Goal: Transaction & Acquisition: Purchase product/service

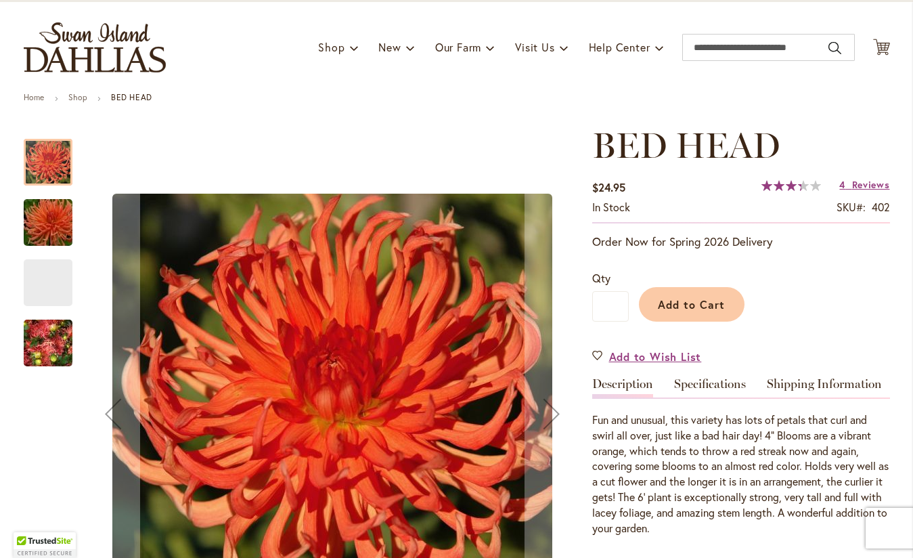
scroll to position [74, 0]
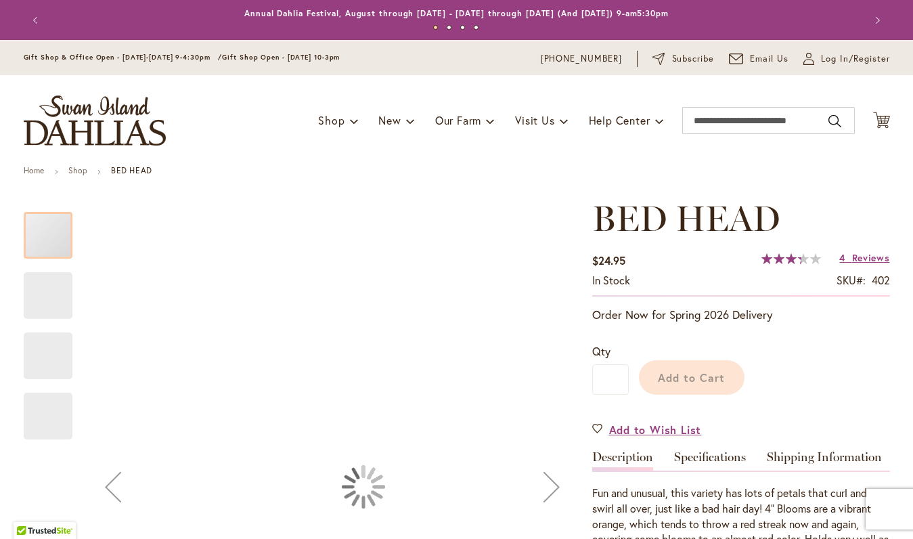
scroll to position [179, 0]
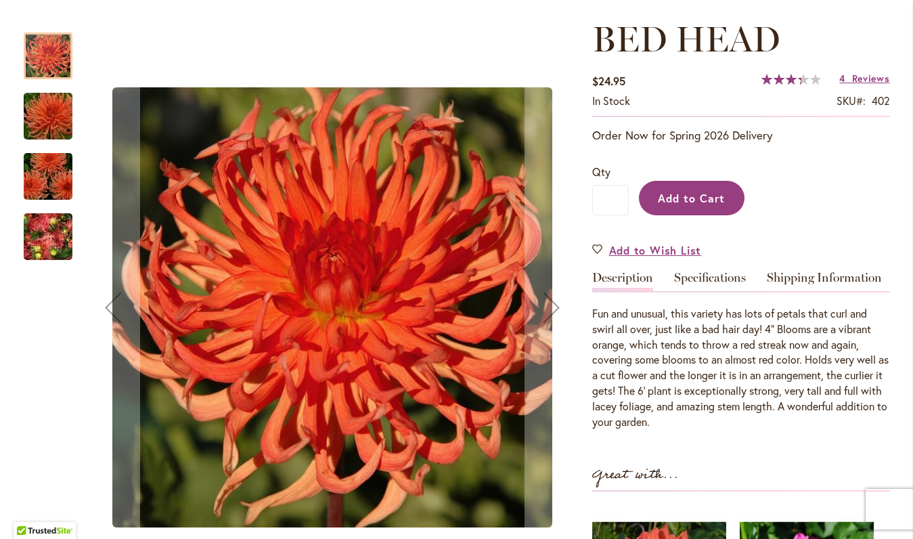
click at [700, 198] on span "Add to Cart" at bounding box center [691, 198] width 67 height 14
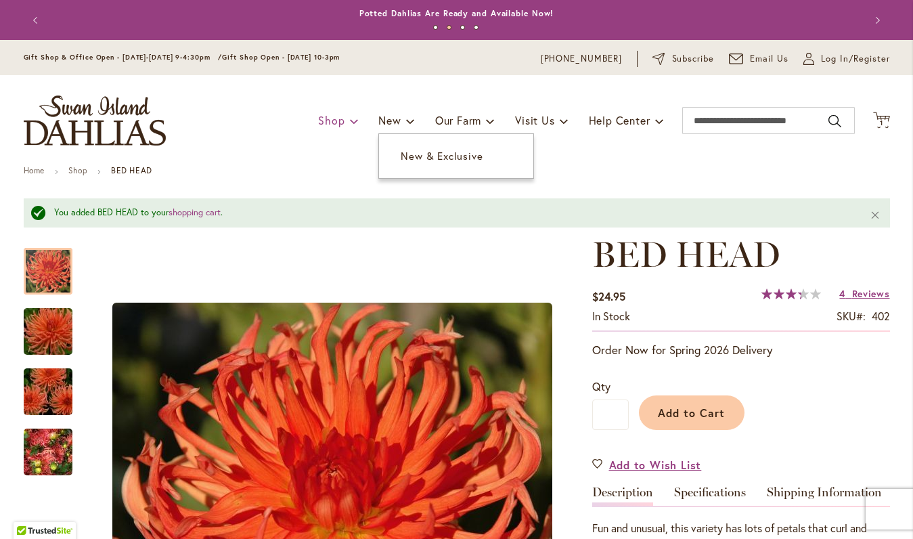
scroll to position [0, 0]
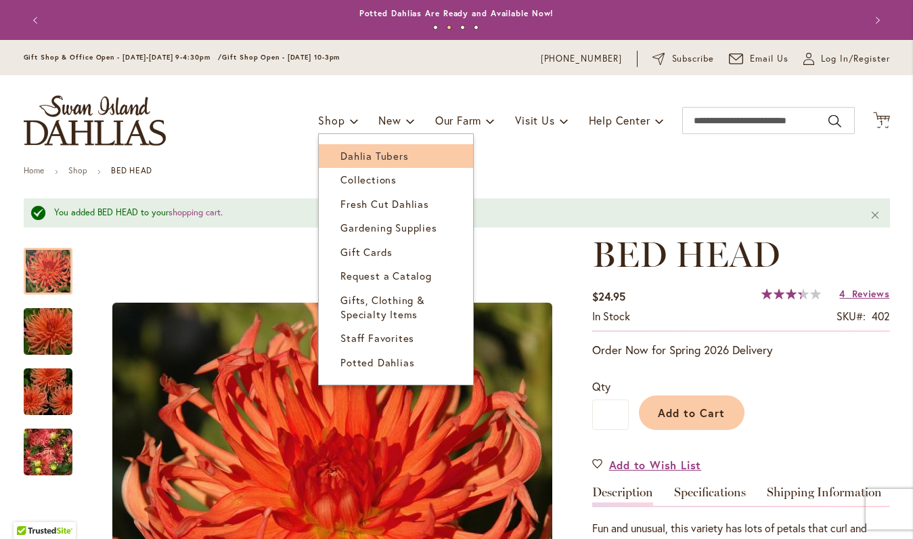
click at [367, 154] on span "Dahlia Tubers" at bounding box center [374, 156] width 68 height 14
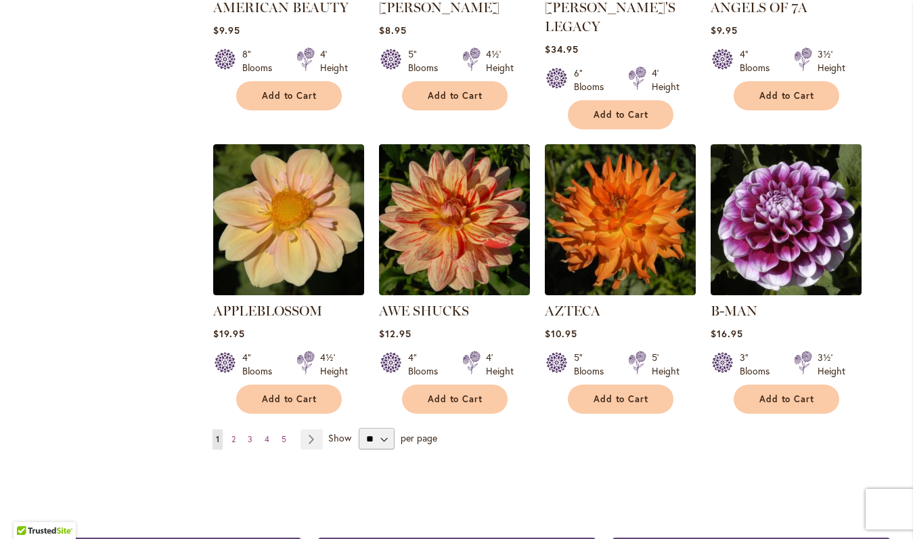
scroll to position [1066, 0]
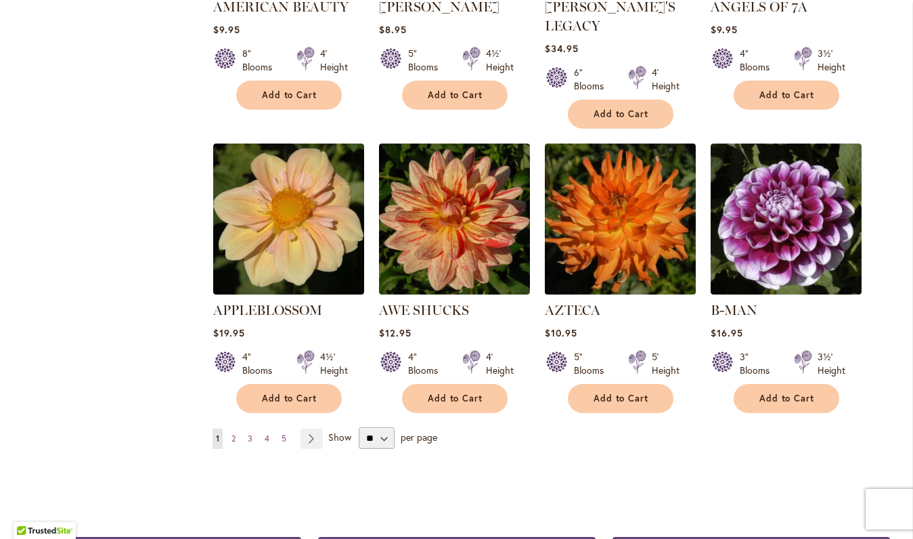
click at [592, 192] on img at bounding box center [620, 219] width 158 height 158
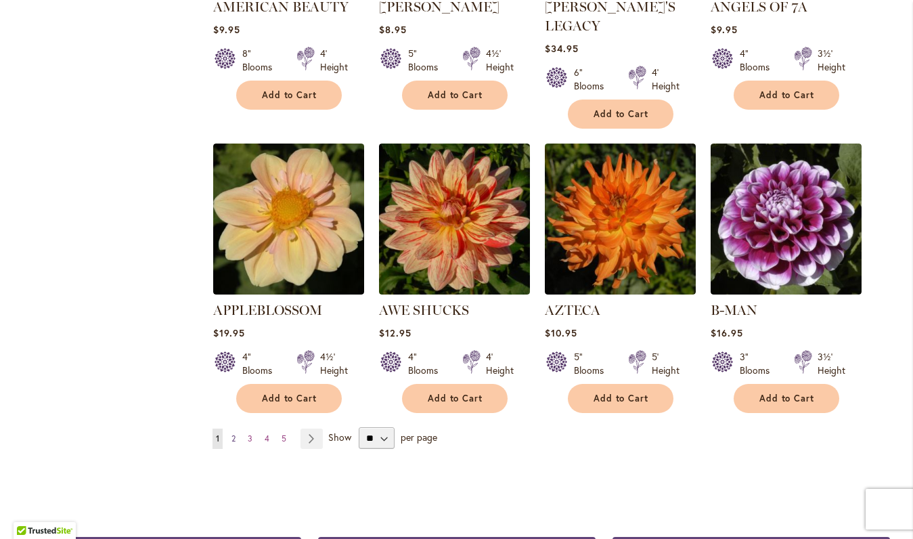
click at [236, 428] on link "Page 2" at bounding box center [233, 438] width 11 height 20
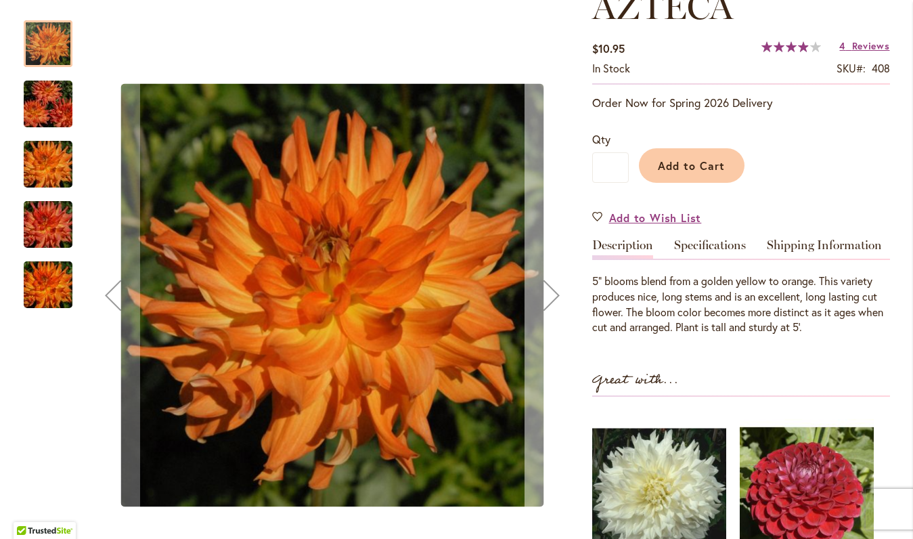
scroll to position [250, 0]
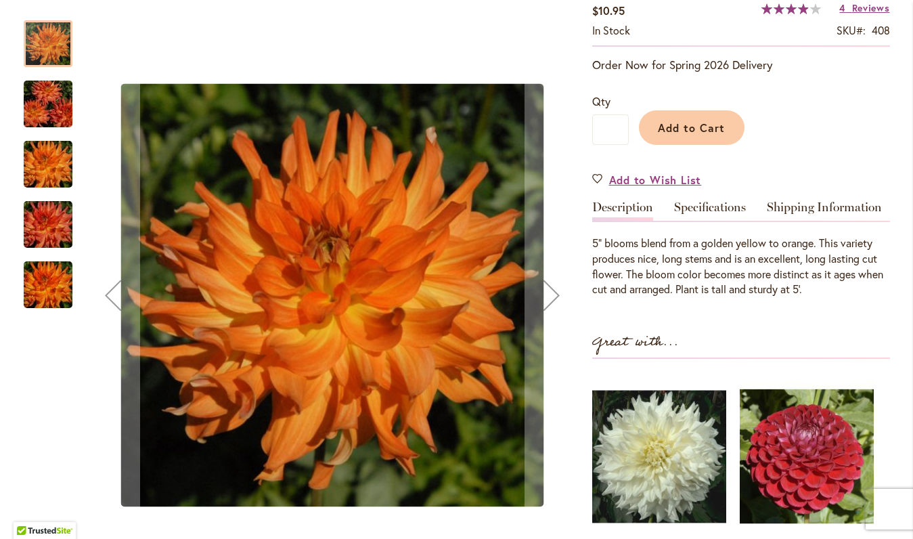
click at [45, 229] on img "AZTECA" at bounding box center [47, 224] width 97 height 65
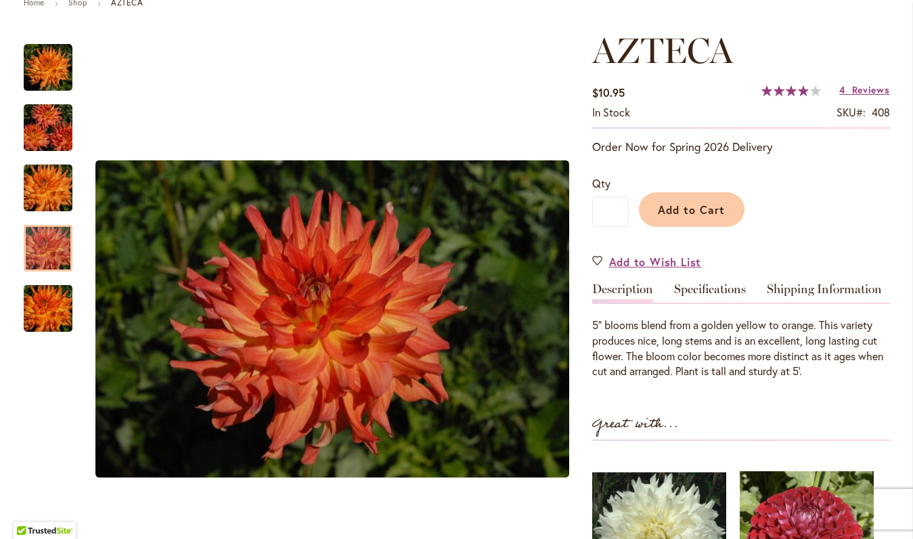
scroll to position [168, 0]
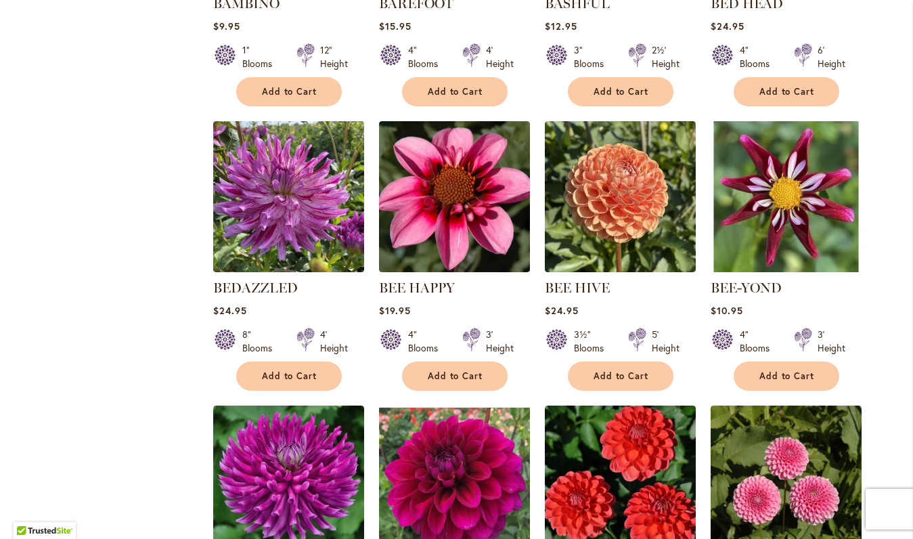
scroll to position [1014, 0]
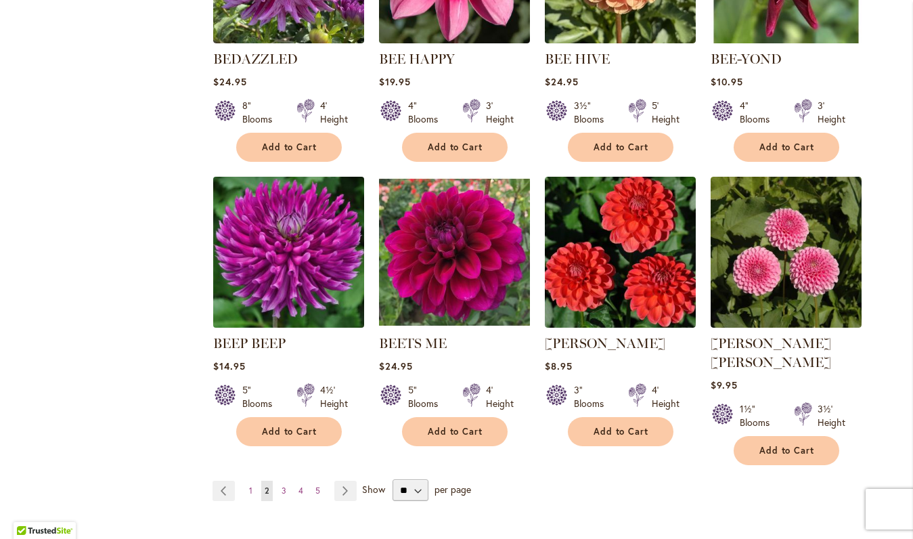
click at [298, 293] on img at bounding box center [288, 252] width 158 height 158
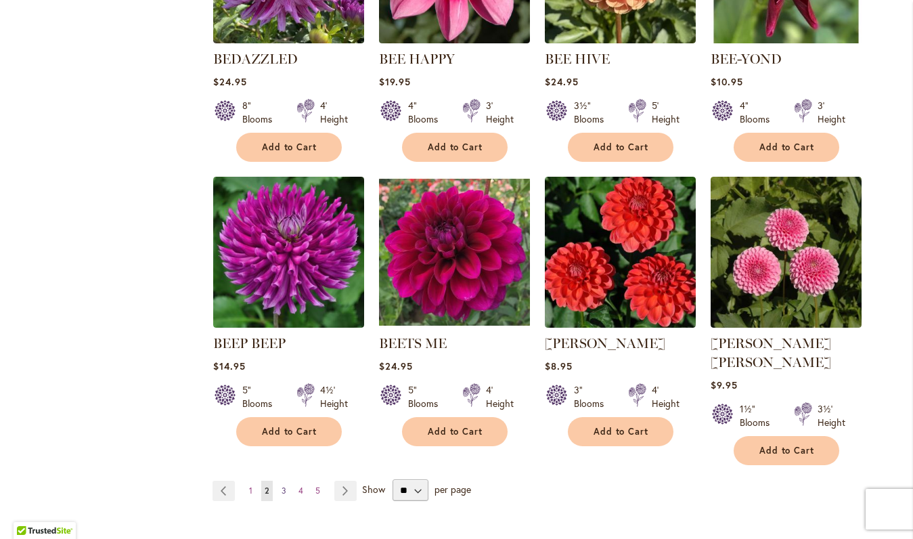
click at [279, 480] on link "Page 3" at bounding box center [284, 490] width 12 height 20
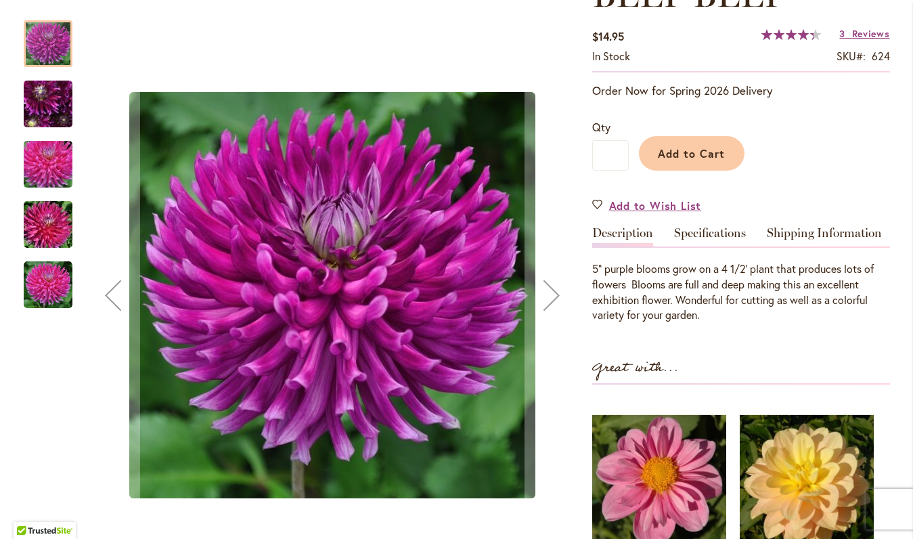
scroll to position [225, 0]
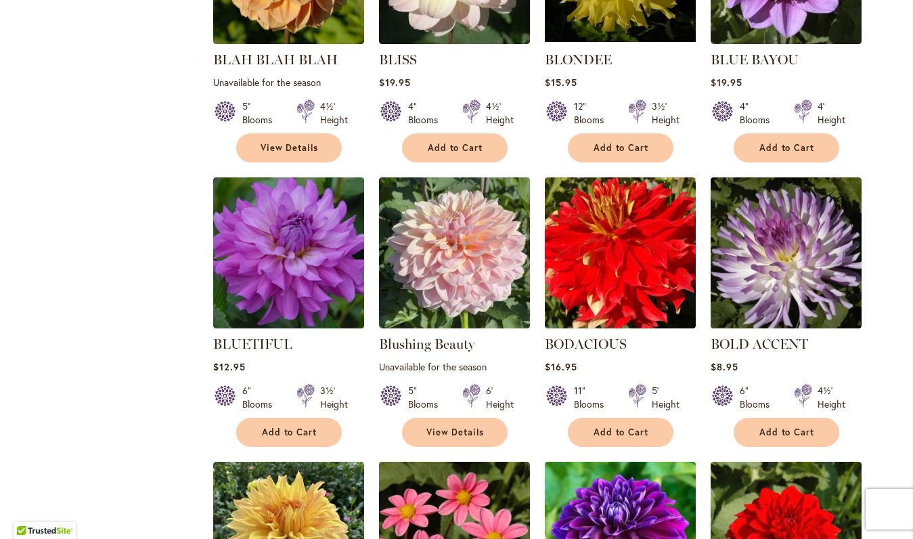
scroll to position [735, 0]
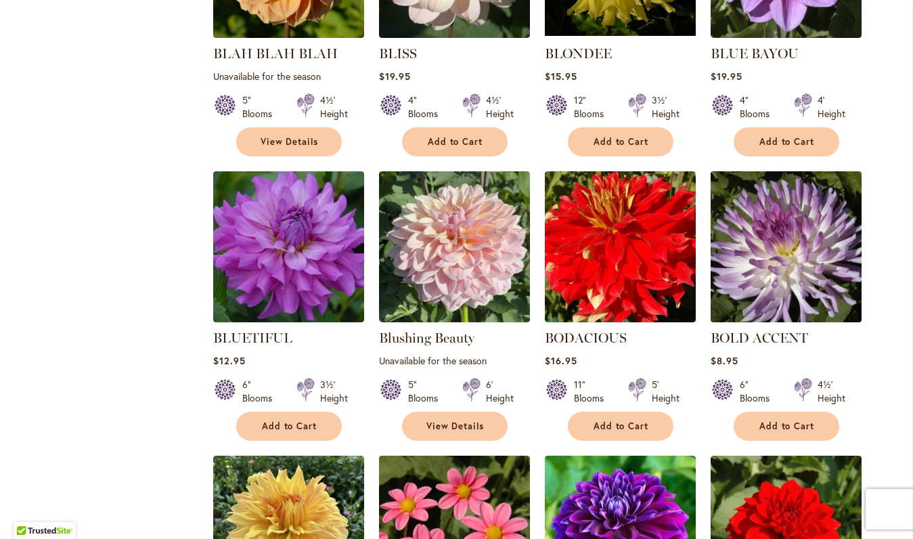
click at [821, 250] on img at bounding box center [785, 247] width 158 height 158
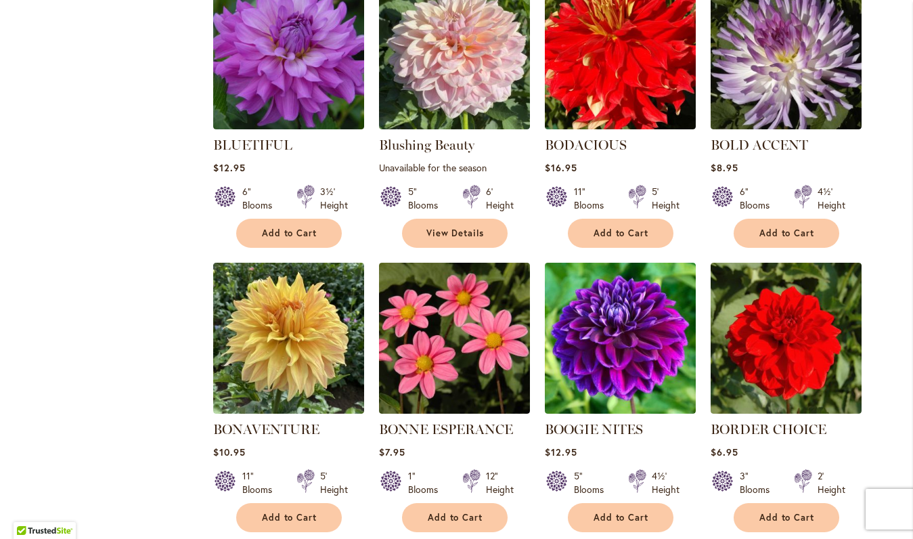
scroll to position [929, 0]
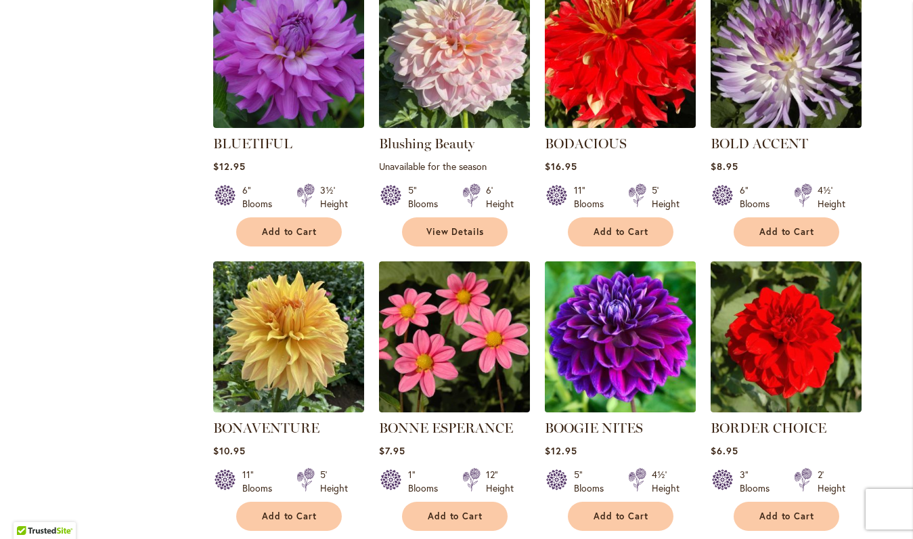
click at [632, 379] on img at bounding box center [620, 337] width 158 height 158
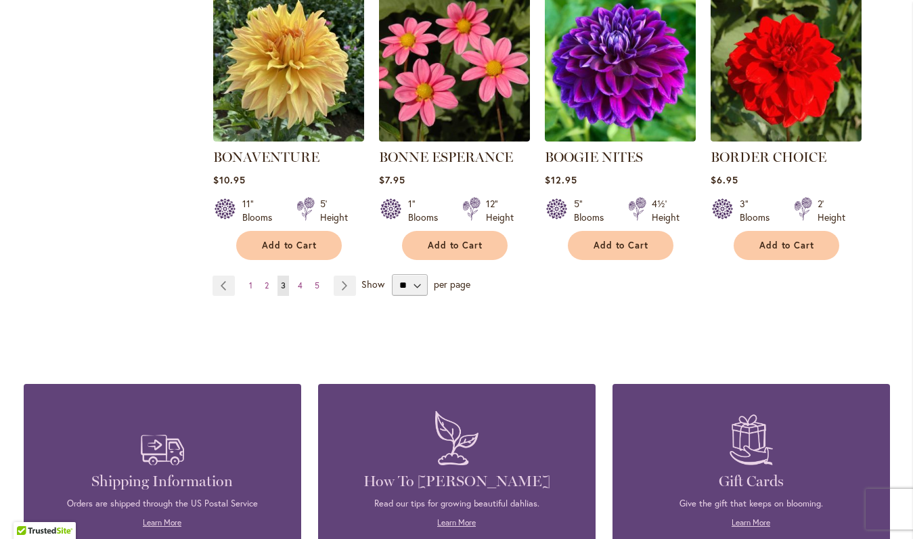
scroll to position [1201, 0]
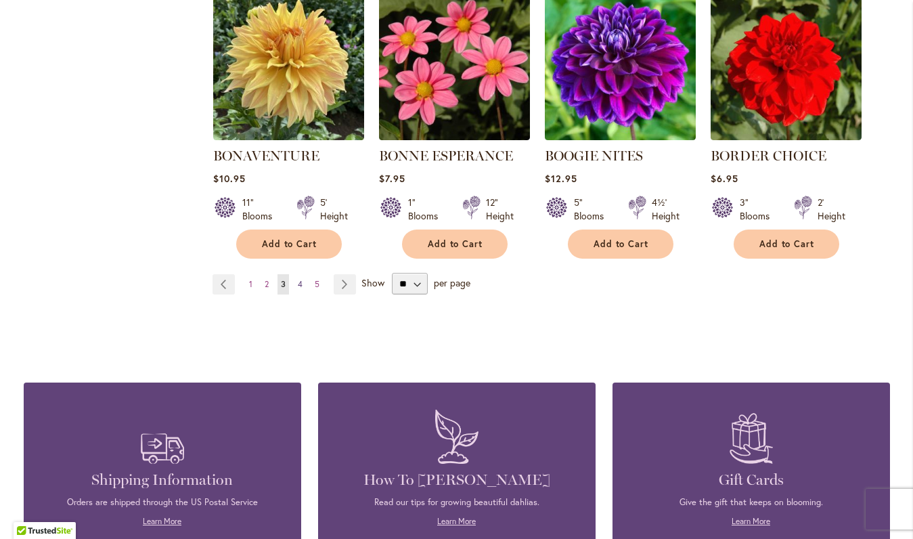
click at [297, 285] on link "Page 4" at bounding box center [300, 284] width 12 height 20
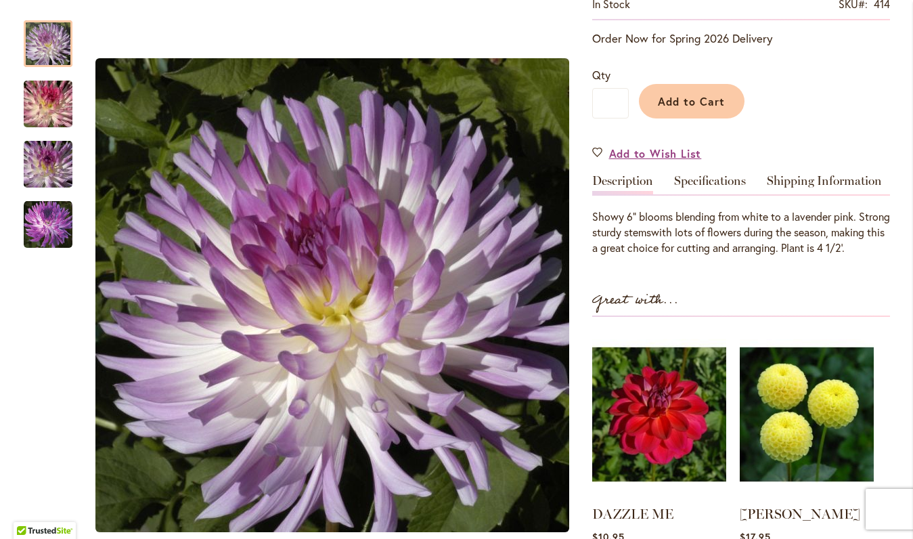
scroll to position [277, 0]
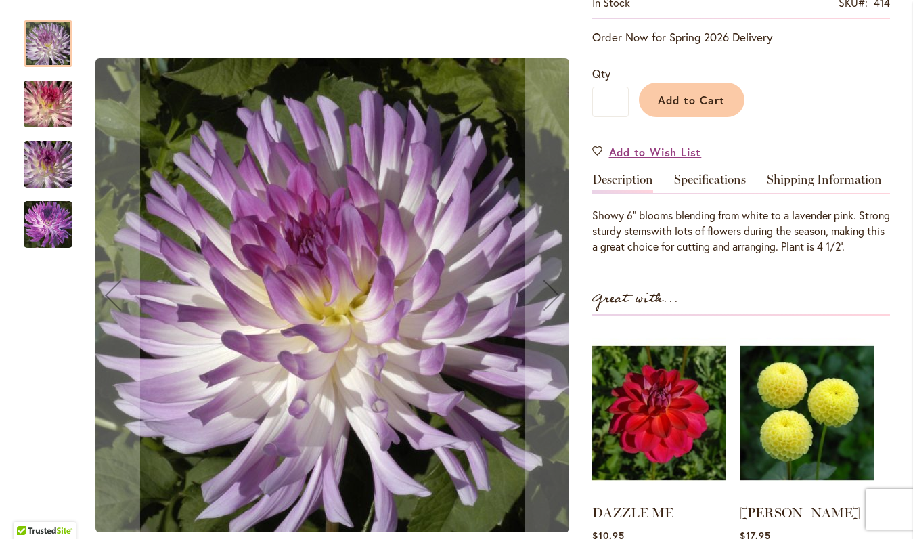
click at [41, 231] on img "BOLD ACCENT" at bounding box center [48, 224] width 49 height 49
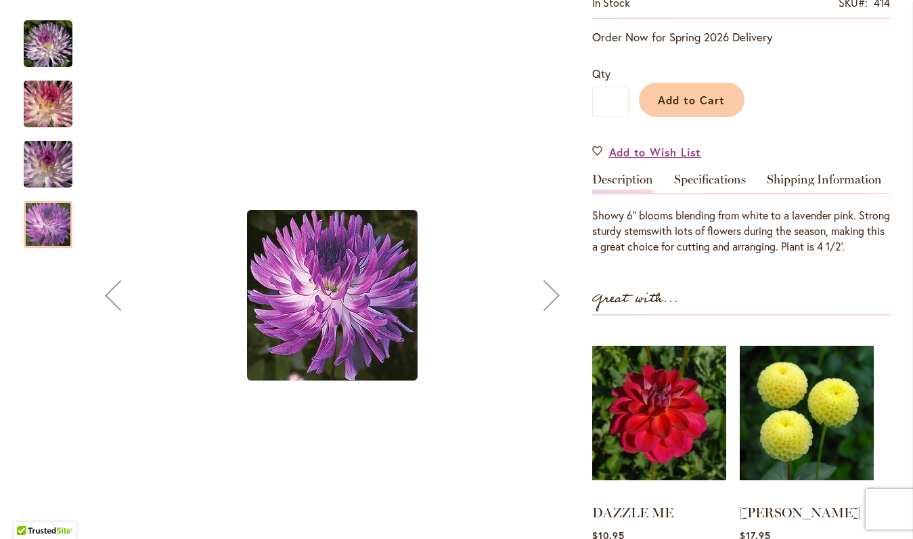
click at [34, 176] on img "BOLD ACCENT" at bounding box center [47, 164] width 97 height 65
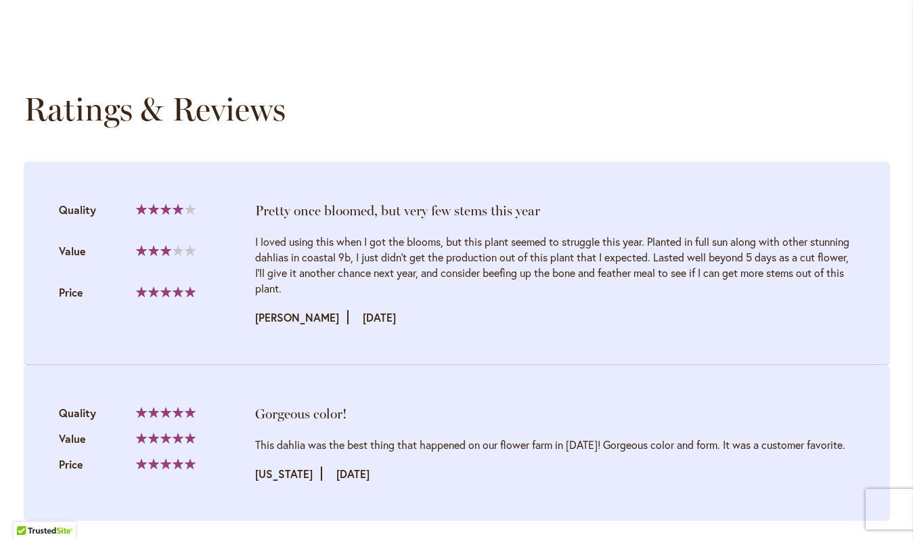
scroll to position [1554, 0]
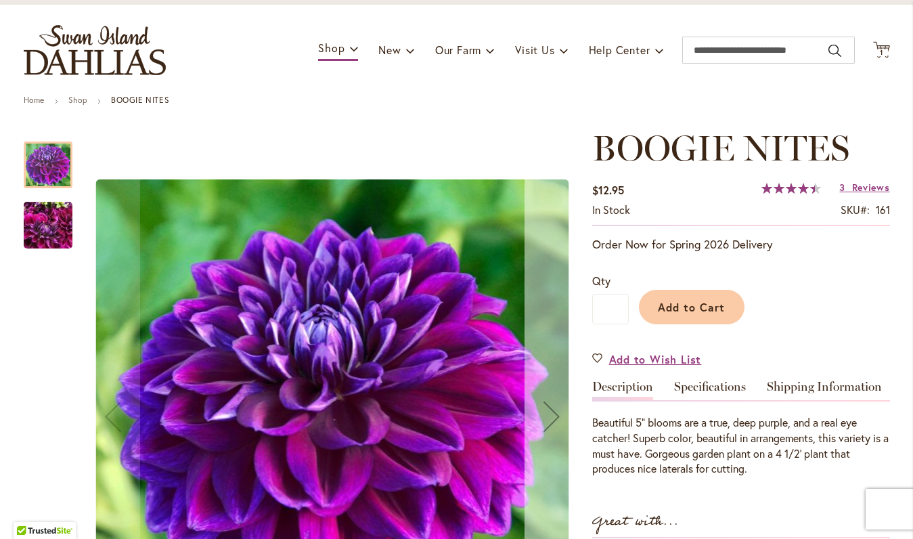
scroll to position [165, 0]
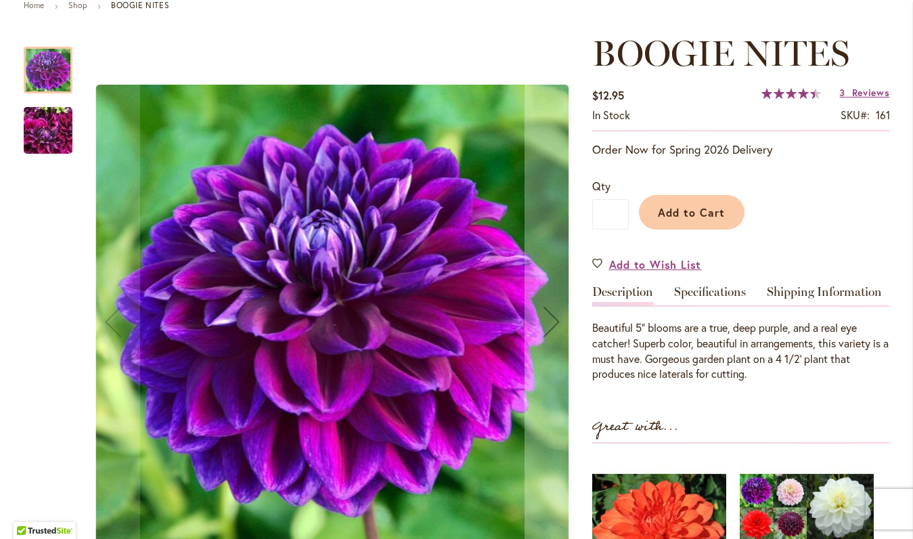
click at [35, 122] on img "BOOGIE NITES" at bounding box center [48, 130] width 49 height 65
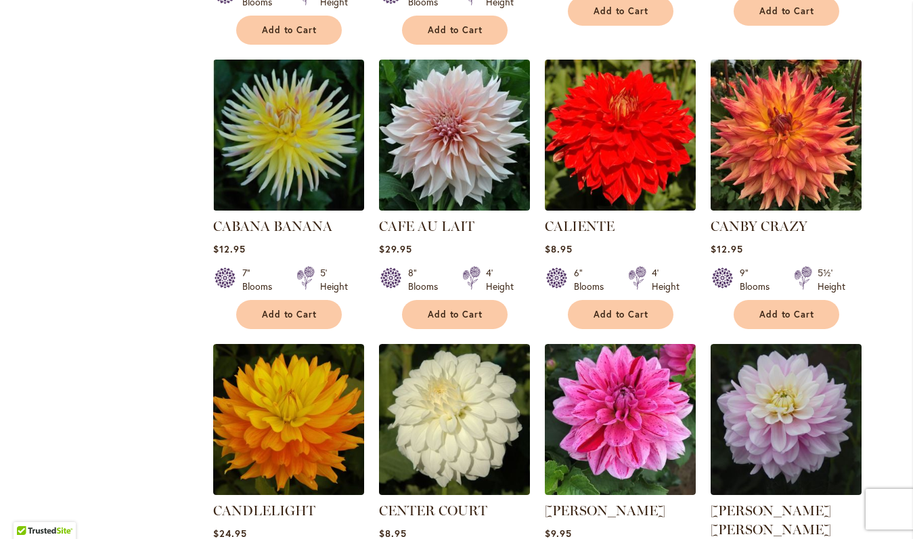
scroll to position [1104, 0]
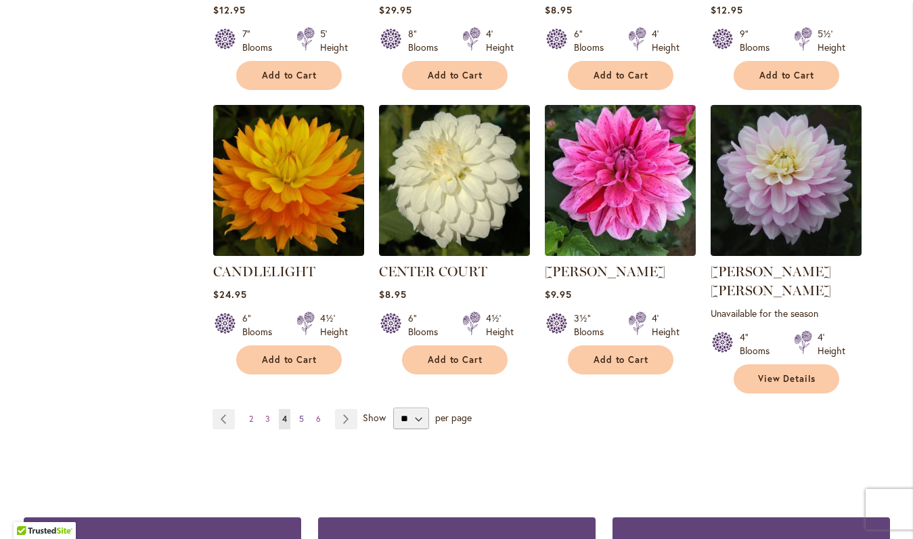
click at [298, 409] on link "Page 5" at bounding box center [302, 419] width 12 height 20
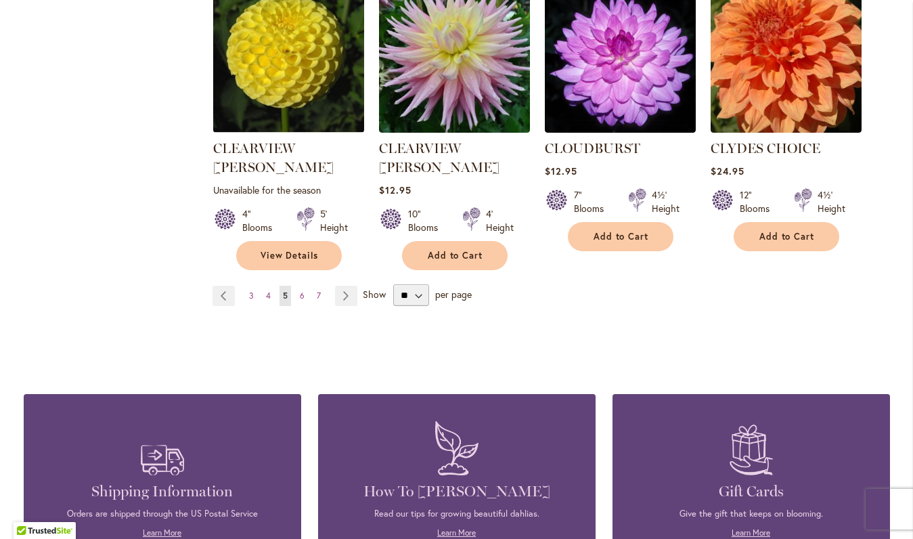
scroll to position [1249, 0]
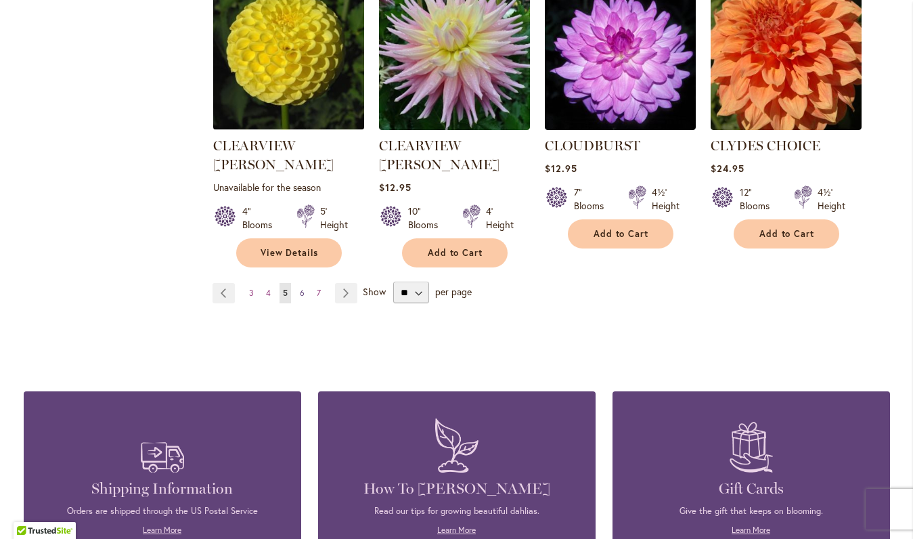
click at [300, 288] on span "6" at bounding box center [302, 293] width 5 height 10
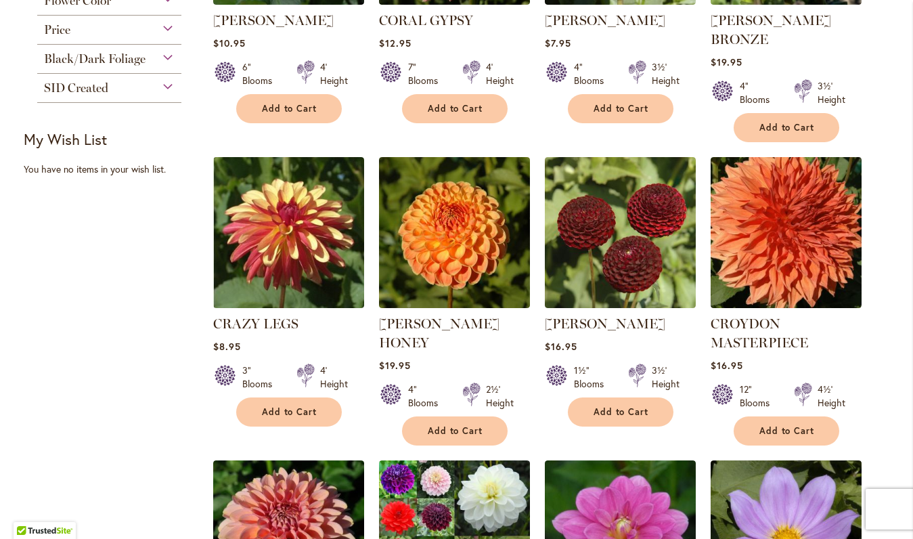
scroll to position [493, 0]
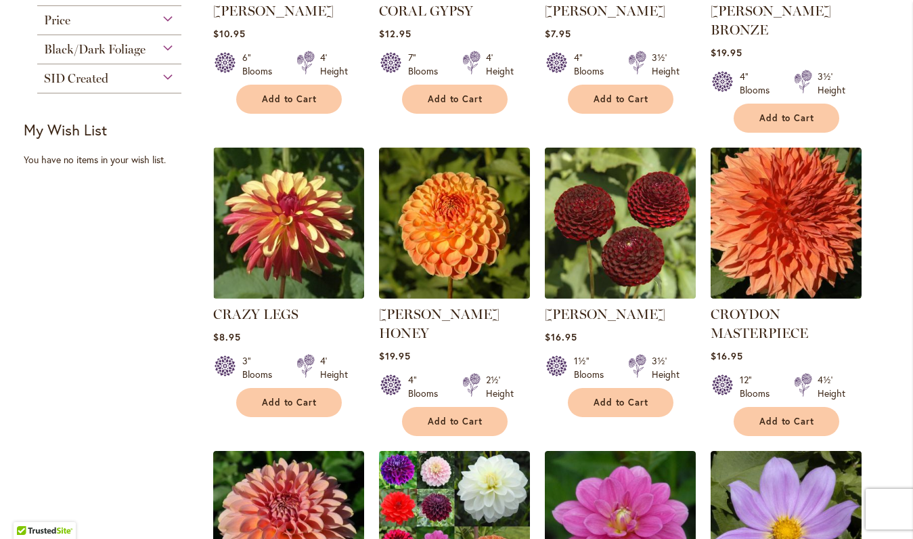
click at [644, 250] on img at bounding box center [620, 223] width 158 height 158
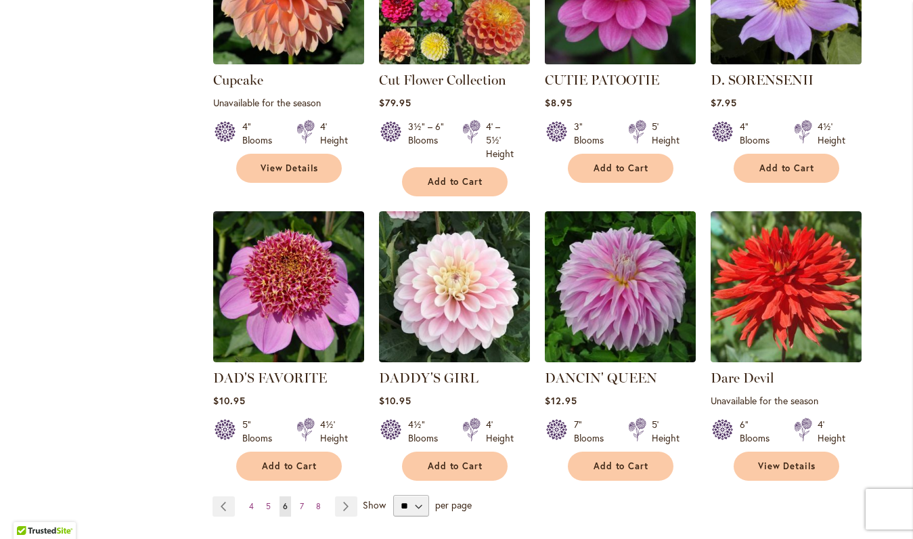
scroll to position [1048, 0]
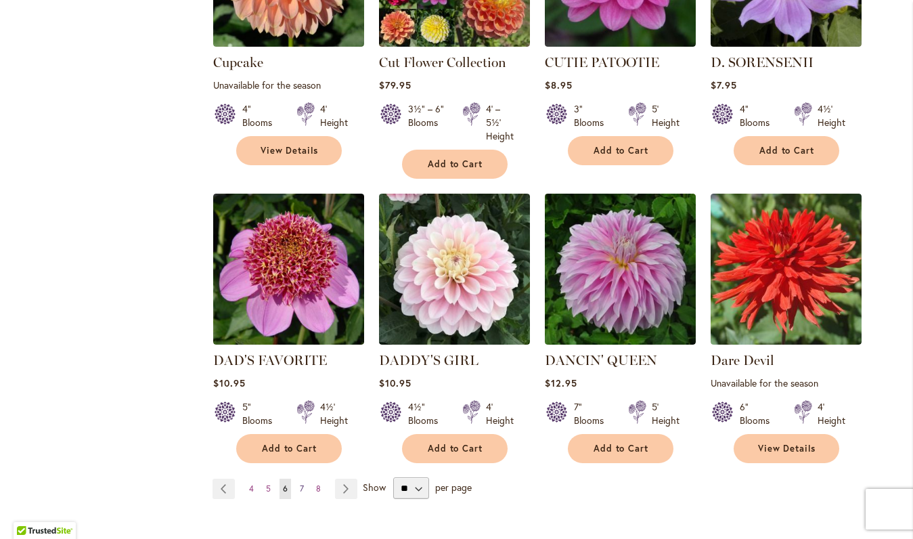
click at [301, 483] on span "7" at bounding box center [302, 488] width 4 height 10
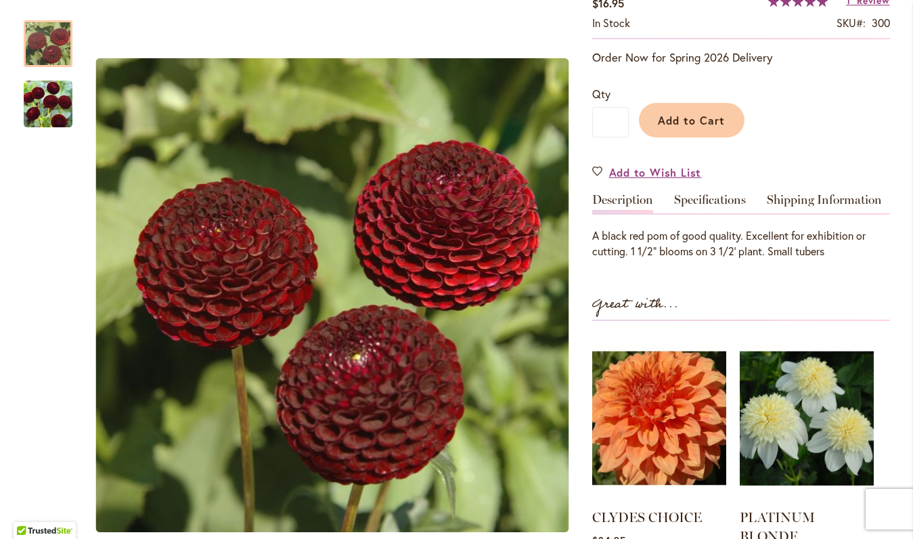
scroll to position [255, 0]
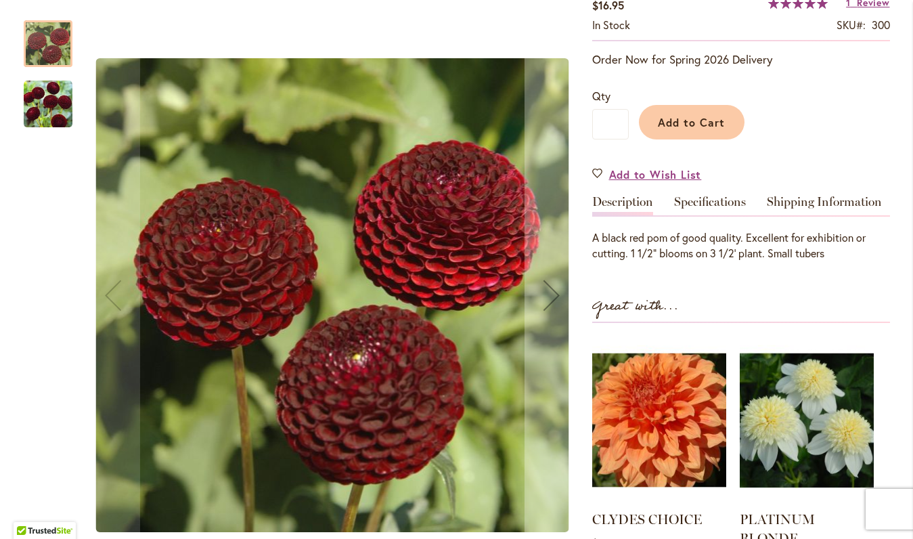
click at [53, 100] on img "CROSSFIELD EBONY" at bounding box center [48, 104] width 49 height 49
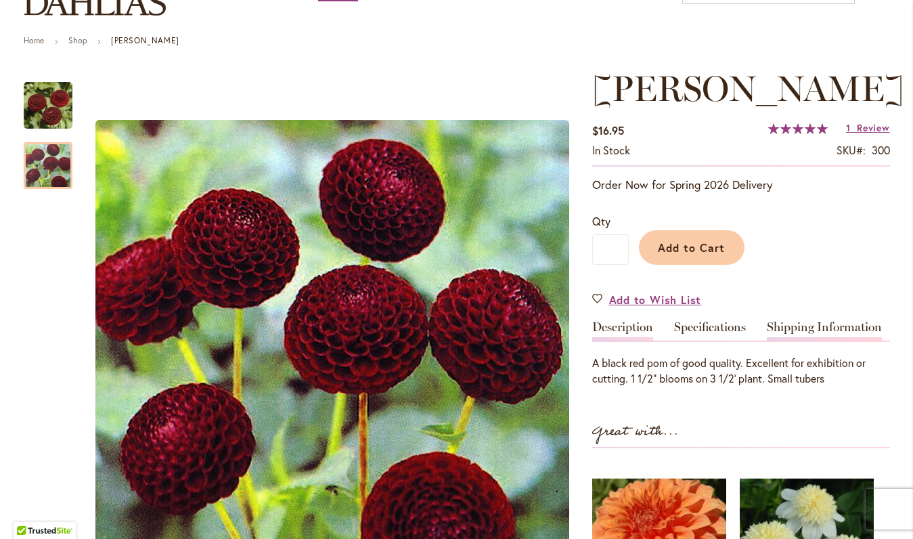
scroll to position [129, 0]
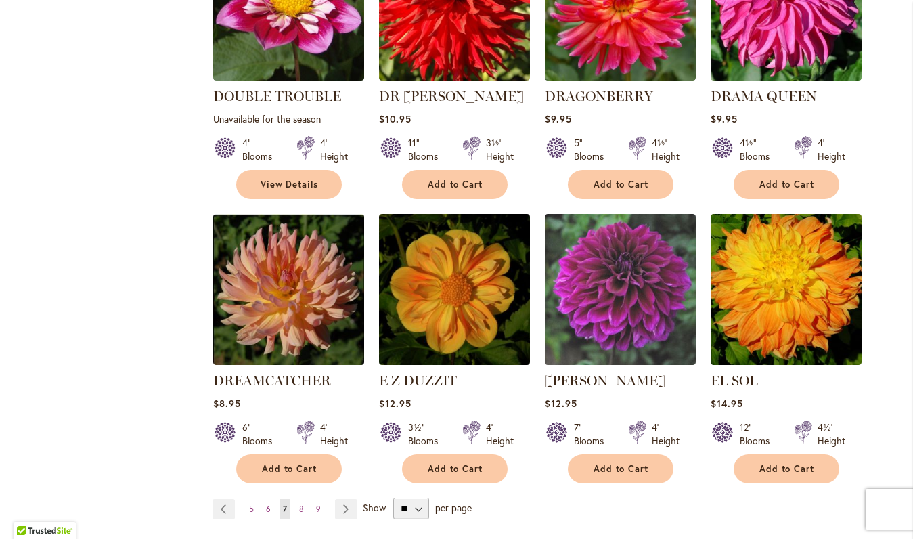
scroll to position [1016, 0]
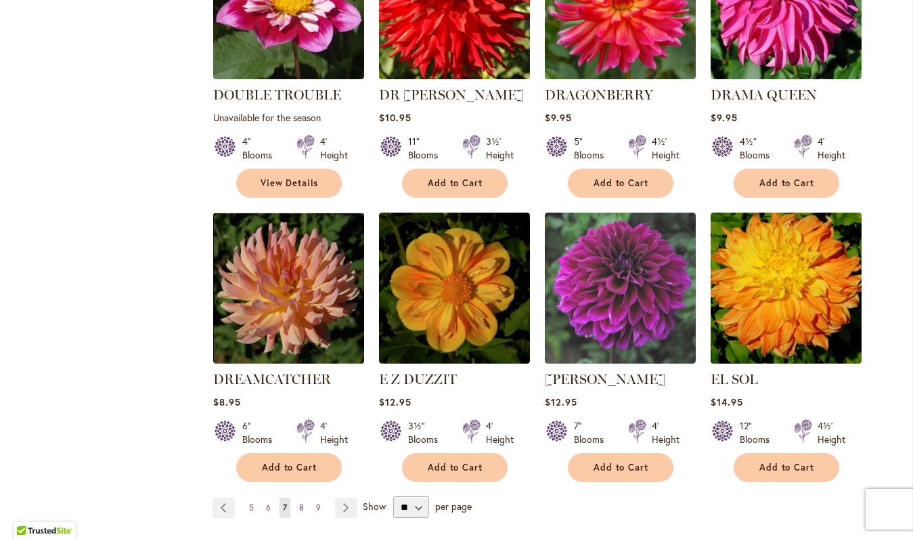
click at [299, 502] on span "8" at bounding box center [301, 507] width 5 height 10
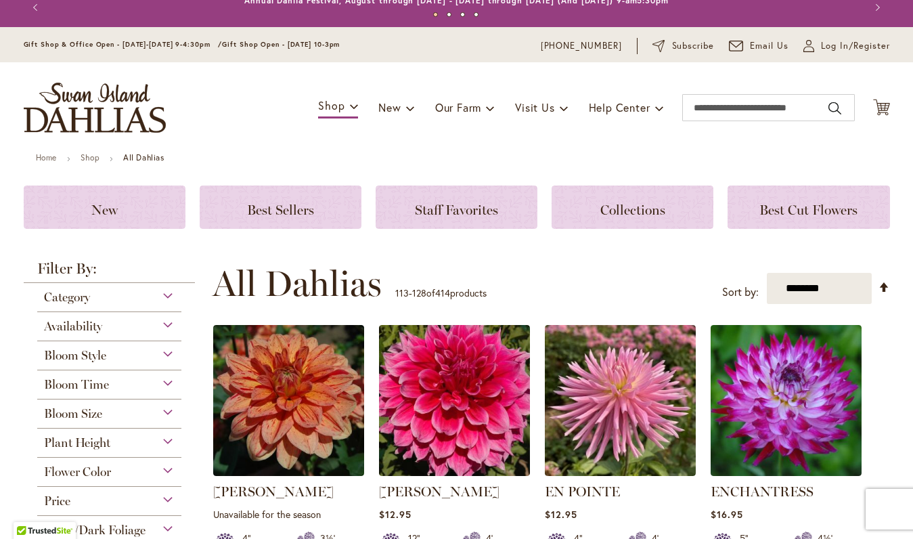
scroll to position [114, 0]
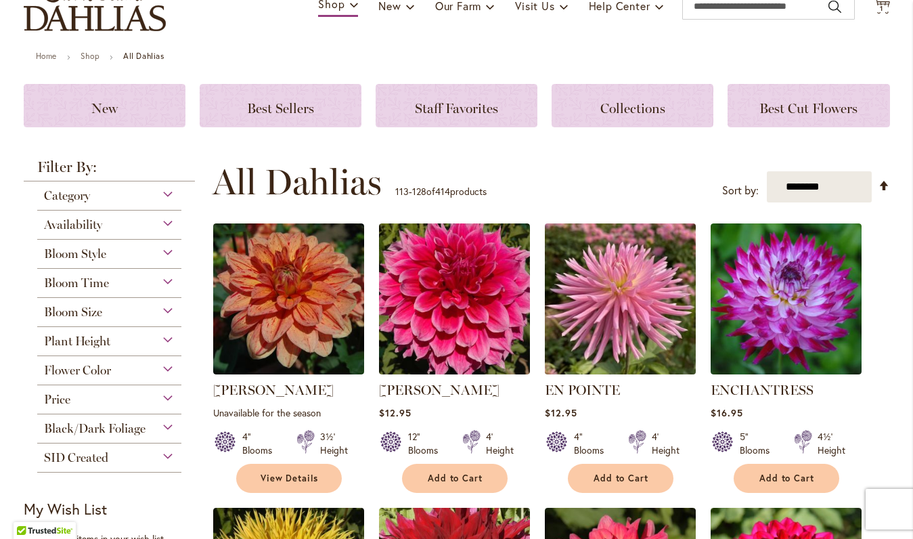
click at [607, 300] on img at bounding box center [620, 299] width 158 height 158
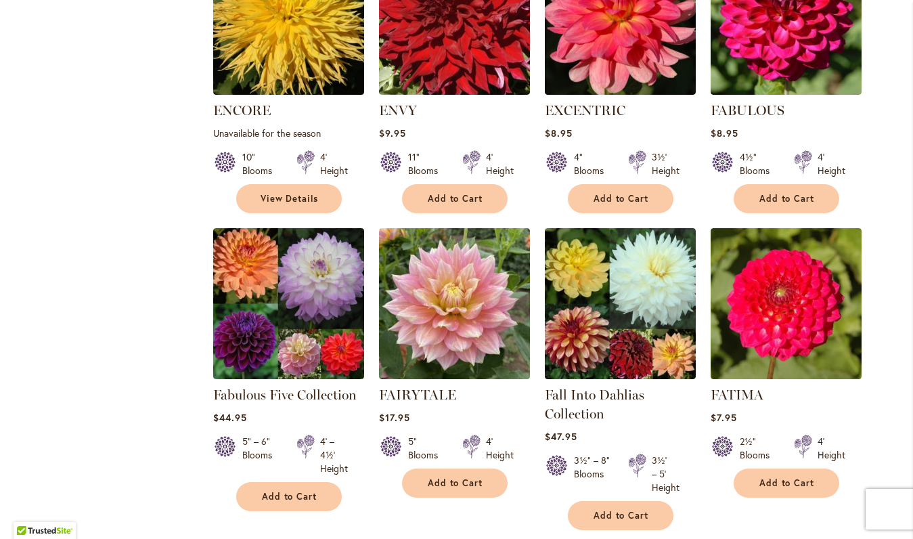
scroll to position [1135, 0]
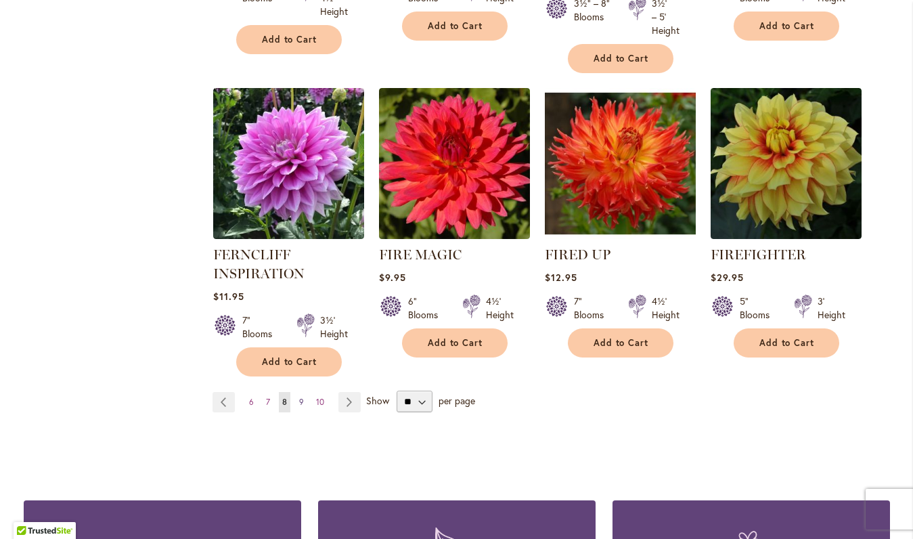
click at [304, 401] on link "Page 9" at bounding box center [302, 402] width 12 height 20
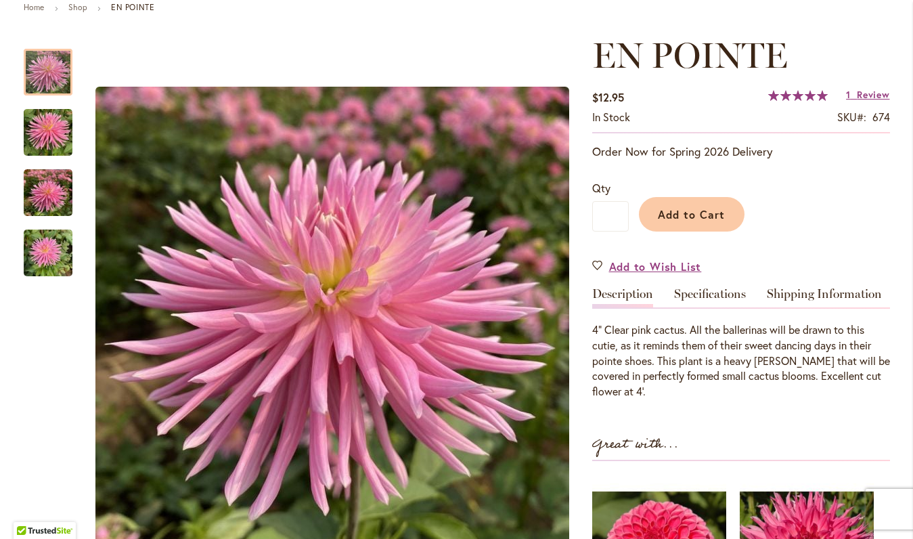
scroll to position [173, 0]
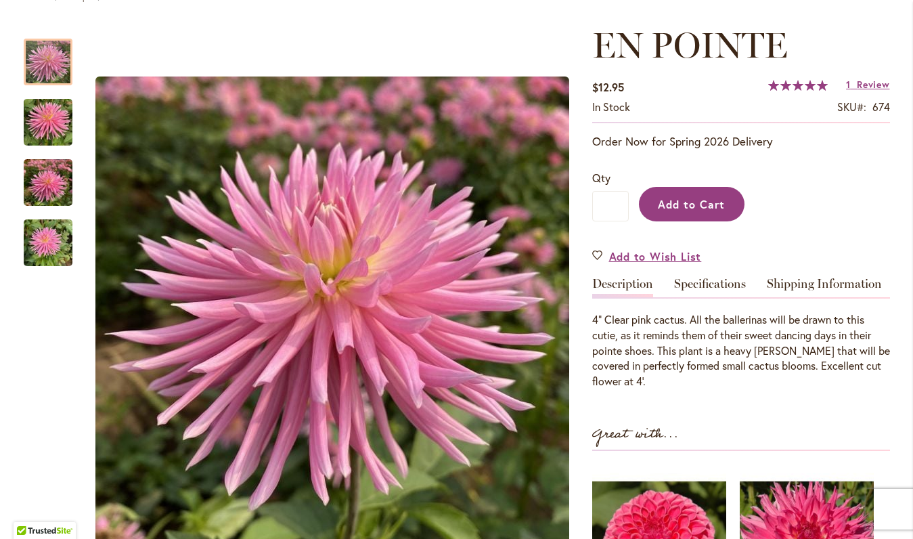
click at [662, 197] on span "Add to Cart" at bounding box center [691, 204] width 67 height 14
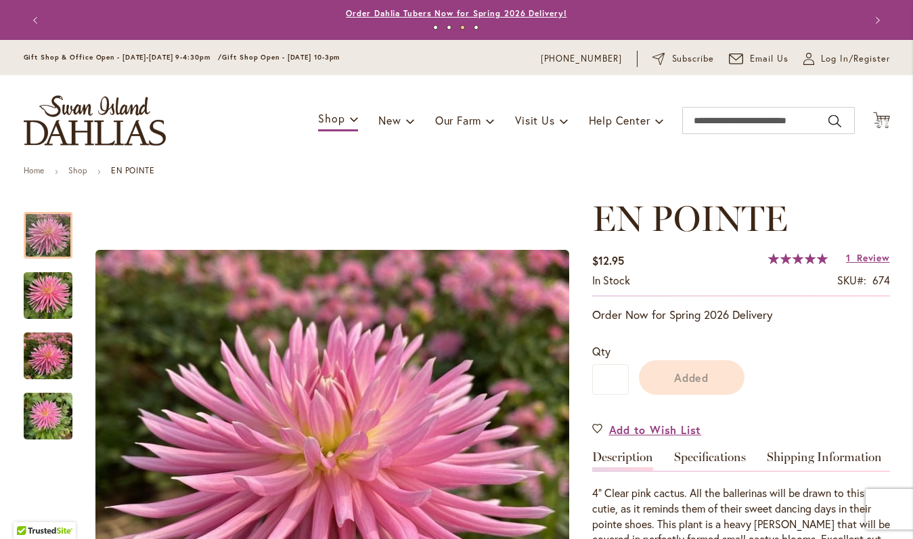
scroll to position [0, 0]
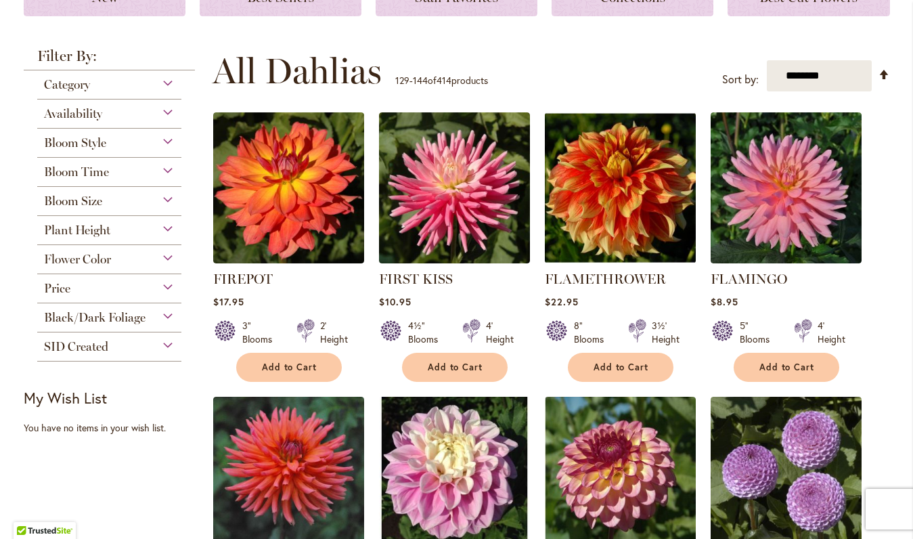
scroll to position [221, 0]
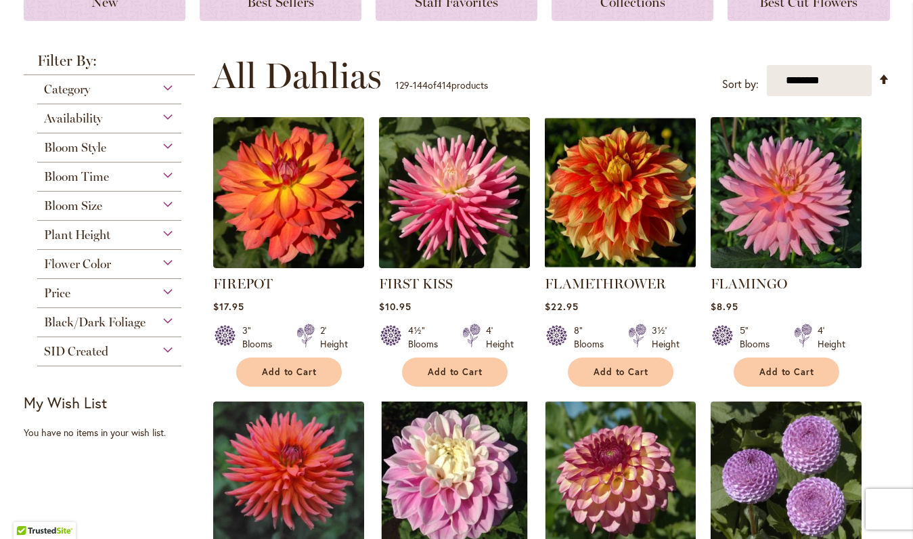
click at [803, 223] on img at bounding box center [785, 193] width 158 height 158
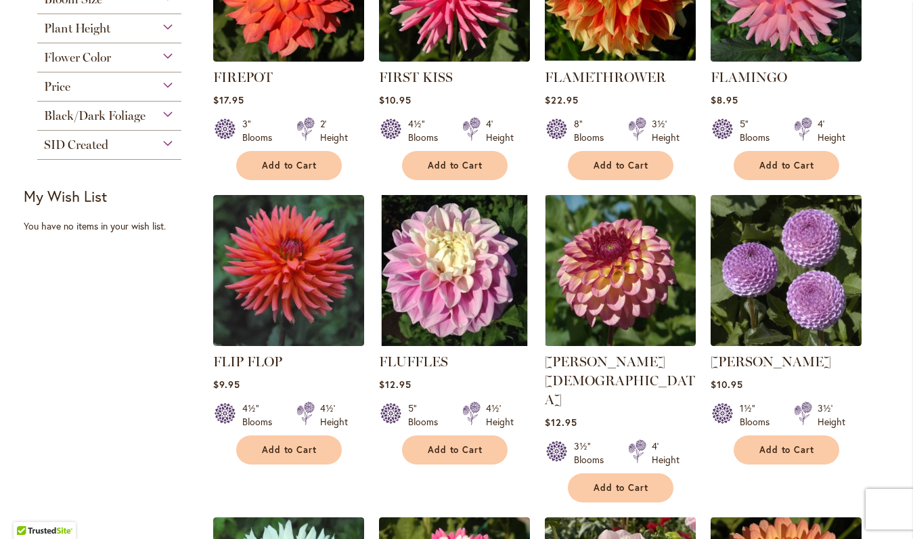
scroll to position [428, 0]
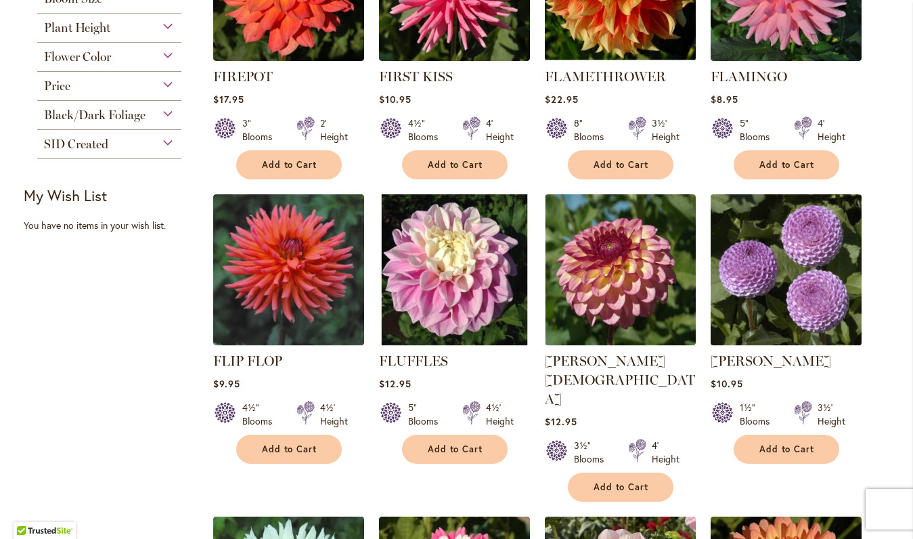
click at [810, 301] on img at bounding box center [785, 270] width 158 height 158
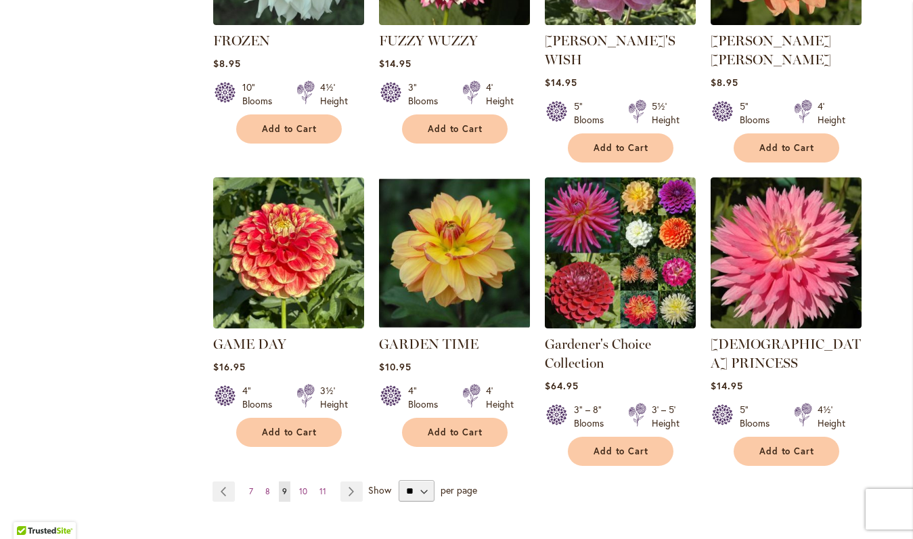
scroll to position [1071, 0]
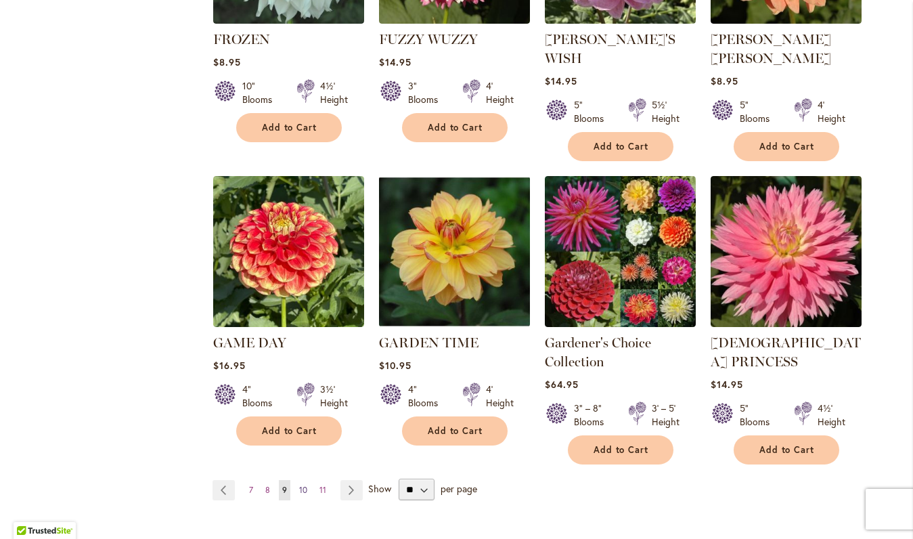
click at [302, 484] on span "10" at bounding box center [303, 489] width 8 height 10
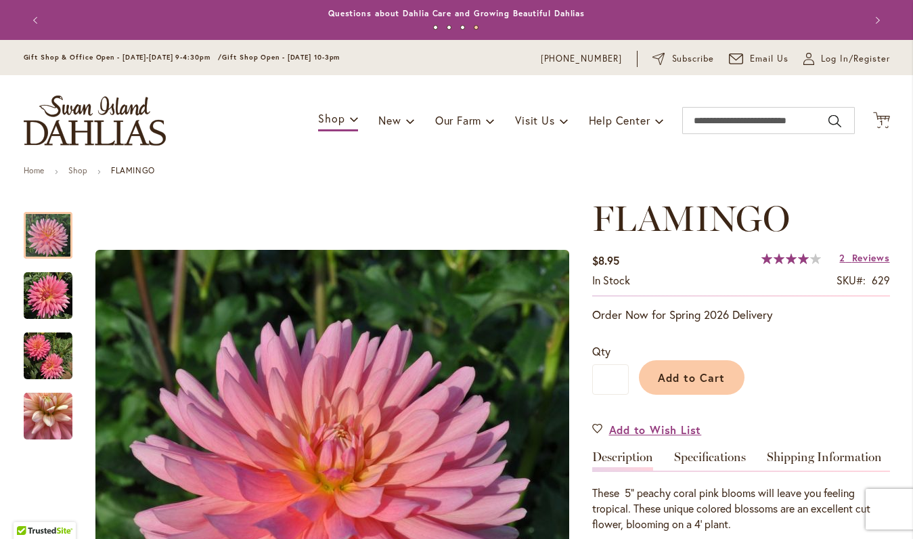
scroll to position [273, 0]
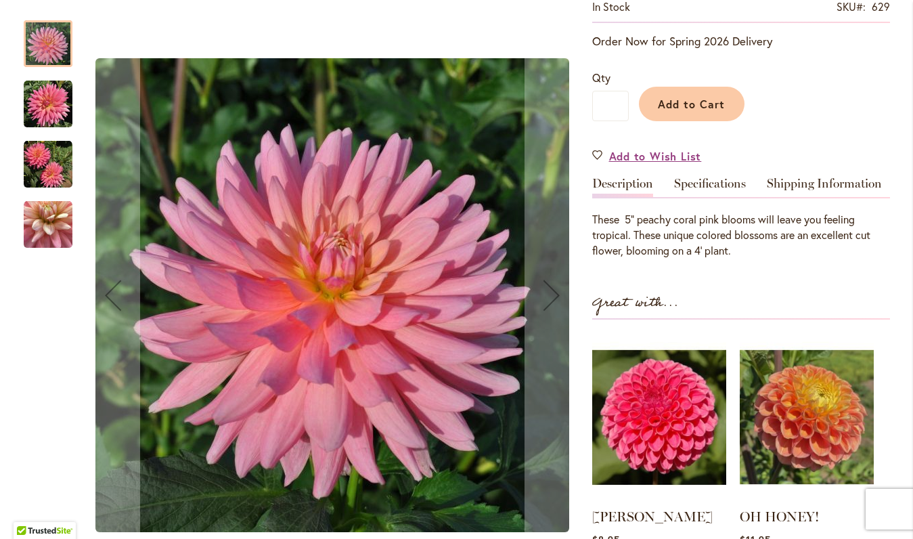
click at [42, 87] on img "FLAMINGO" at bounding box center [48, 104] width 49 height 49
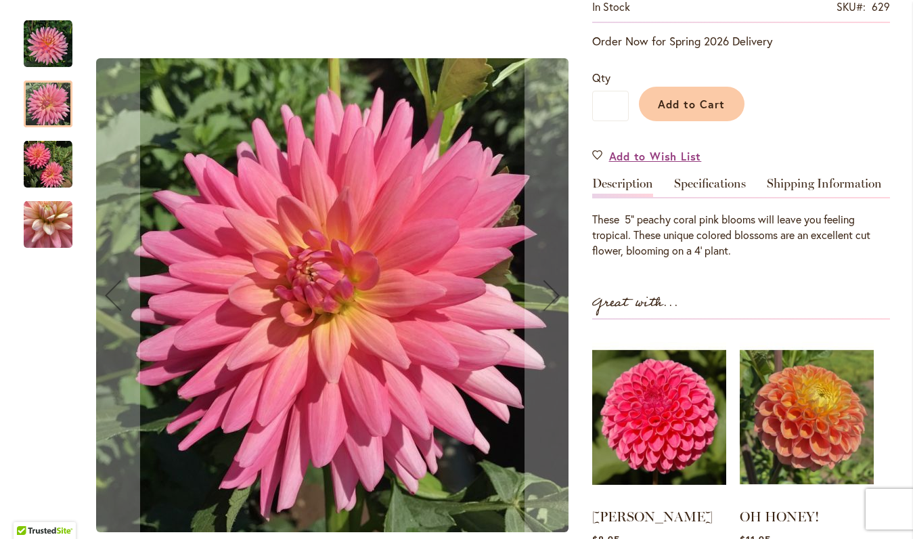
click at [39, 51] on img "FLAMINGO" at bounding box center [48, 44] width 49 height 49
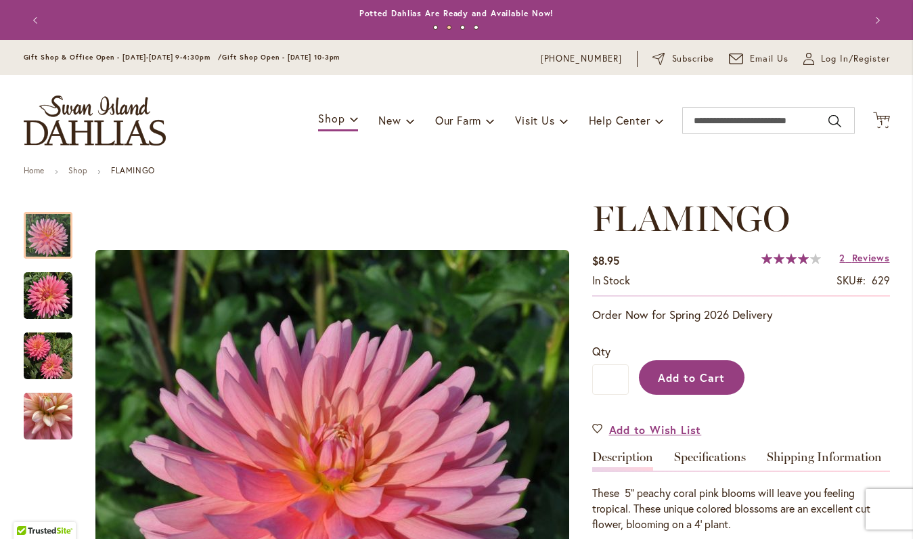
scroll to position [0, 0]
click at [681, 382] on span "Add to Cart" at bounding box center [691, 377] width 67 height 14
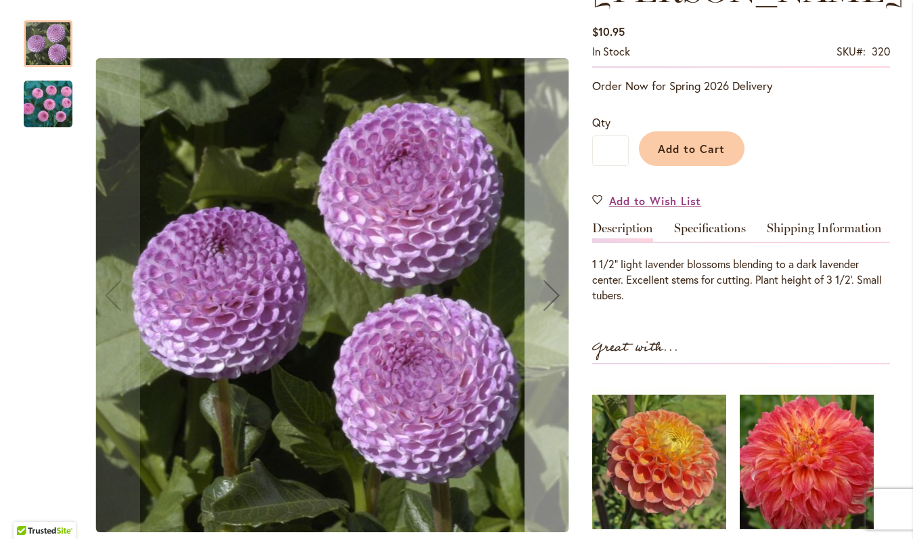
scroll to position [236, 0]
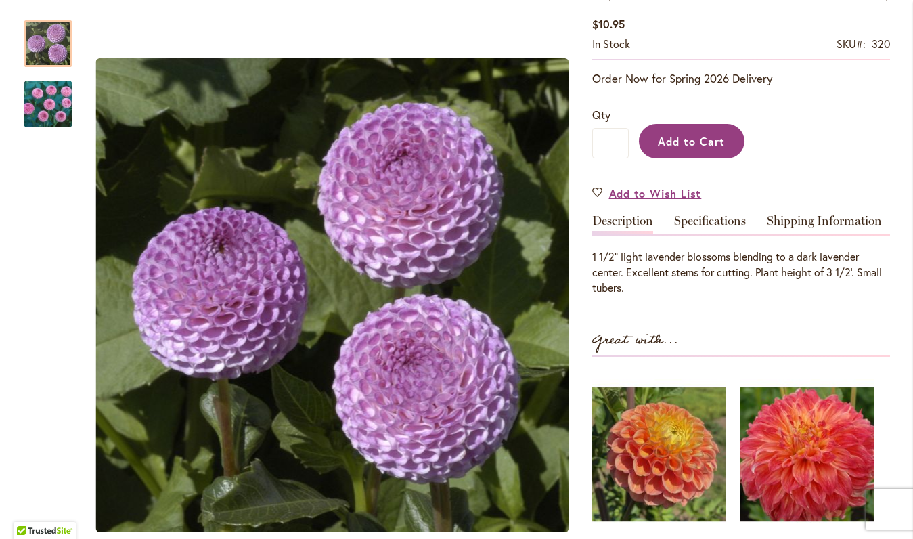
click at [724, 145] on span "Add to Cart" at bounding box center [691, 141] width 67 height 14
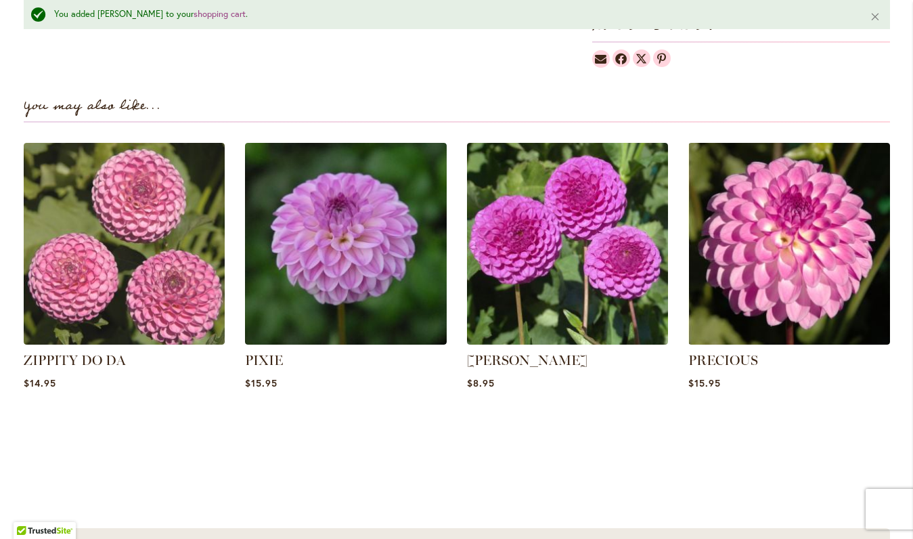
scroll to position [894, 0]
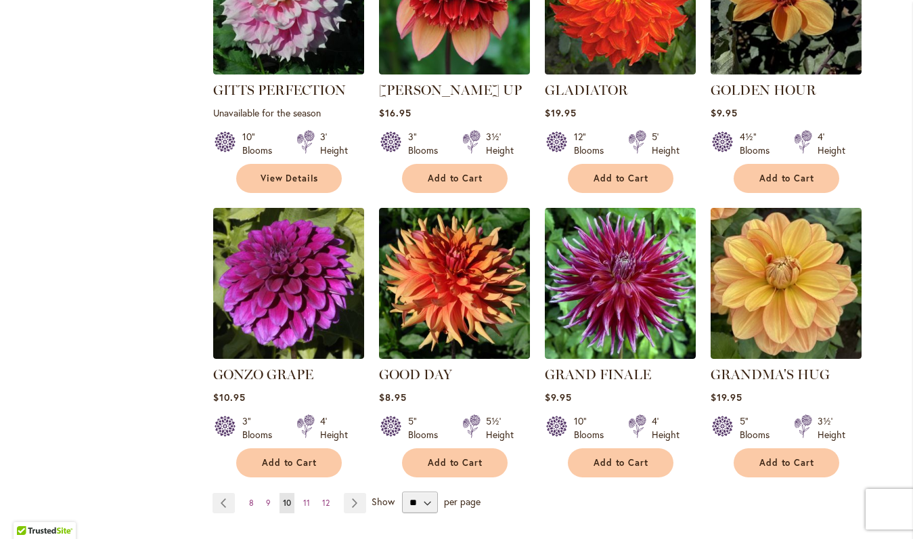
scroll to position [1004, 0]
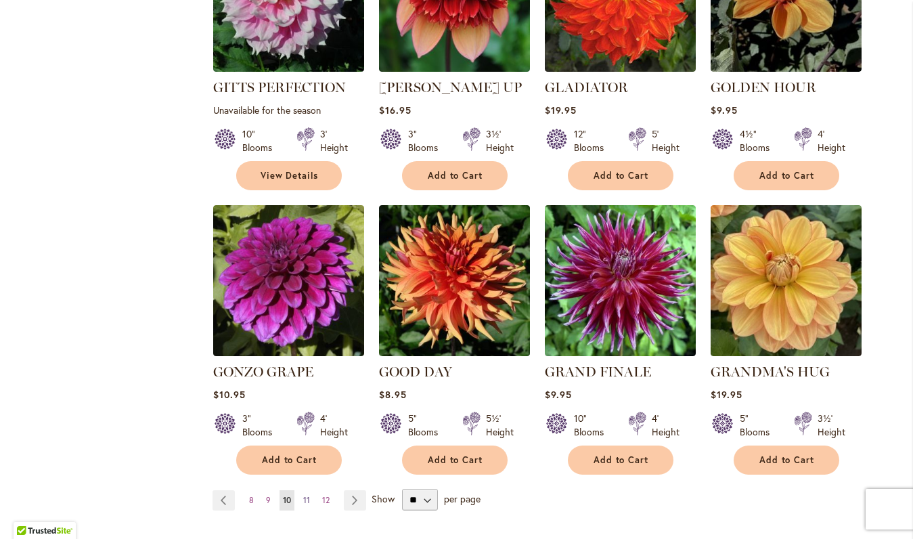
click at [306, 495] on span "11" at bounding box center [306, 500] width 7 height 10
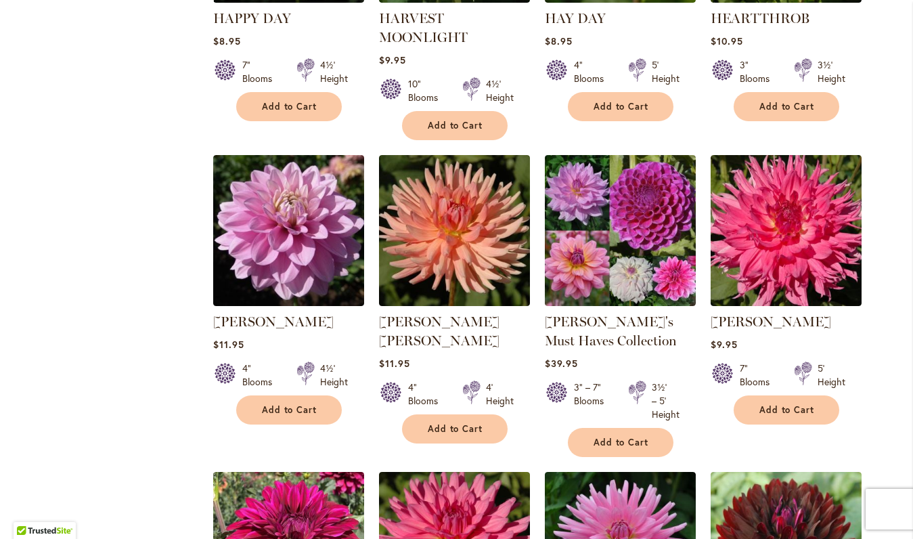
scroll to position [780, 0]
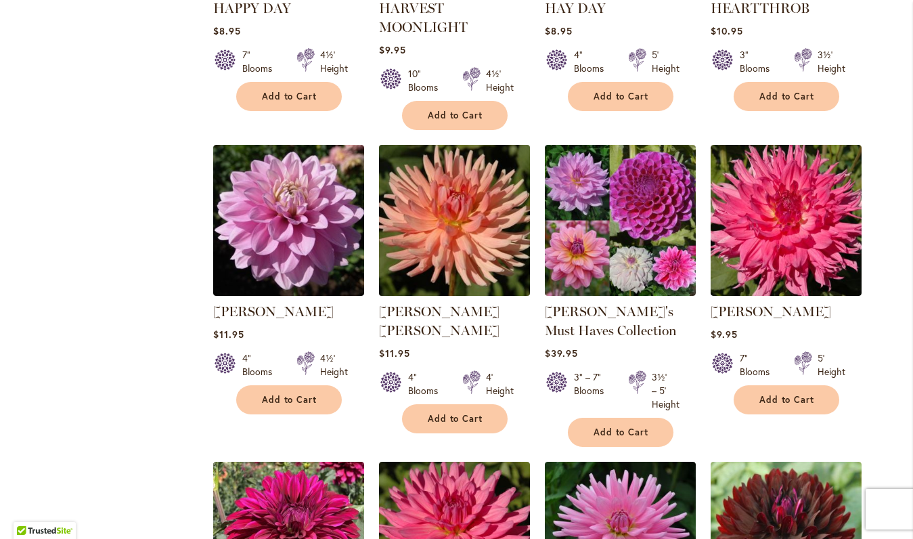
click at [457, 236] on img at bounding box center [454, 220] width 158 height 158
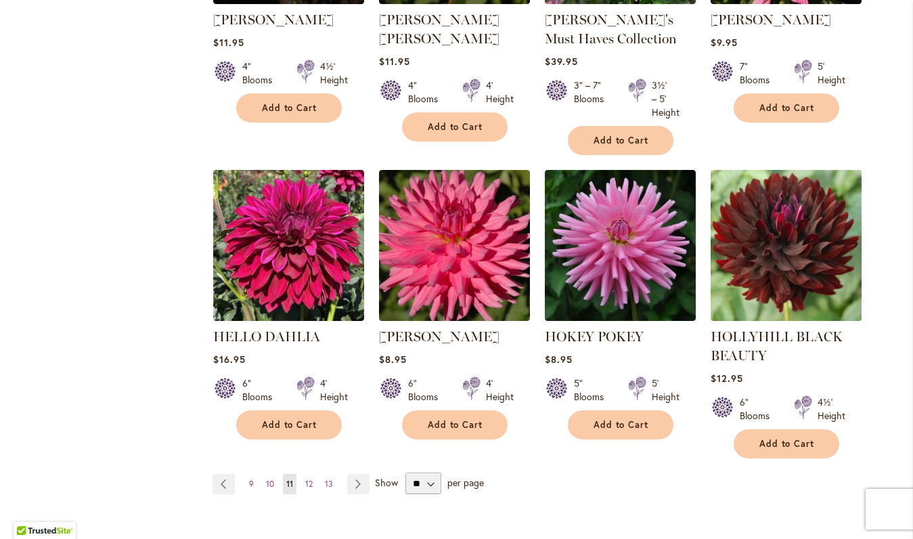
scroll to position [1073, 0]
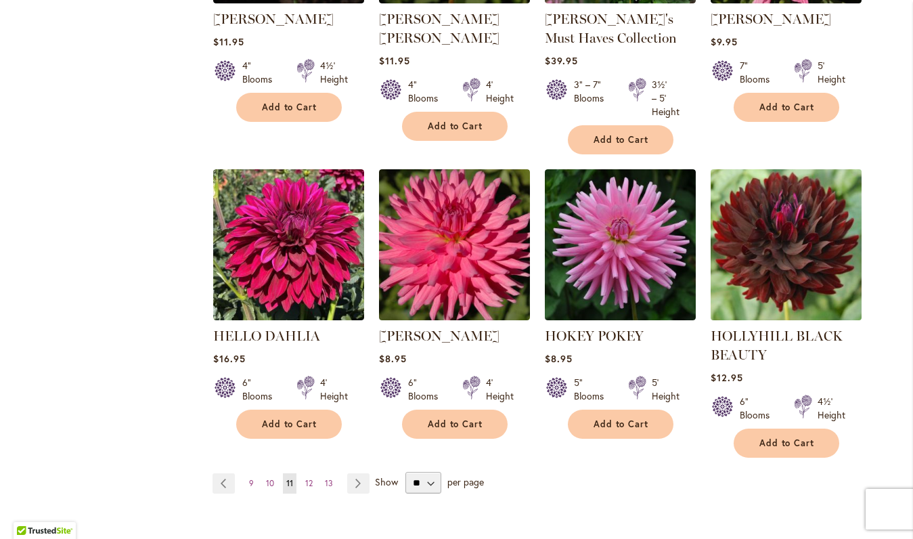
click at [784, 286] on img at bounding box center [785, 245] width 158 height 158
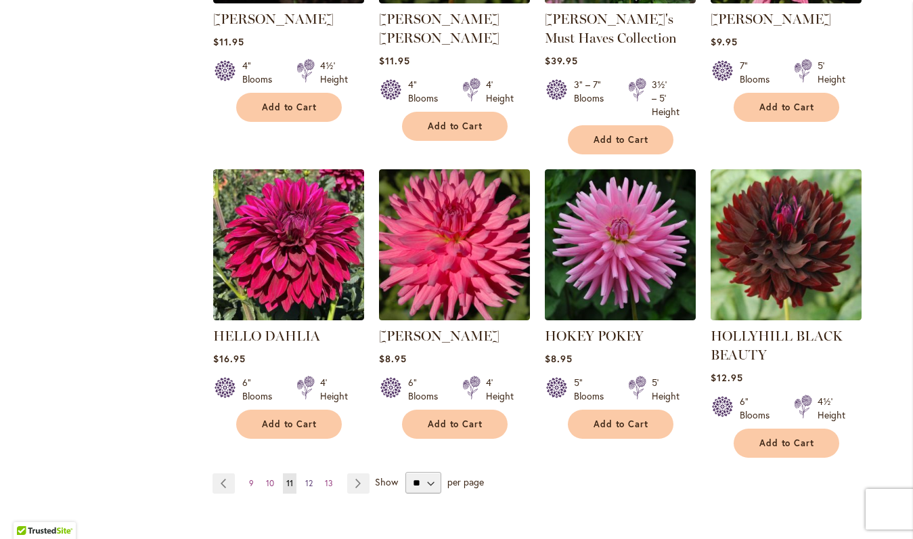
click at [311, 483] on span "12" at bounding box center [308, 483] width 7 height 10
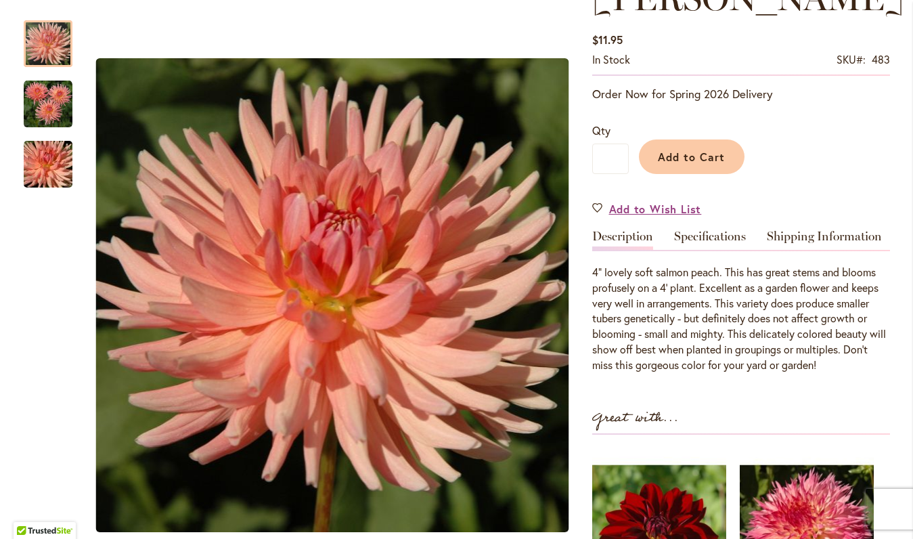
scroll to position [261, 0]
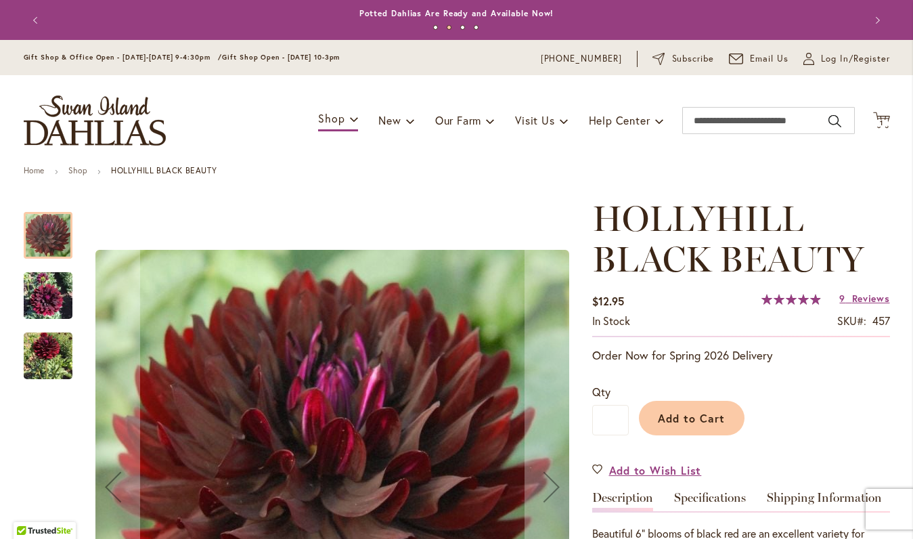
click at [32, 294] on img "HOLLYHILL BLACK BEAUTY" at bounding box center [48, 295] width 49 height 65
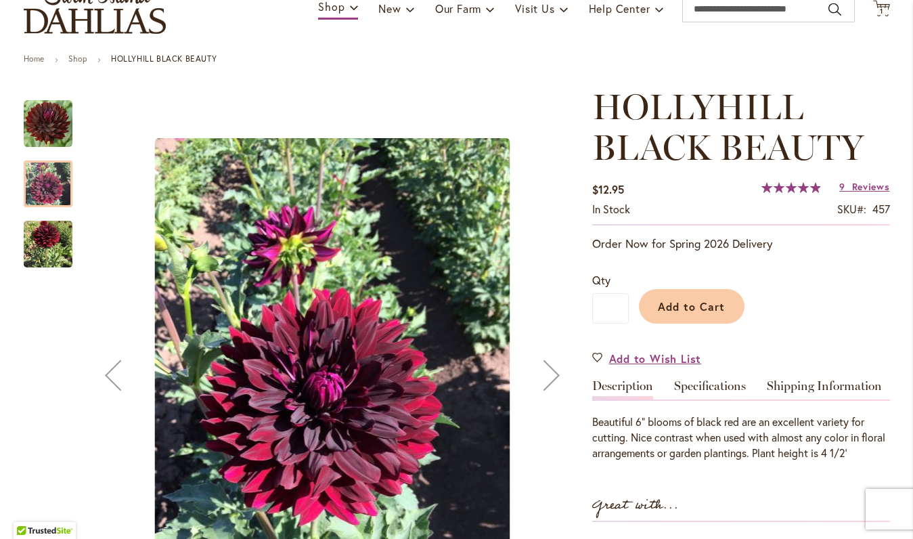
scroll to position [221, 0]
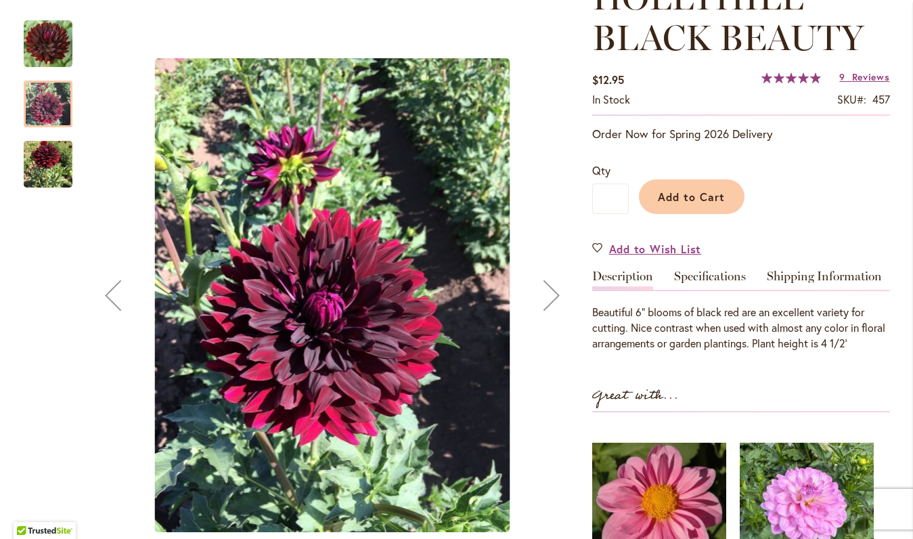
click at [47, 168] on img "HOLLYHILL BLACK BEAUTY" at bounding box center [48, 164] width 49 height 62
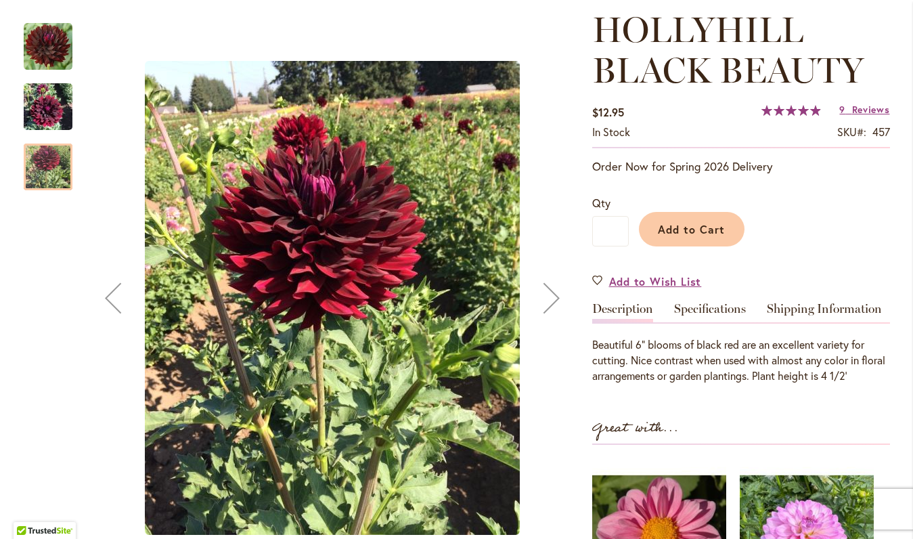
scroll to position [182, 0]
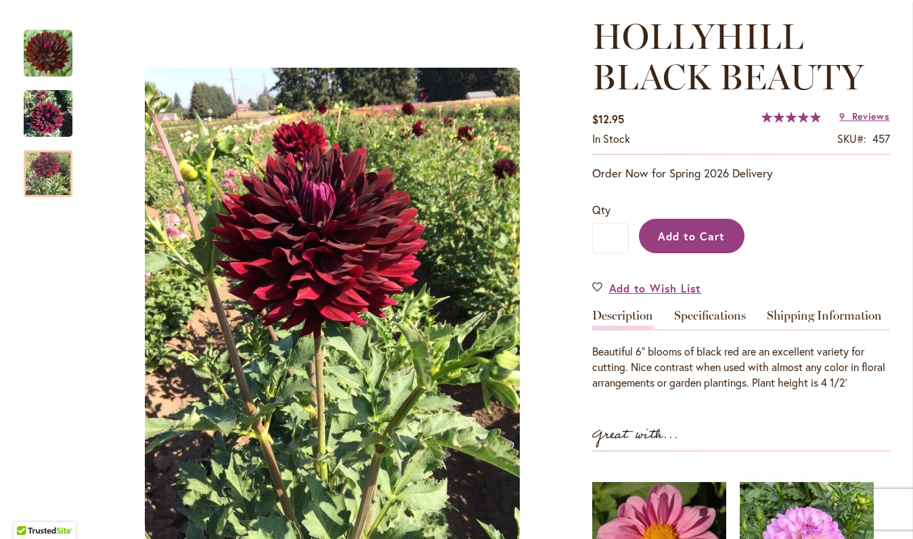
click at [708, 239] on span "Add to Cart" at bounding box center [691, 236] width 67 height 14
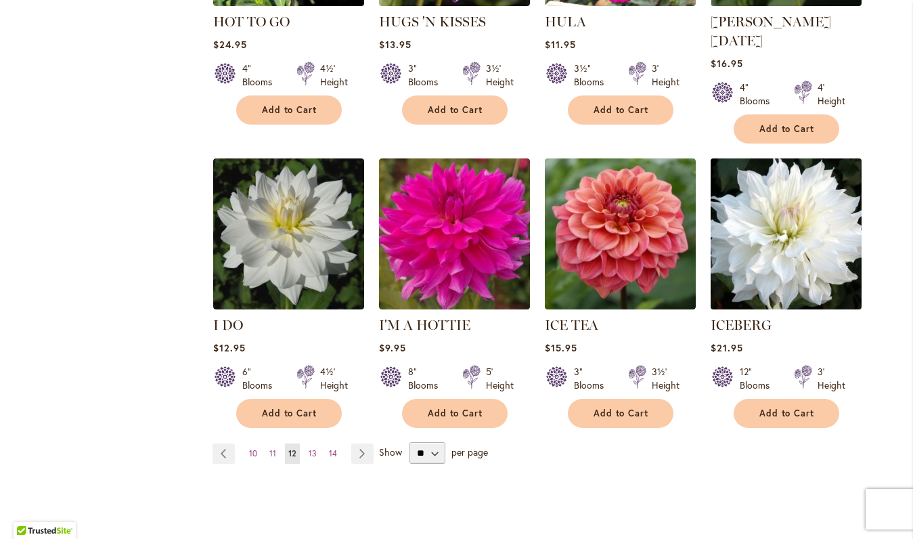
scroll to position [1052, 0]
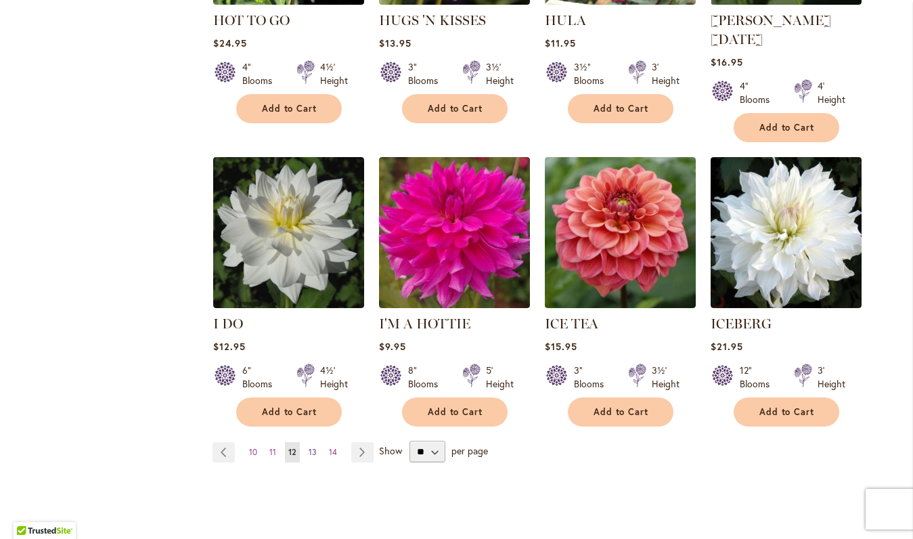
click at [312, 447] on span "13" at bounding box center [313, 452] width 8 height 10
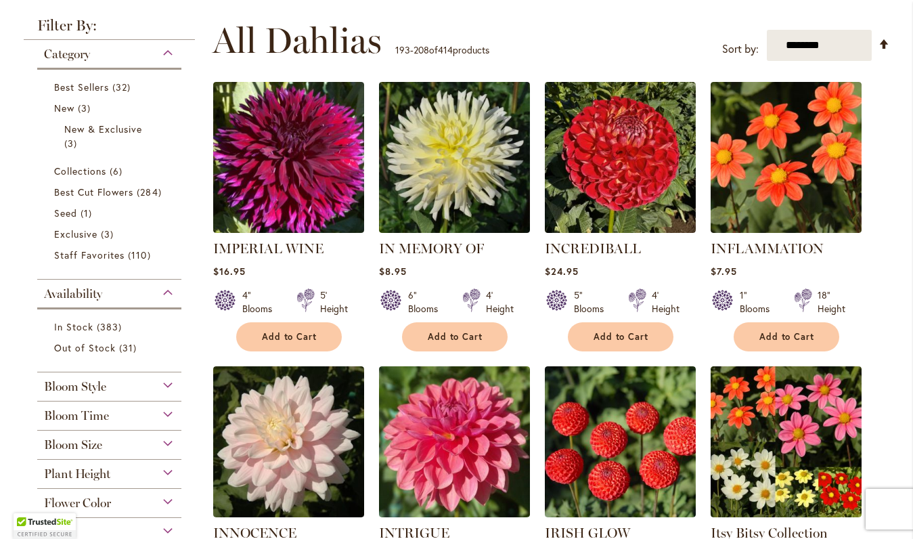
scroll to position [258, 0]
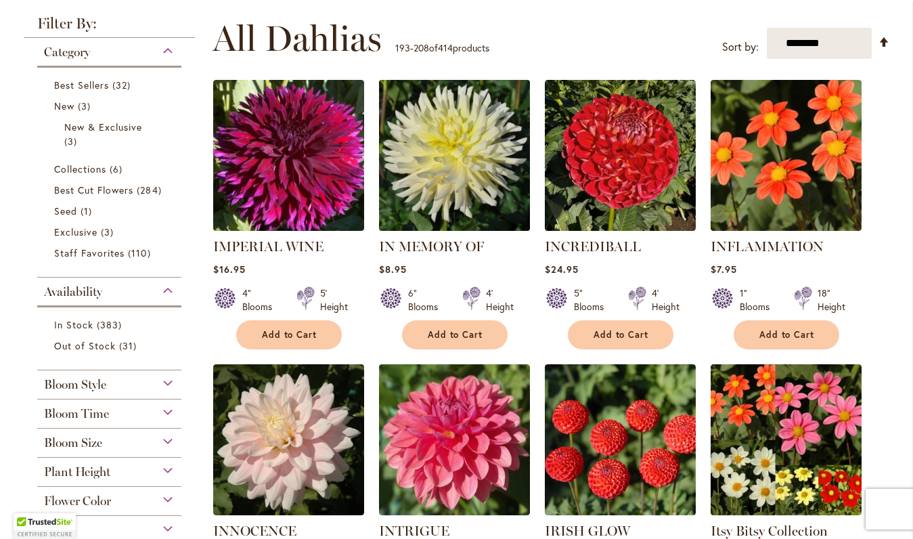
click at [457, 179] on img at bounding box center [454, 155] width 158 height 158
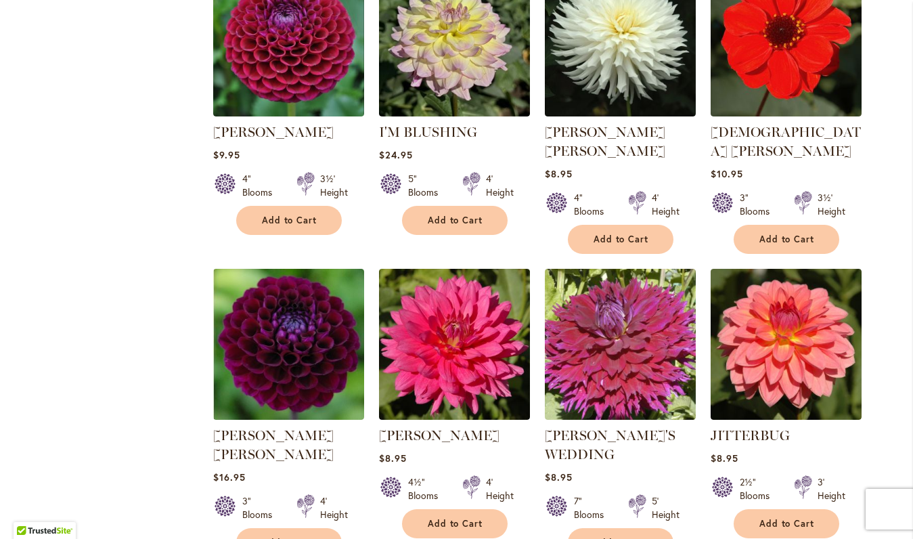
scroll to position [1225, 0]
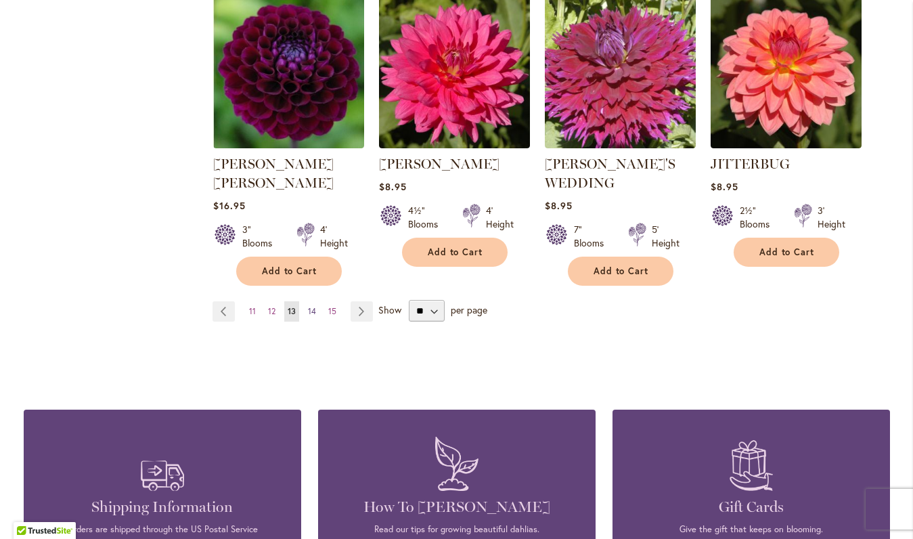
click at [314, 306] on span "14" at bounding box center [312, 311] width 8 height 10
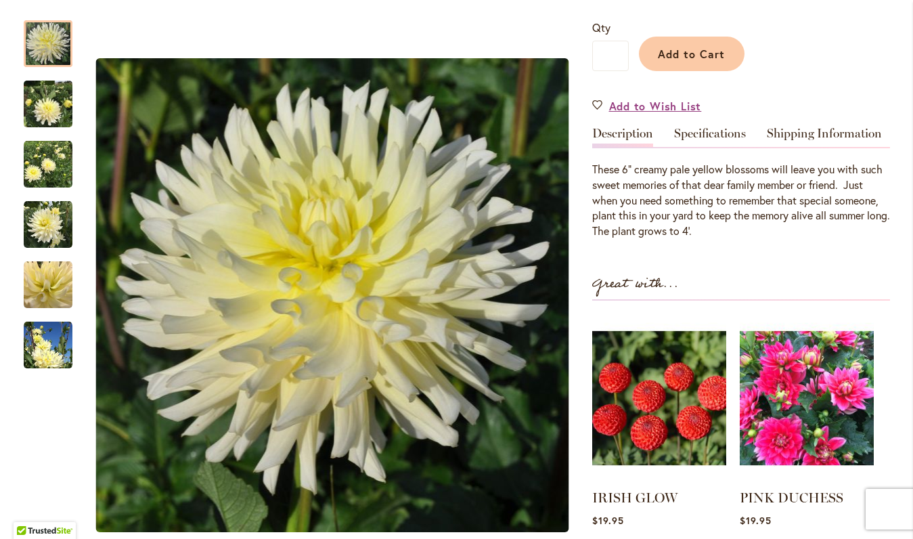
scroll to position [325, 0]
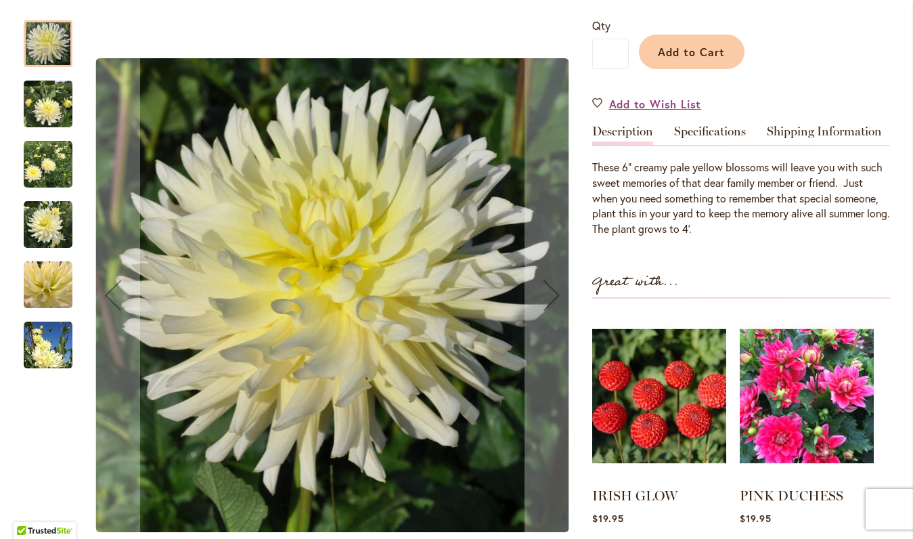
click at [62, 339] on img "IN MEMORY OF" at bounding box center [48, 345] width 49 height 49
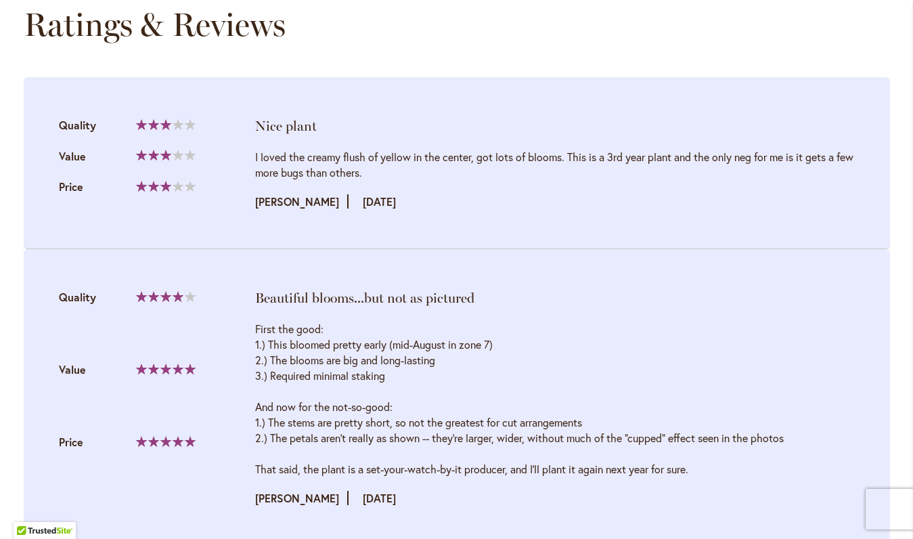
scroll to position [1432, 0]
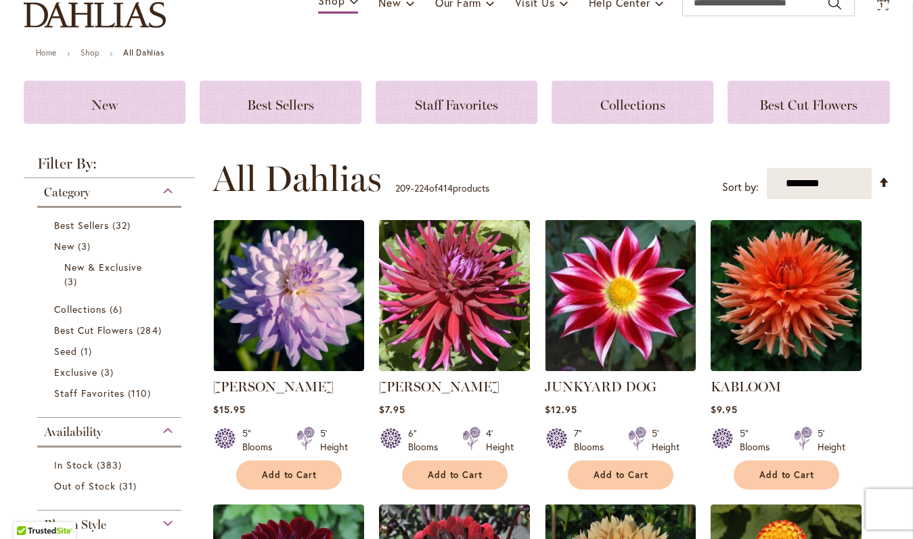
scroll to position [166, 0]
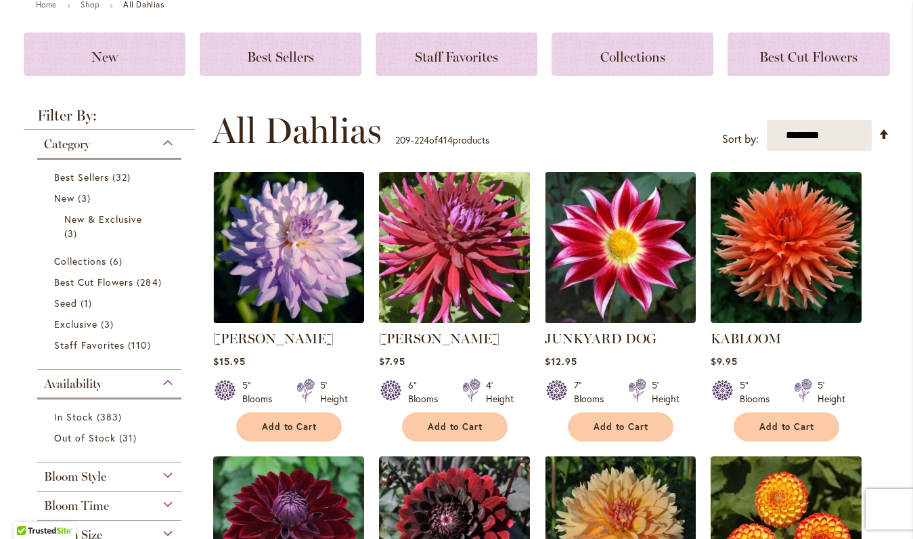
click at [507, 287] on img at bounding box center [454, 247] width 158 height 158
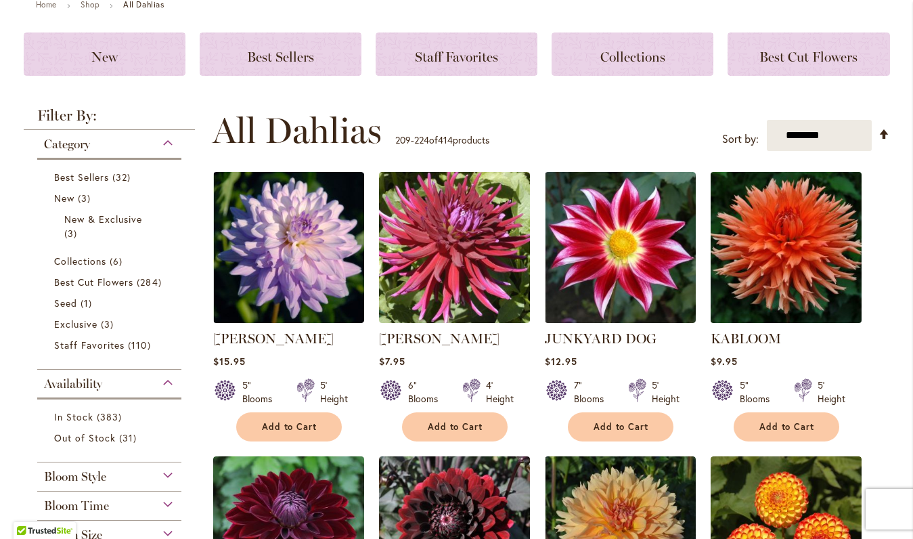
click at [799, 258] on img at bounding box center [785, 247] width 158 height 158
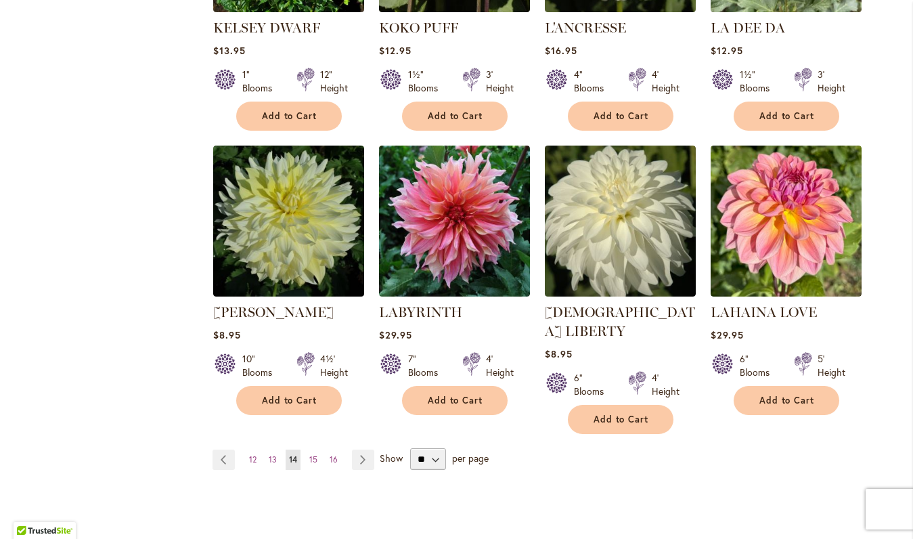
scroll to position [1046, 0]
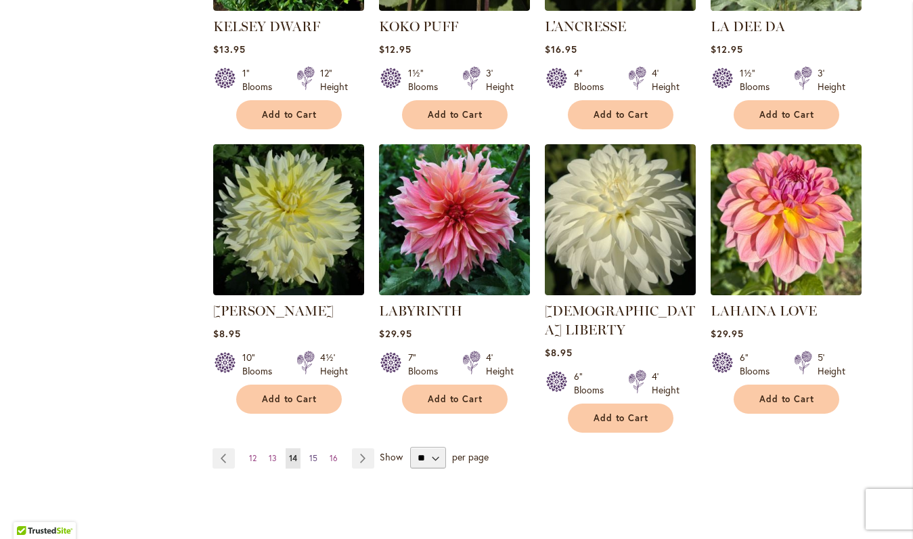
click at [309, 453] on span "15" at bounding box center [313, 458] width 8 height 10
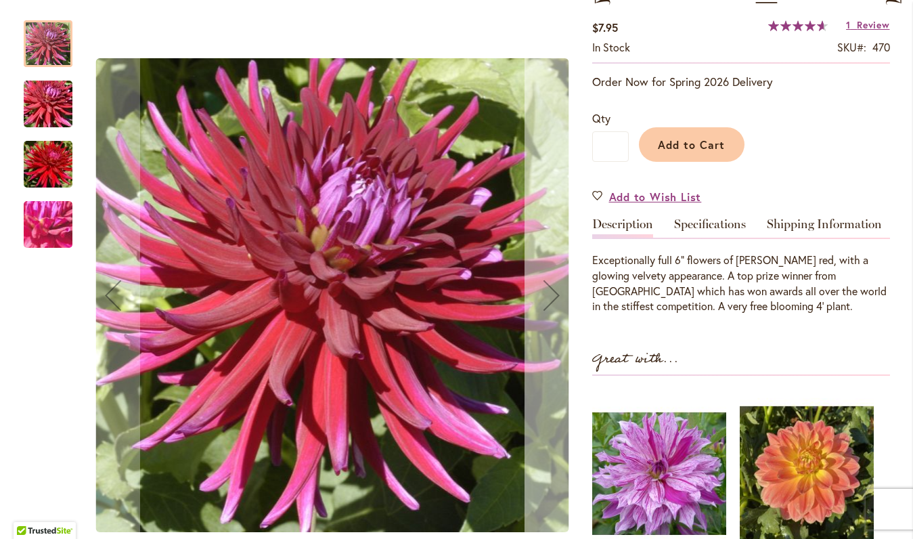
scroll to position [234, 0]
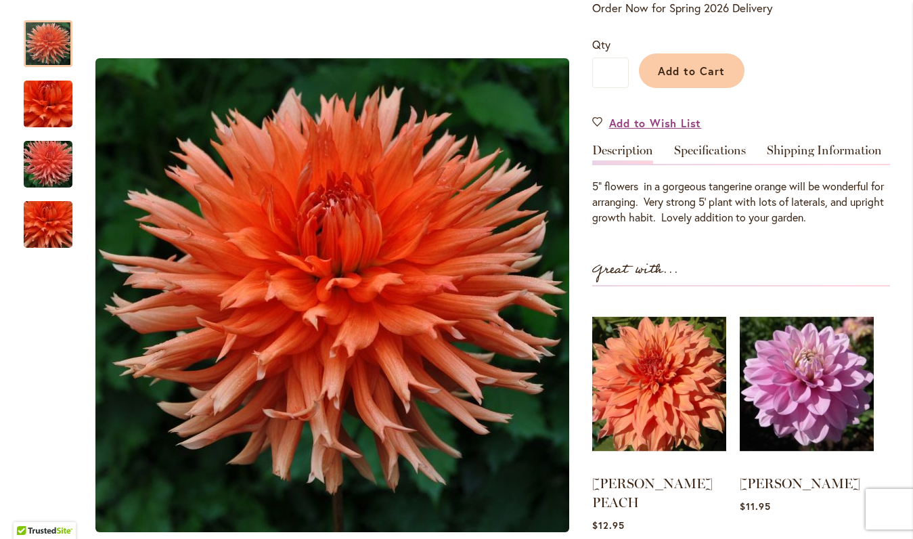
scroll to position [307, 0]
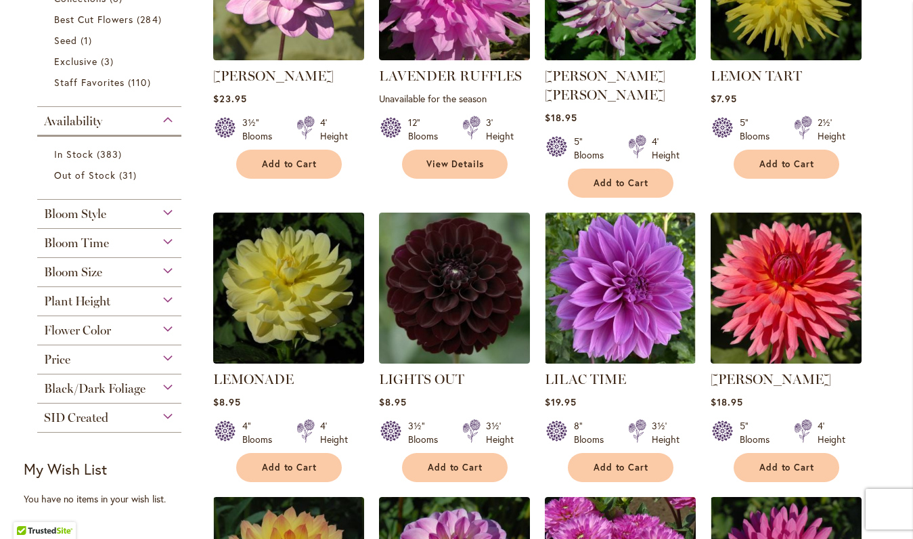
scroll to position [434, 0]
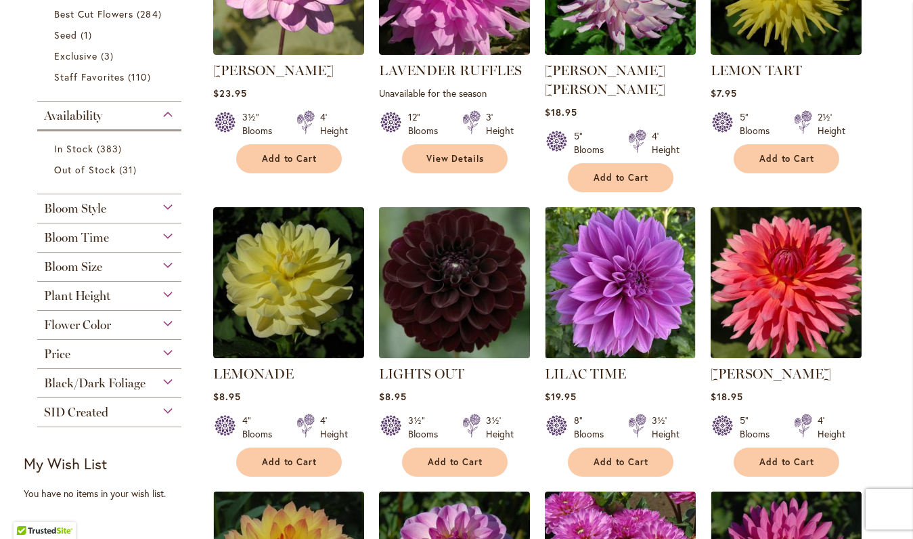
click at [437, 261] on img at bounding box center [454, 283] width 158 height 158
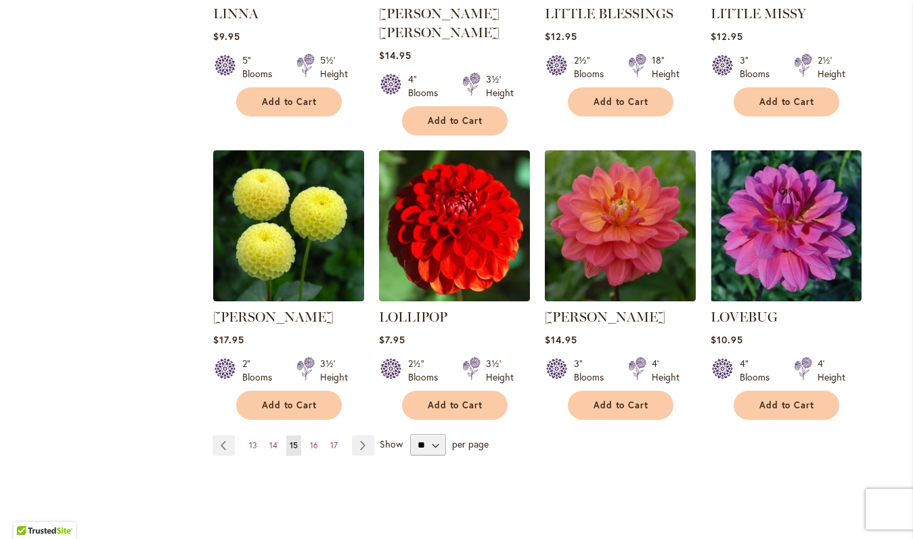
scroll to position [1083, 0]
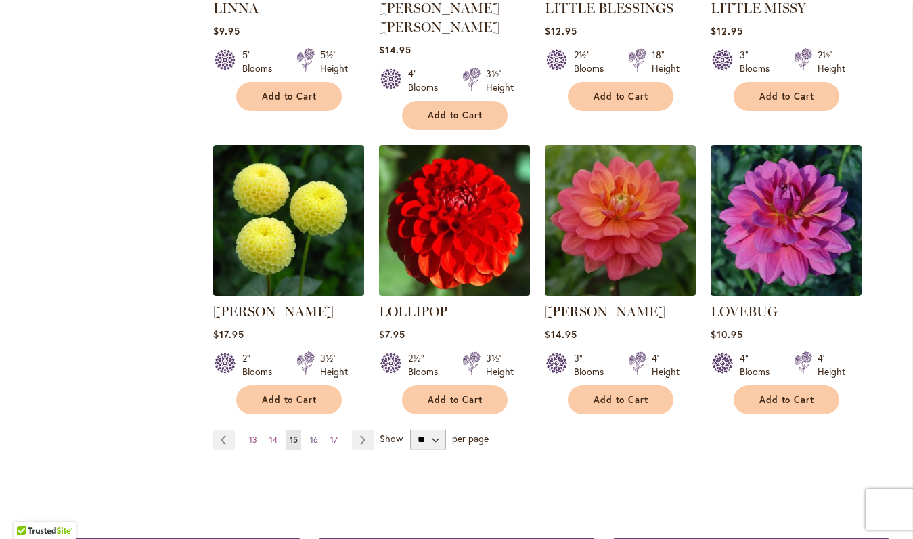
click at [311, 434] on span "16" at bounding box center [314, 439] width 8 height 10
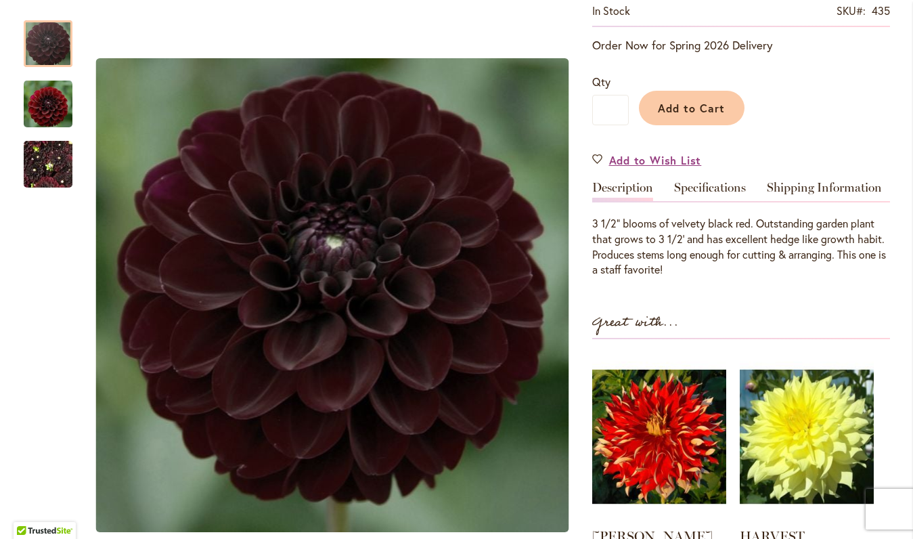
scroll to position [270, 0]
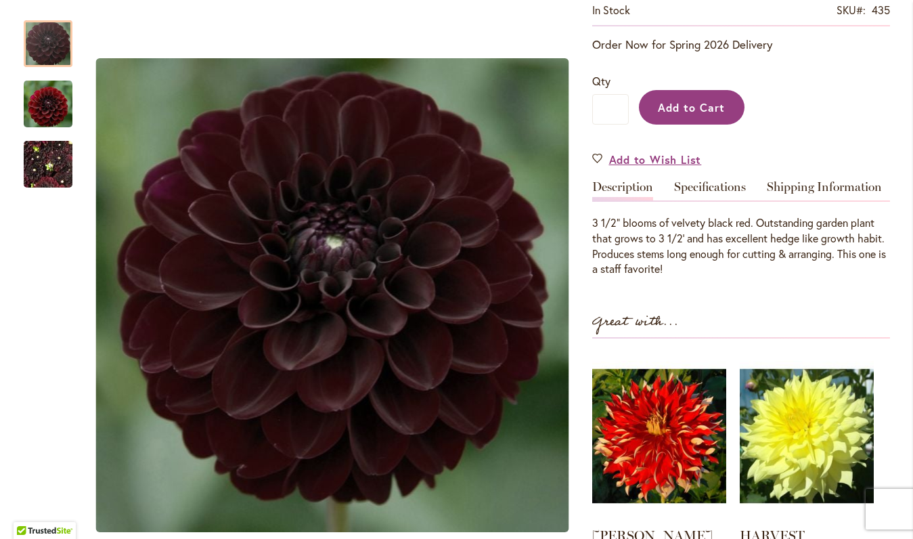
click at [702, 106] on span "Add to Cart" at bounding box center [691, 107] width 67 height 14
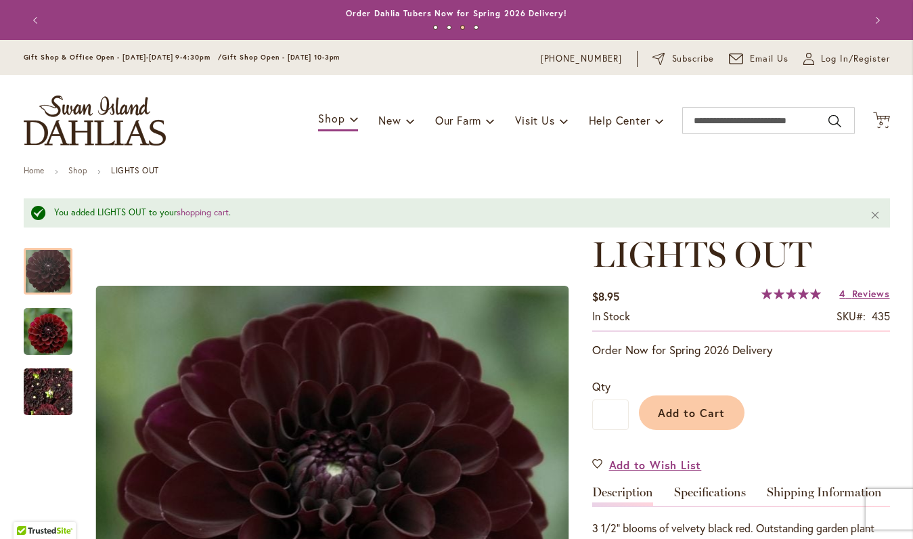
scroll to position [0, 0]
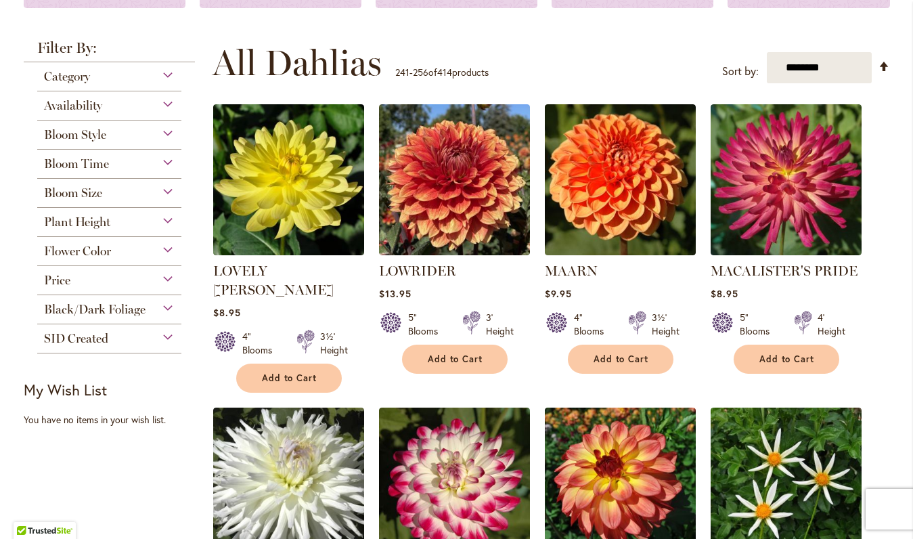
scroll to position [247, 0]
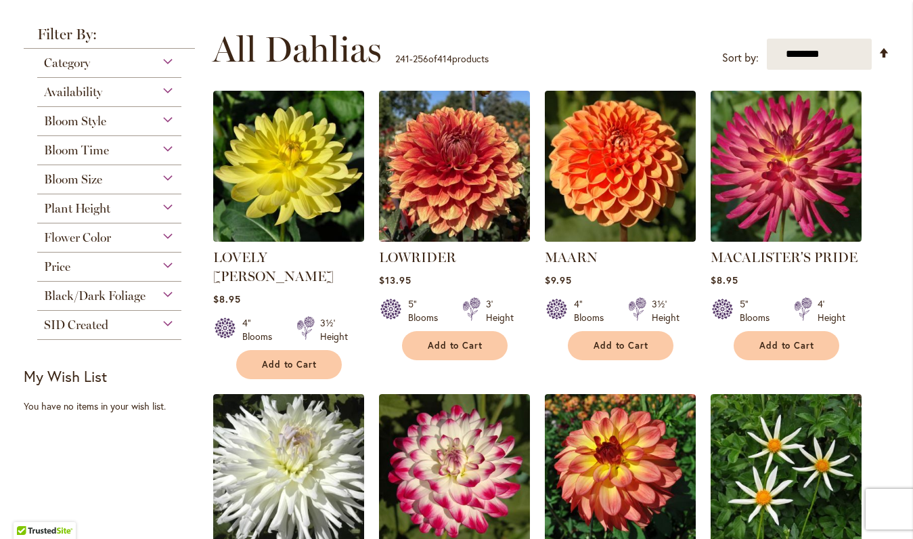
click at [792, 198] on img at bounding box center [785, 166] width 158 height 158
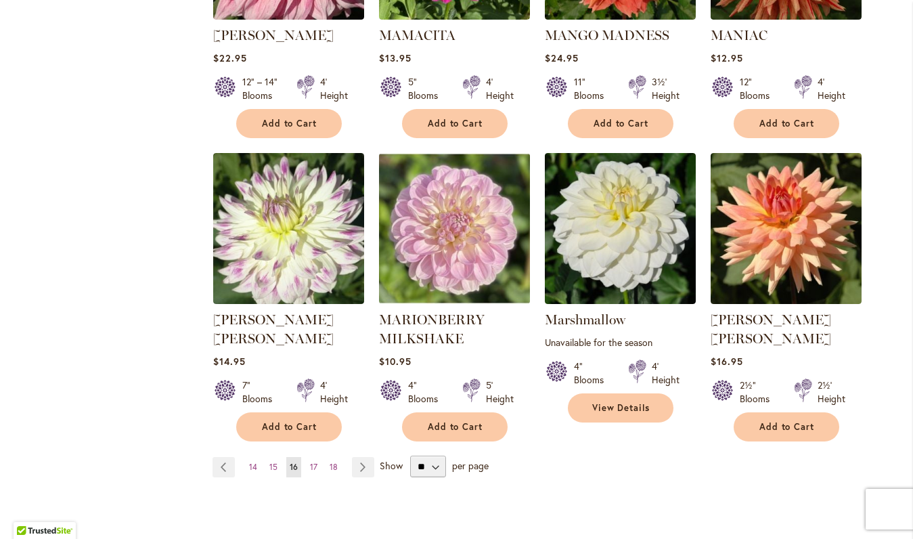
scroll to position [1060, 0]
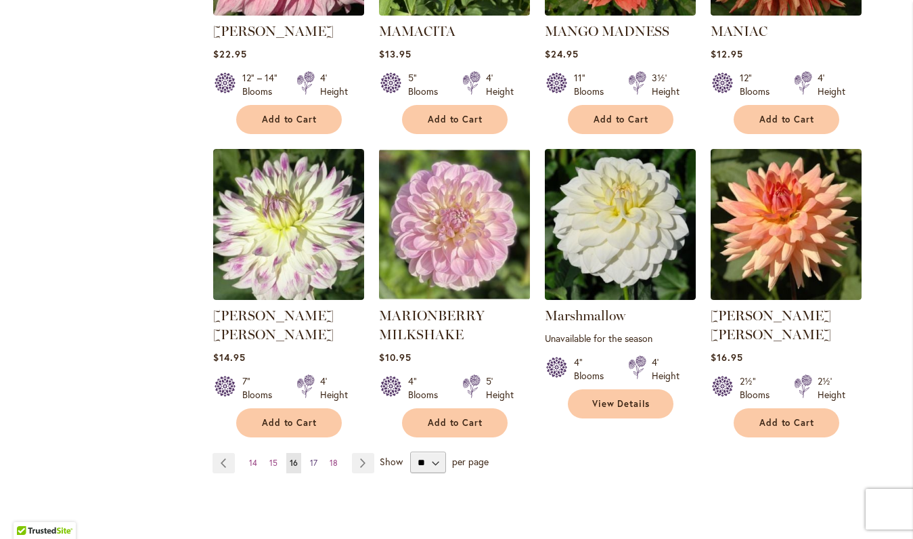
click at [307, 453] on link "Page 17" at bounding box center [314, 463] width 14 height 20
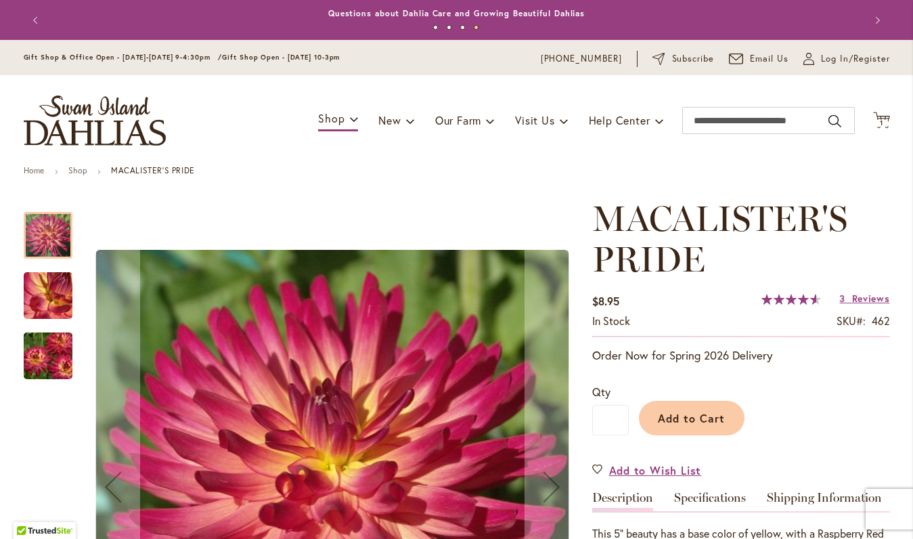
click at [62, 302] on img "MACALISTER'S PRIDE" at bounding box center [47, 295] width 97 height 73
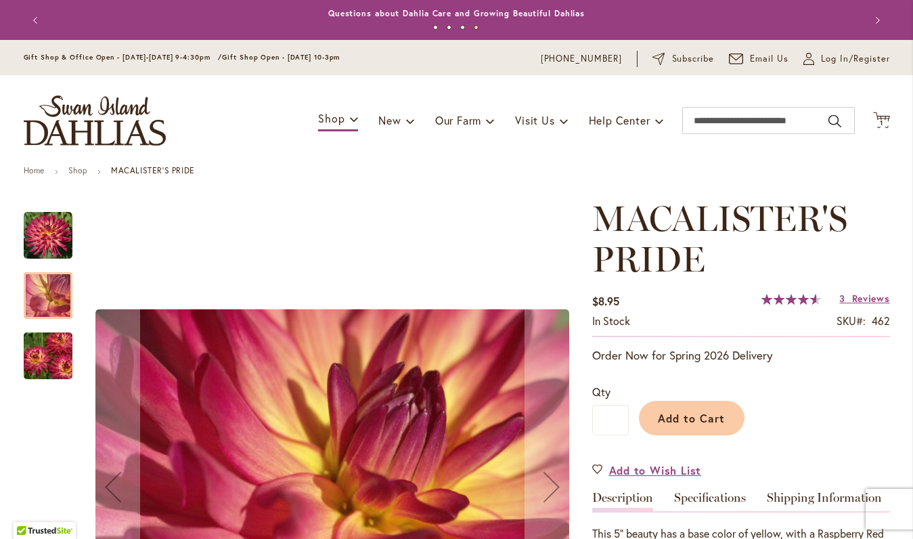
click at [53, 347] on img "MACALISTER'S PRIDE" at bounding box center [47, 355] width 97 height 65
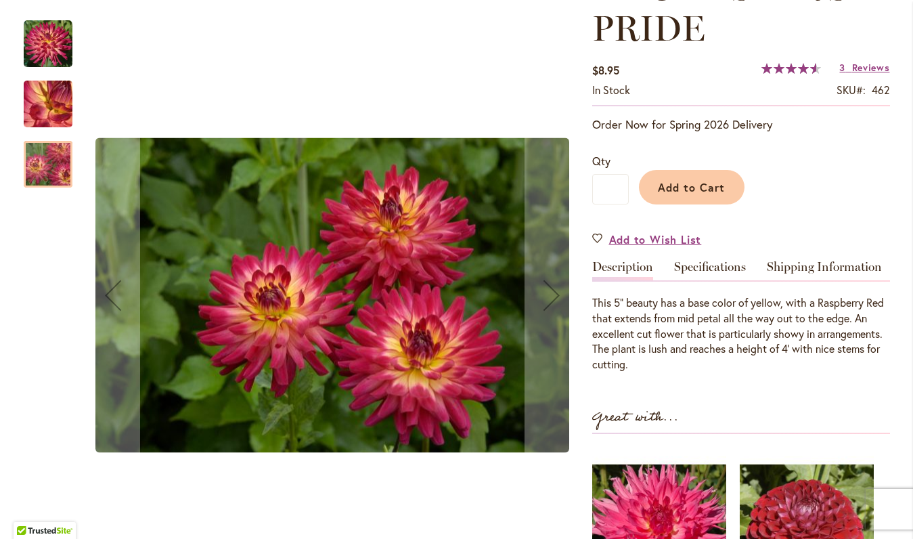
scroll to position [240, 0]
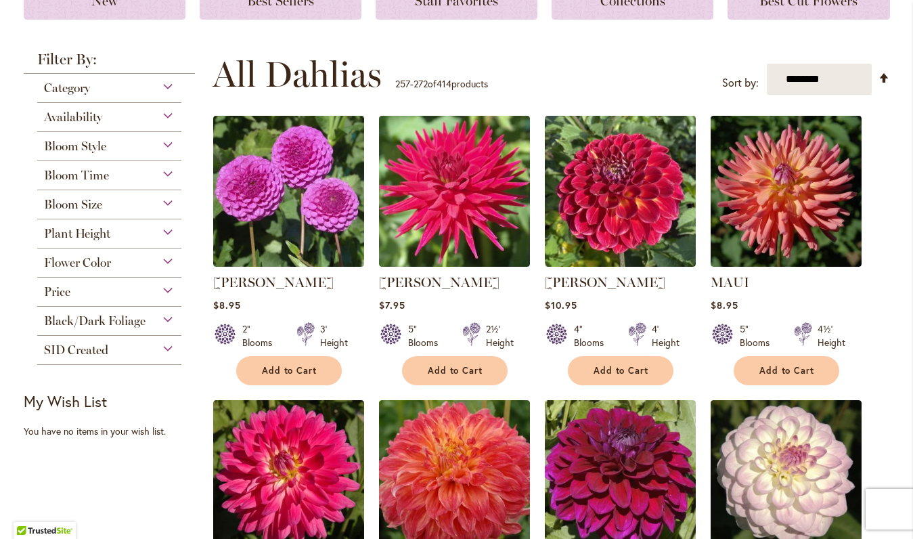
scroll to position [230, 0]
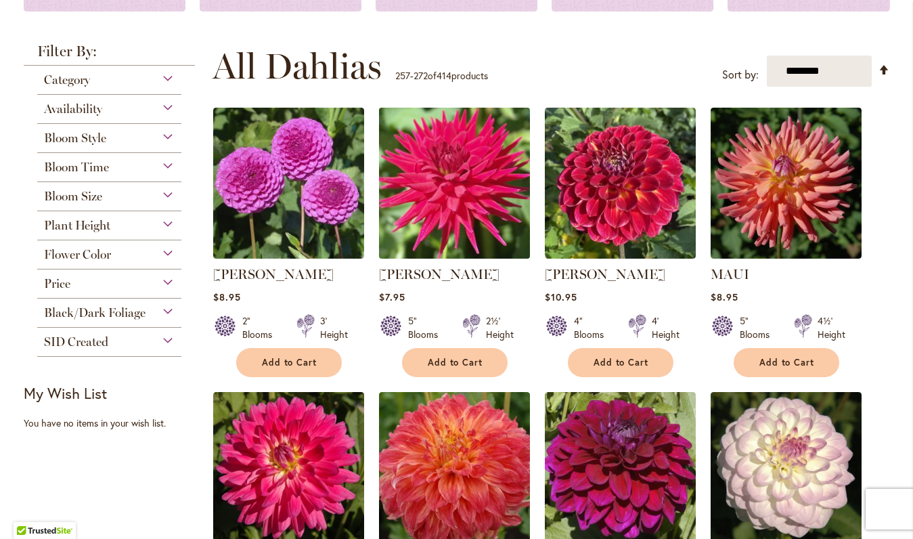
click at [476, 208] on img at bounding box center [454, 183] width 158 height 158
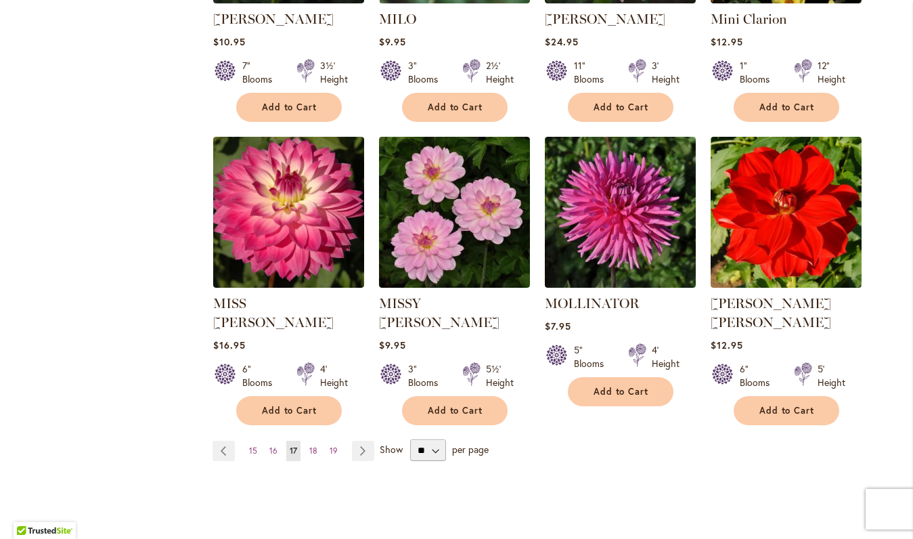
scroll to position [1068, 0]
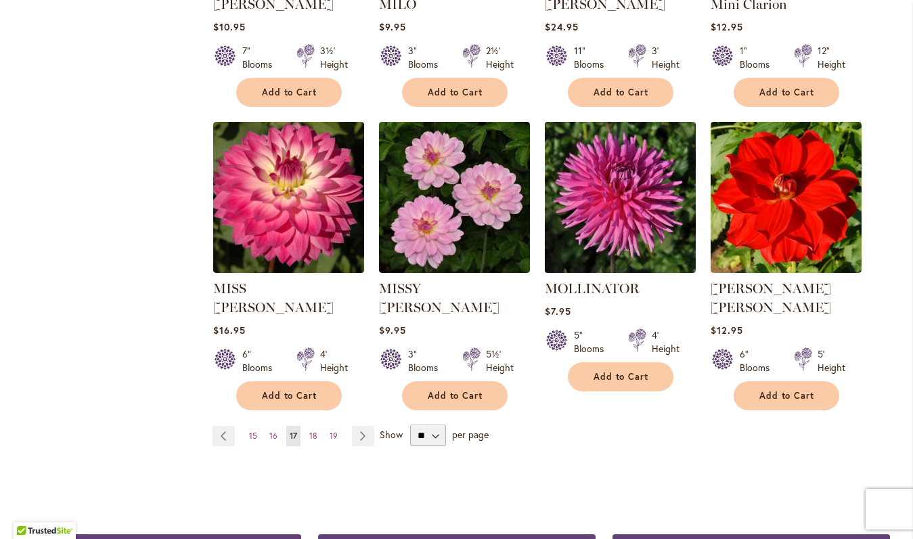
click at [652, 212] on img at bounding box center [620, 197] width 158 height 158
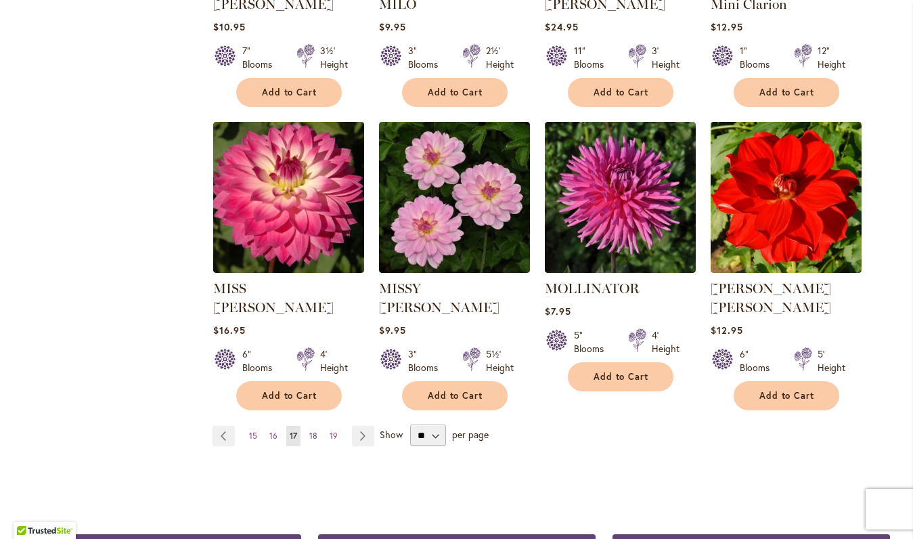
click at [319, 426] on link "Page 18" at bounding box center [313, 436] width 15 height 20
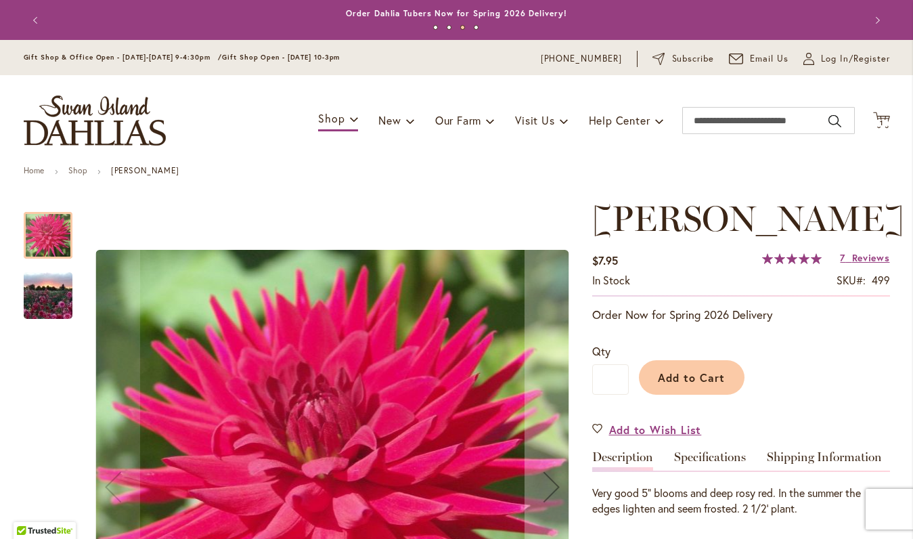
click at [41, 296] on img "MATILDA HUSTON" at bounding box center [47, 295] width 97 height 73
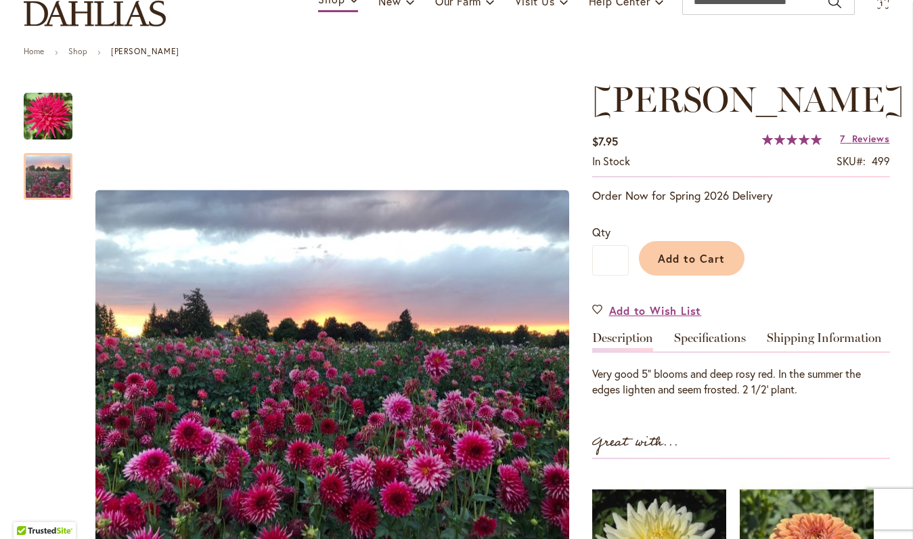
scroll to position [118, 0]
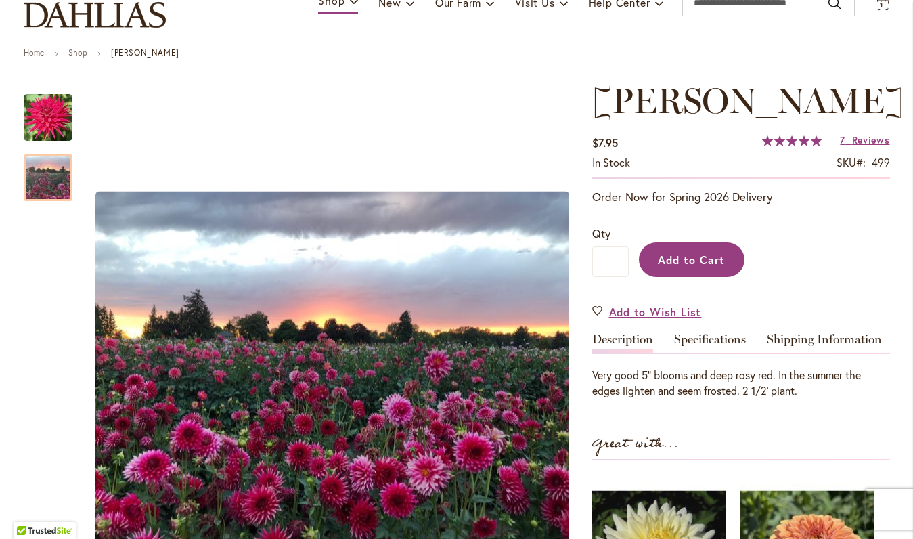
click at [706, 267] on span "Add to Cart" at bounding box center [691, 259] width 67 height 14
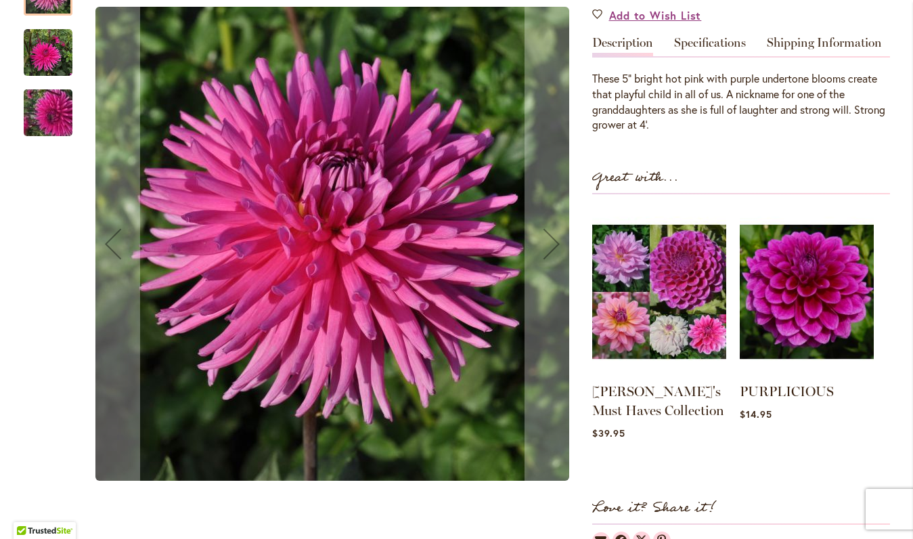
scroll to position [414, 0]
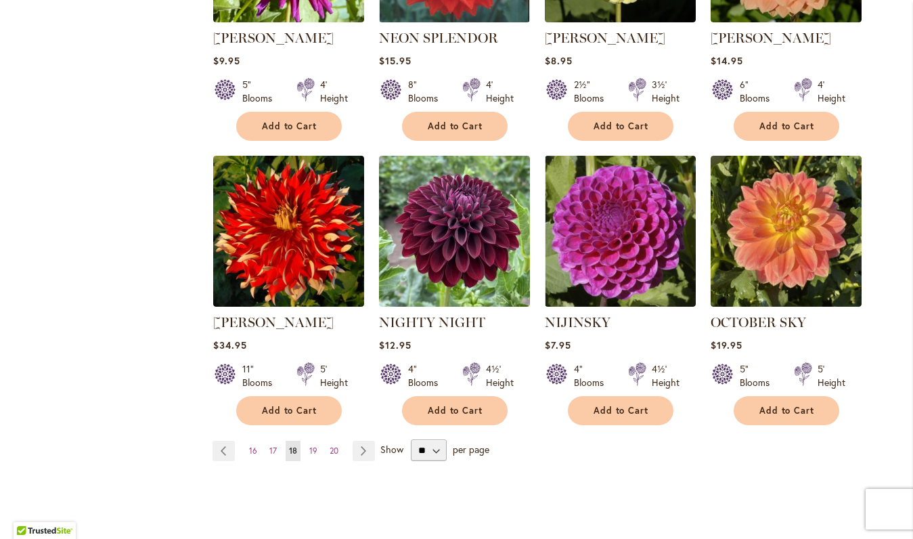
scroll to position [1054, 0]
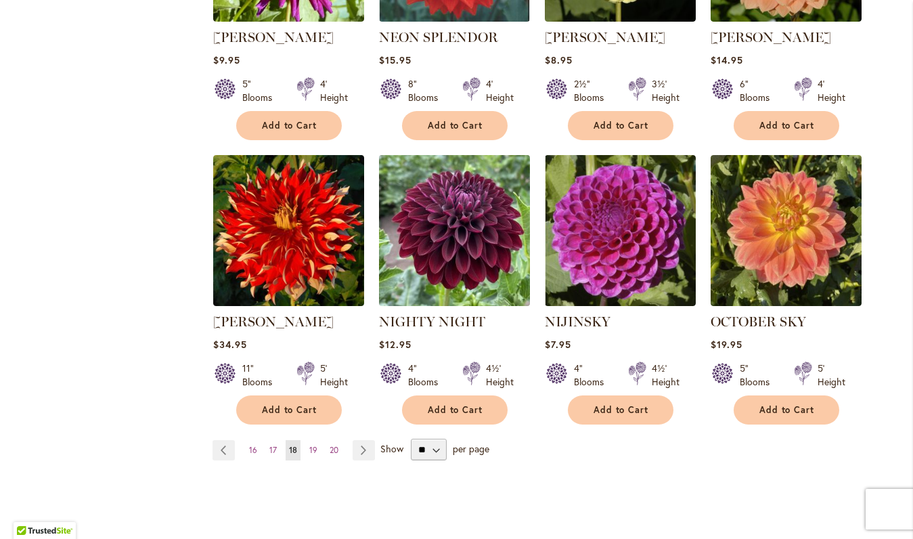
click at [458, 256] on img at bounding box center [454, 231] width 158 height 158
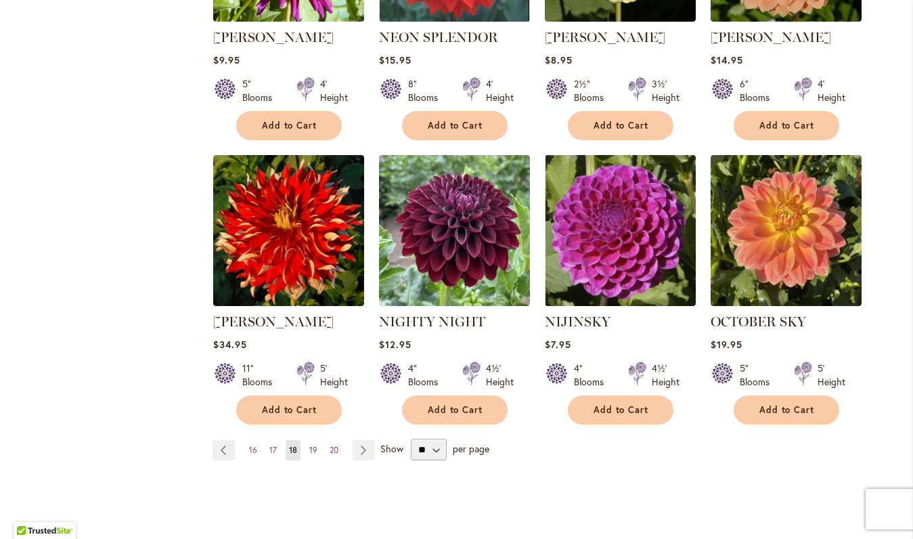
click at [311, 440] on link "Page 19" at bounding box center [313, 450] width 15 height 20
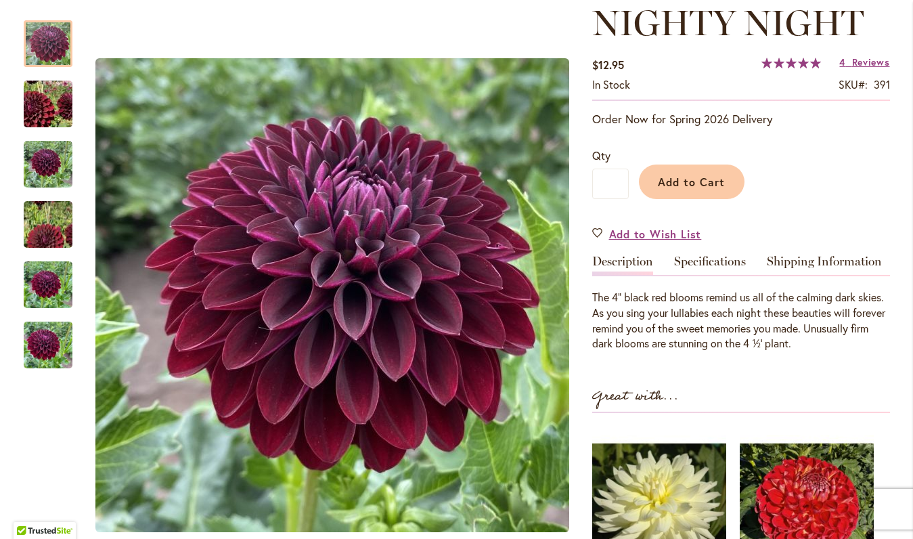
scroll to position [212, 0]
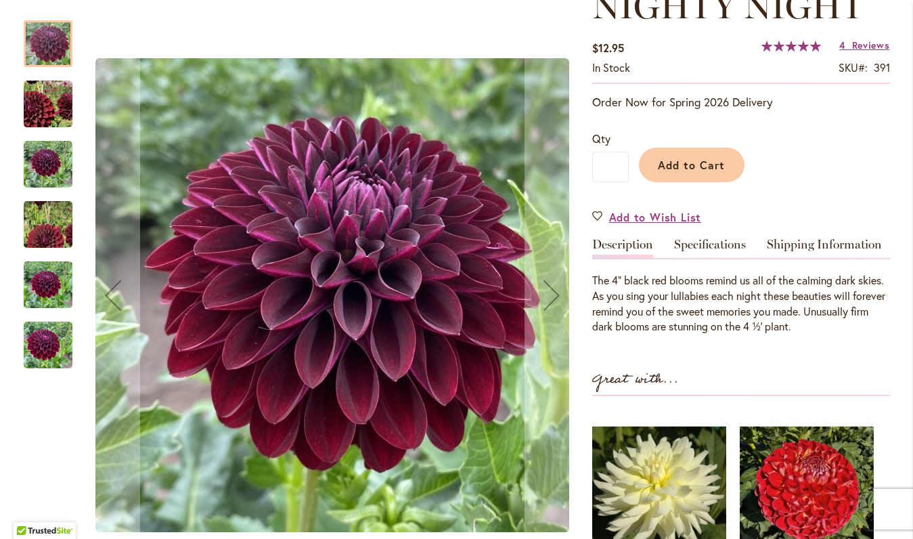
click at [31, 228] on img "Nighty Night" at bounding box center [47, 224] width 97 height 87
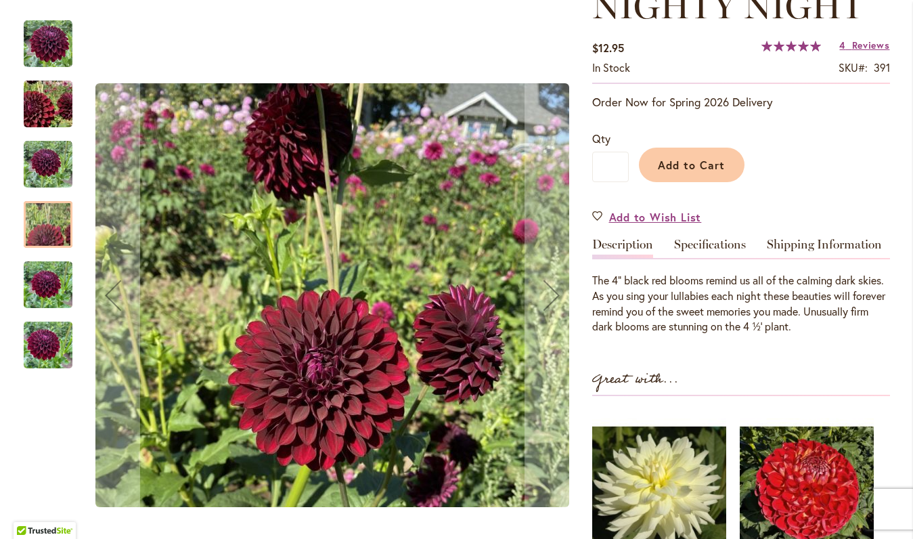
click at [39, 287] on img "Nighty Night" at bounding box center [48, 284] width 49 height 65
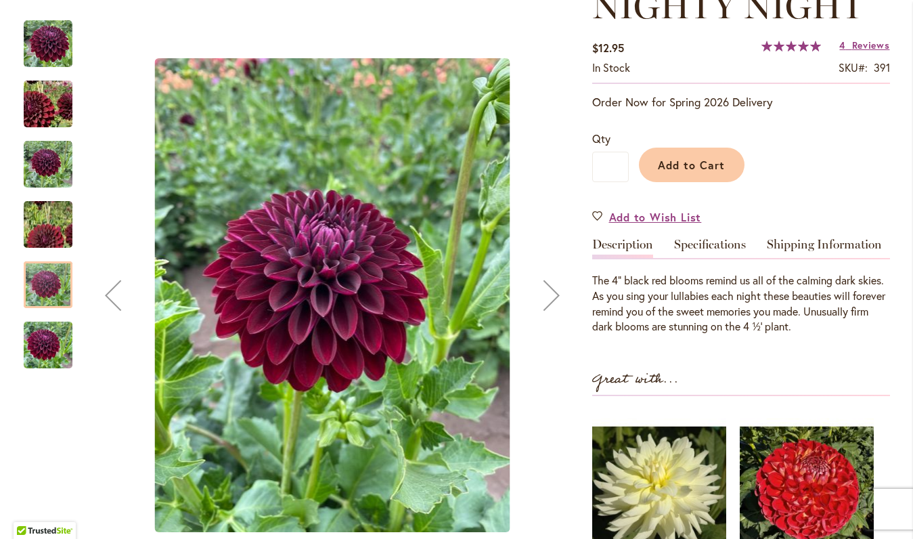
click at [60, 225] on img "Nighty Night" at bounding box center [47, 224] width 97 height 87
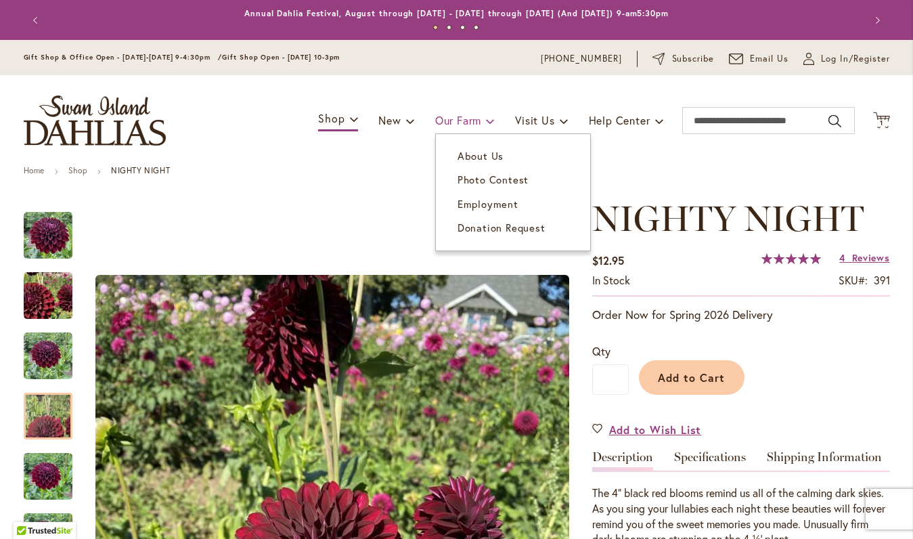
scroll to position [0, 0]
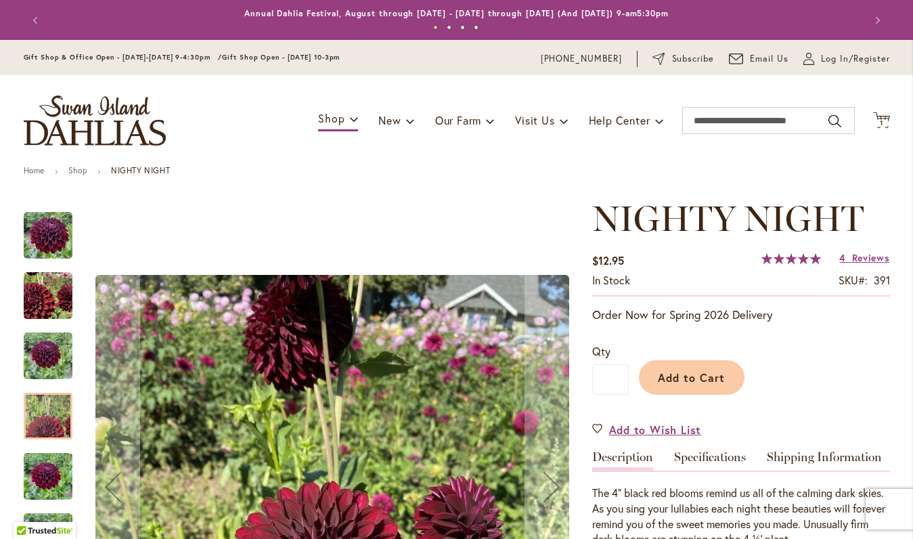
click at [55, 249] on img "Nighty Night" at bounding box center [48, 235] width 49 height 49
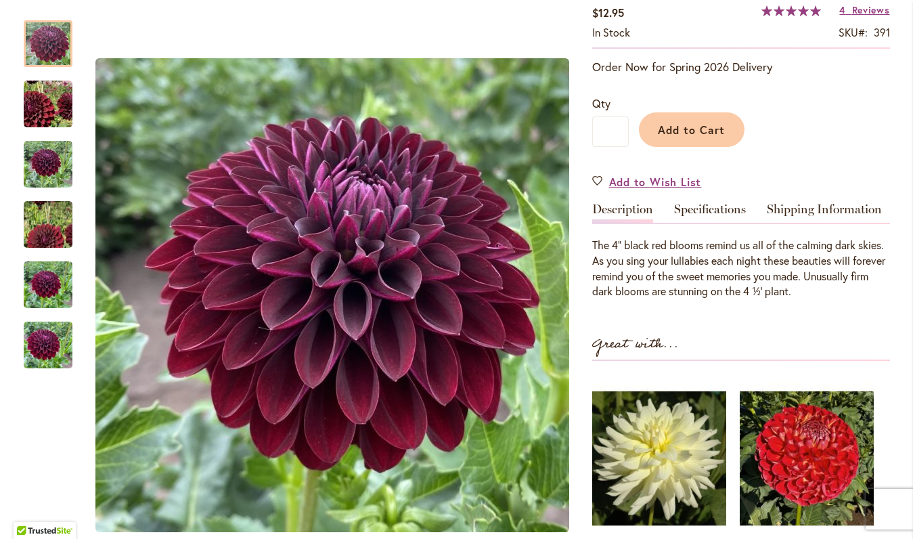
scroll to position [248, 0]
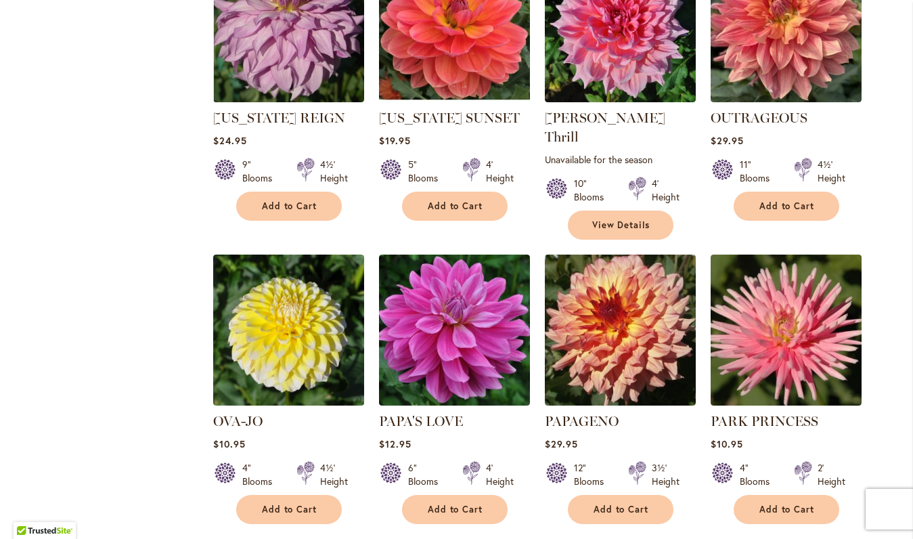
scroll to position [672, 0]
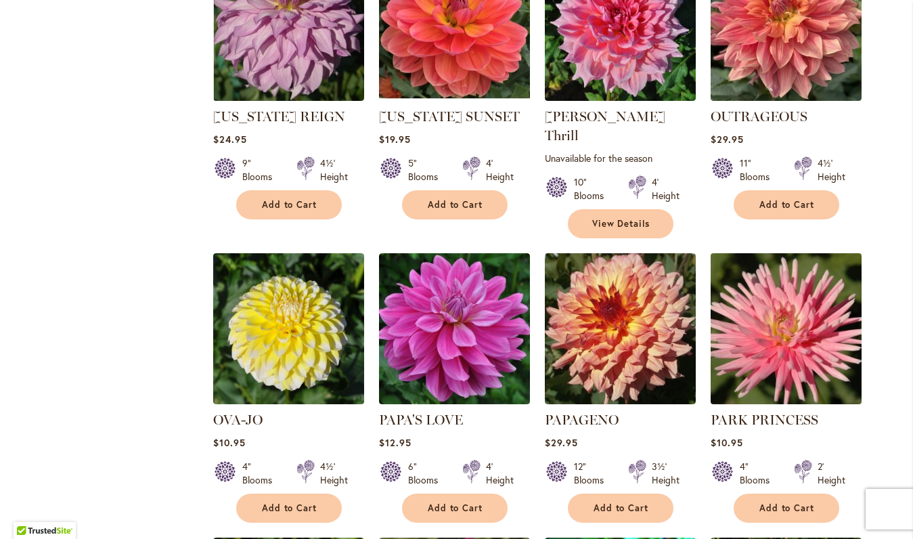
click at [807, 337] on img at bounding box center [785, 329] width 158 height 158
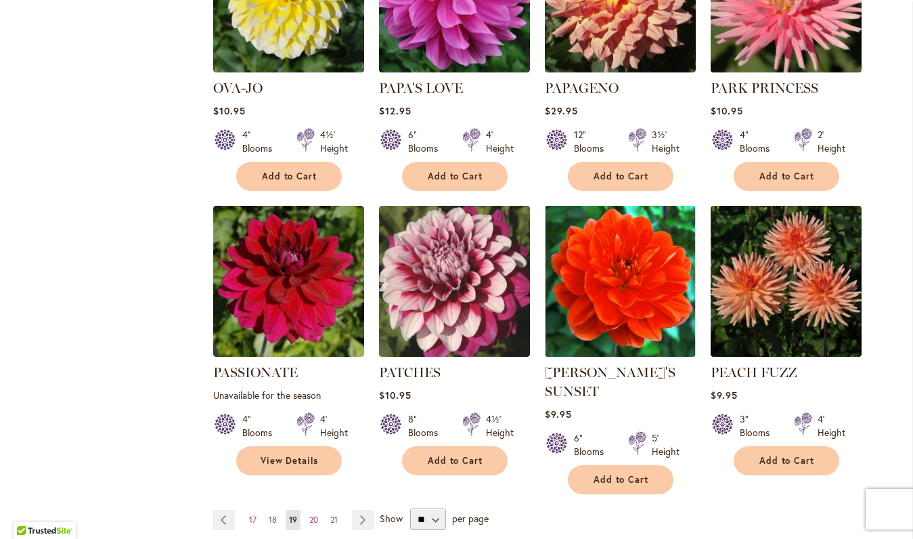
scroll to position [1006, 0]
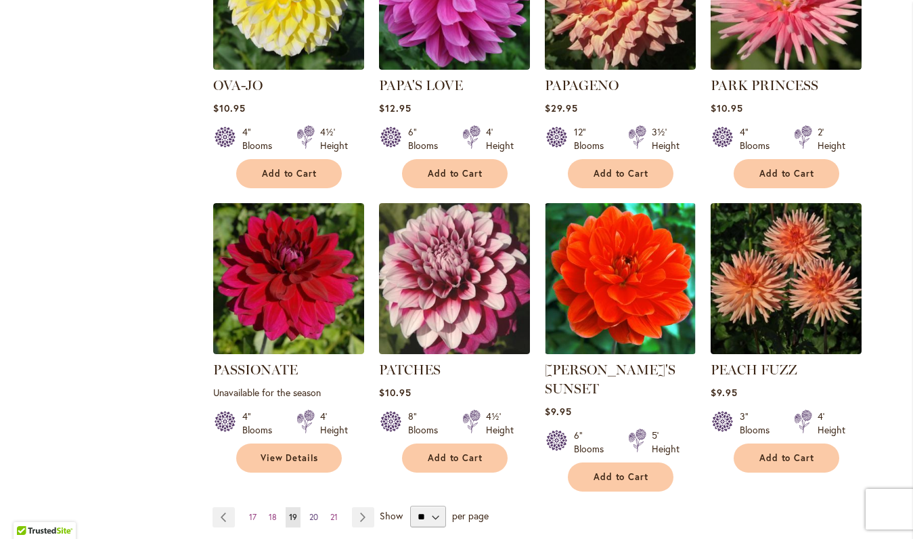
click at [311, 512] on span "20" at bounding box center [313, 517] width 9 height 10
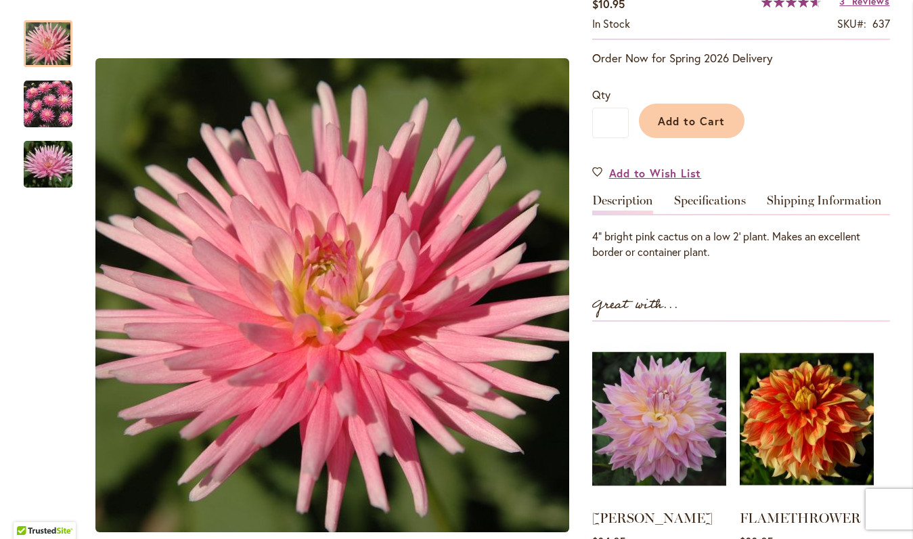
scroll to position [258, 0]
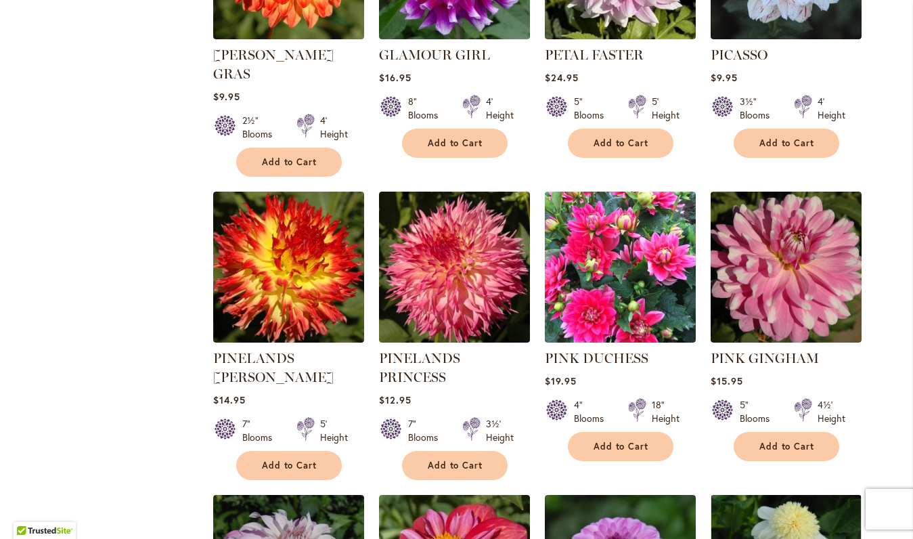
scroll to position [1117, 0]
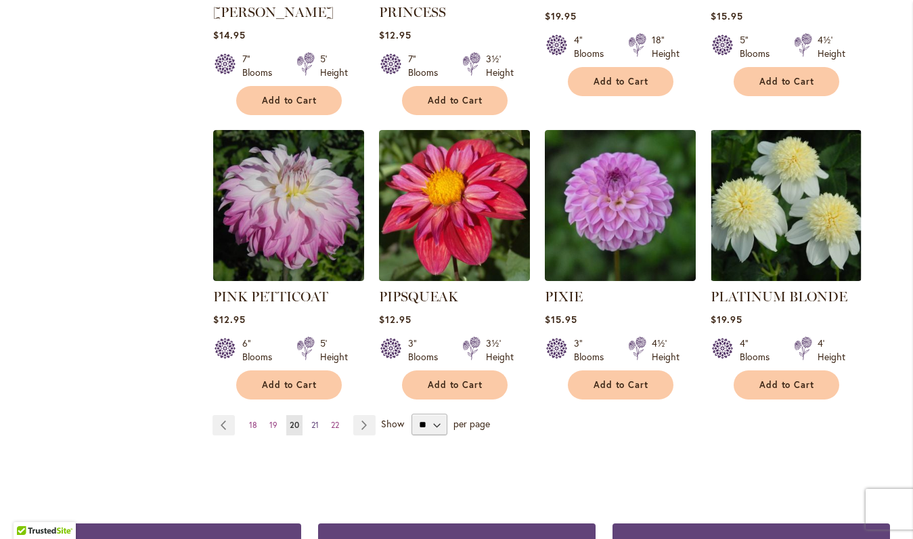
click at [311, 420] on span "21" at bounding box center [314, 425] width 7 height 10
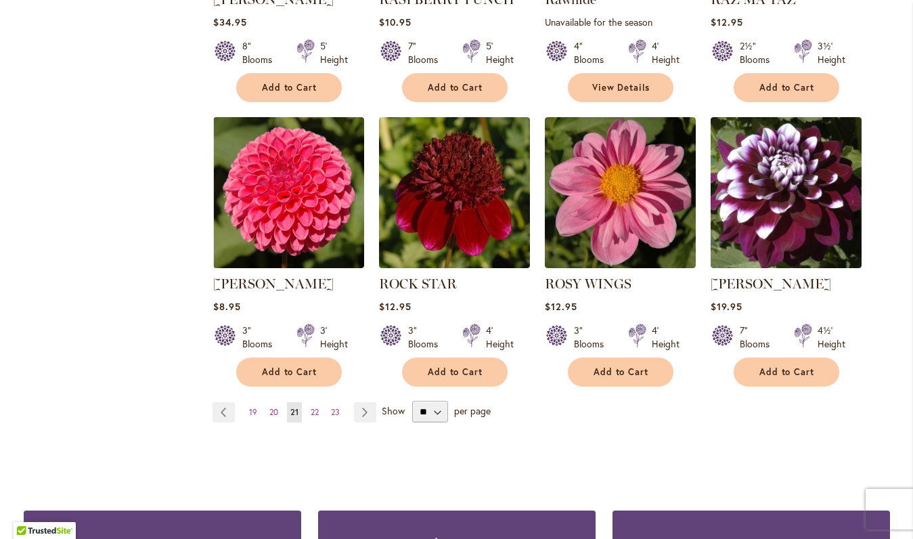
scroll to position [1092, 0]
click at [318, 410] on span "22" at bounding box center [315, 412] width 8 height 10
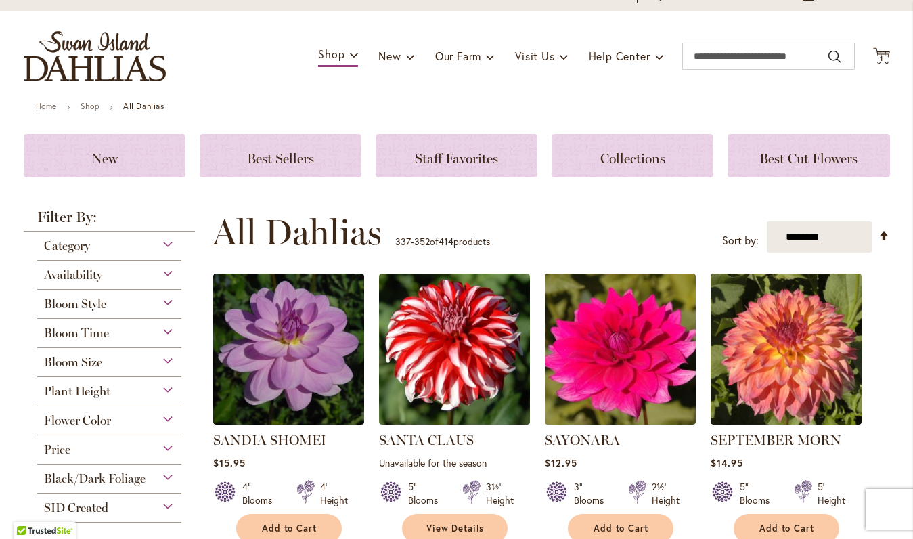
scroll to position [230, 0]
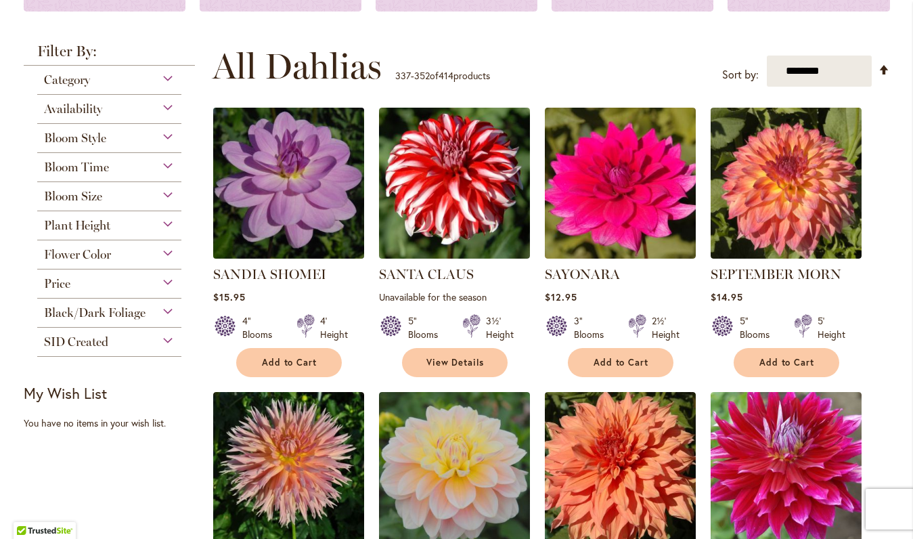
click at [286, 208] on img at bounding box center [288, 183] width 158 height 158
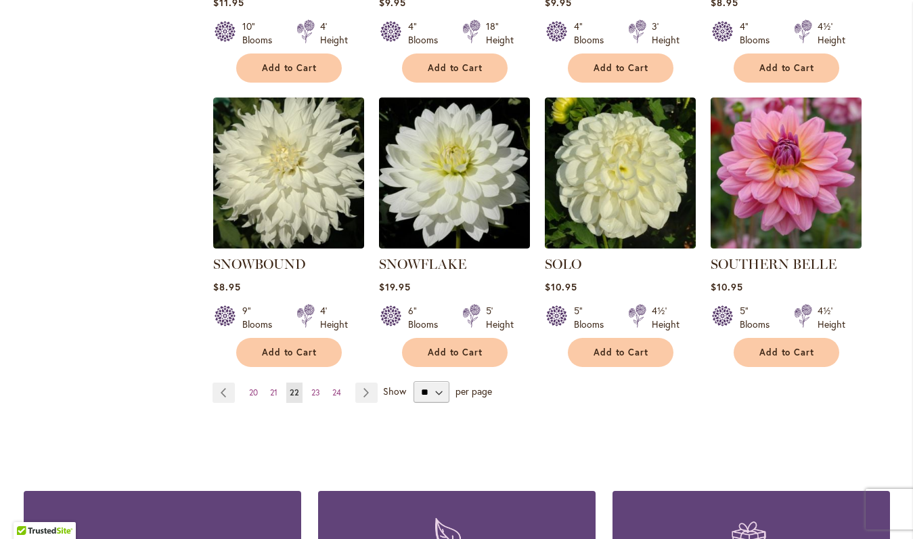
scroll to position [1119, 0]
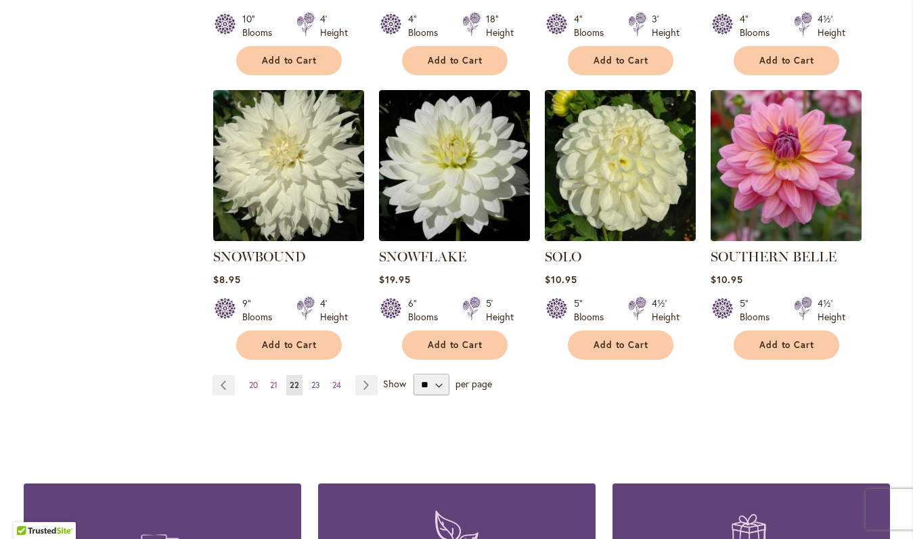
click at [311, 375] on link "Page 23" at bounding box center [316, 385] width 16 height 20
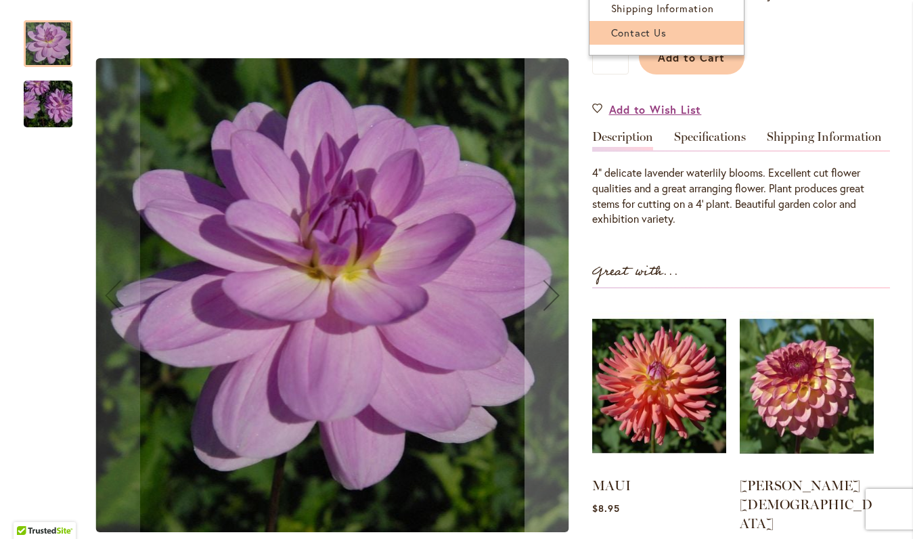
scroll to position [332, 0]
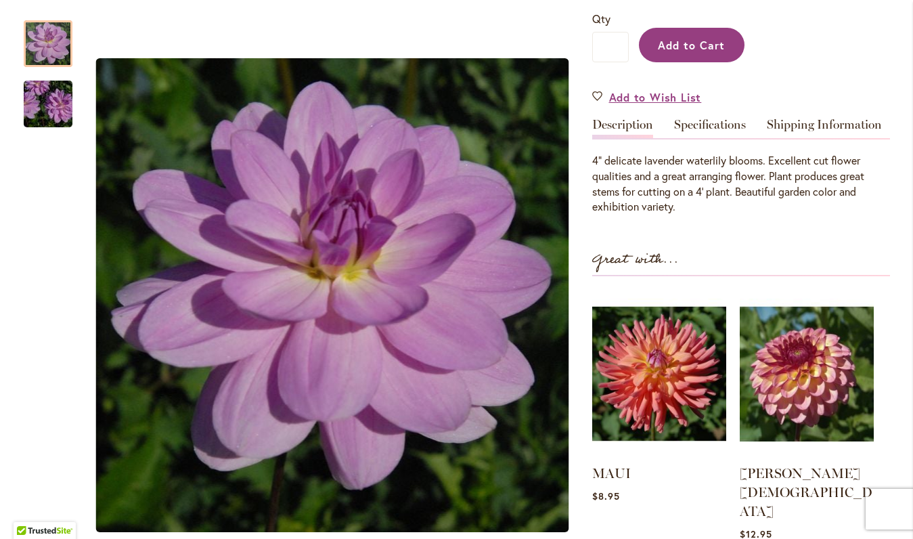
click at [715, 55] on button "Add to Cart" at bounding box center [692, 45] width 106 height 35
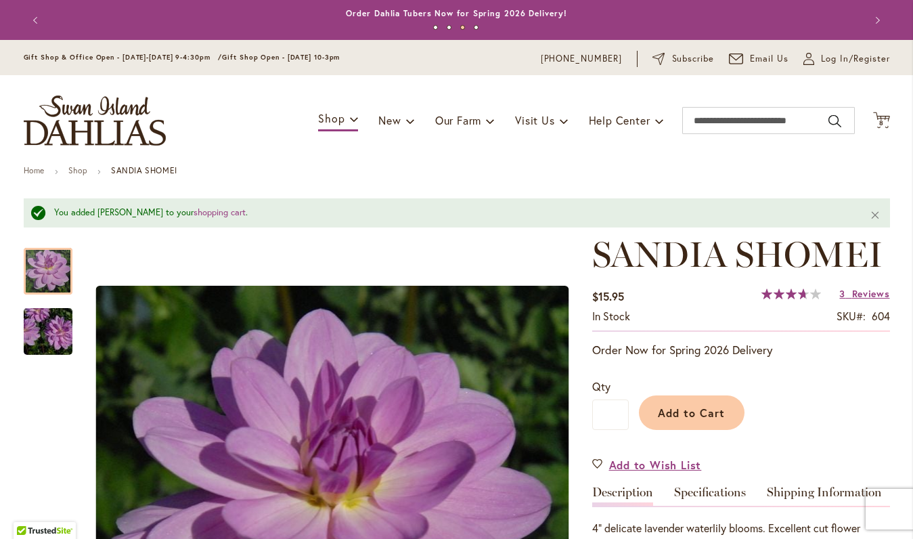
scroll to position [0, 0]
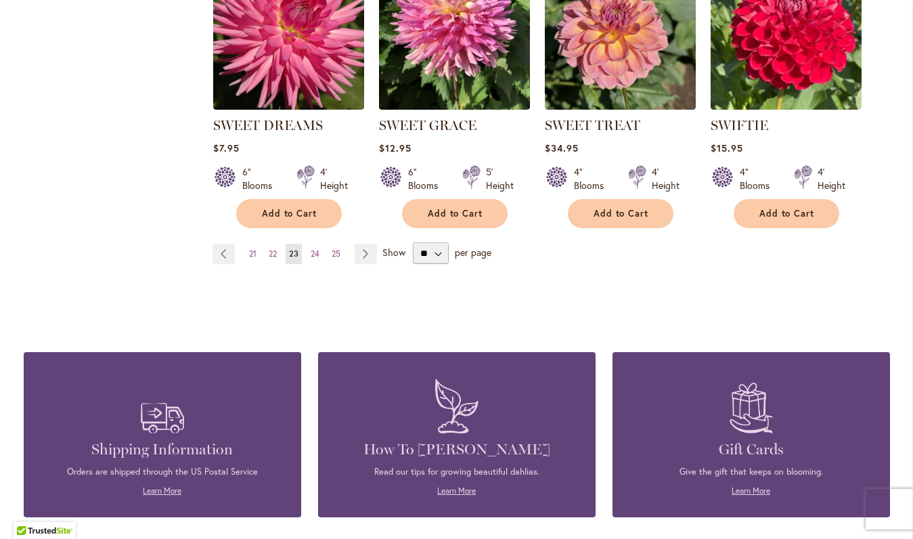
scroll to position [1292, 0]
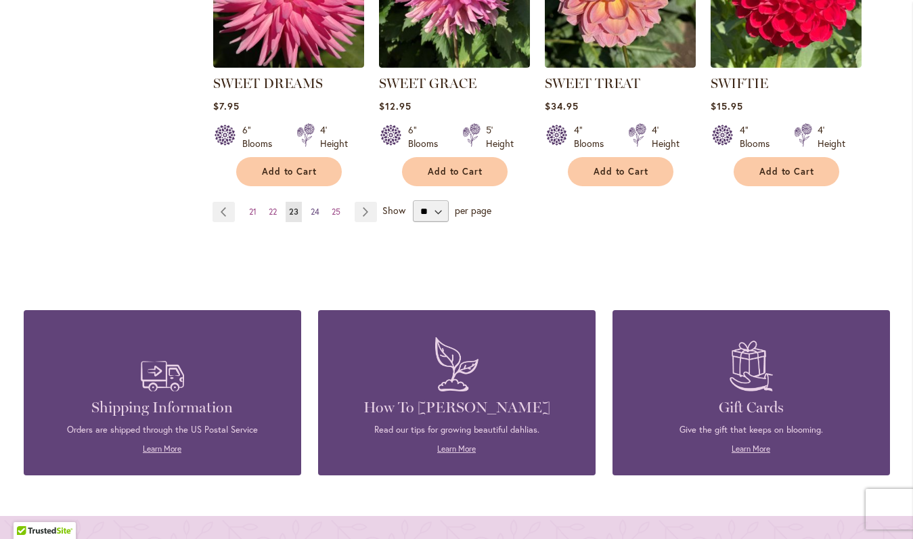
click at [314, 202] on link "Page 24" at bounding box center [315, 212] width 16 height 20
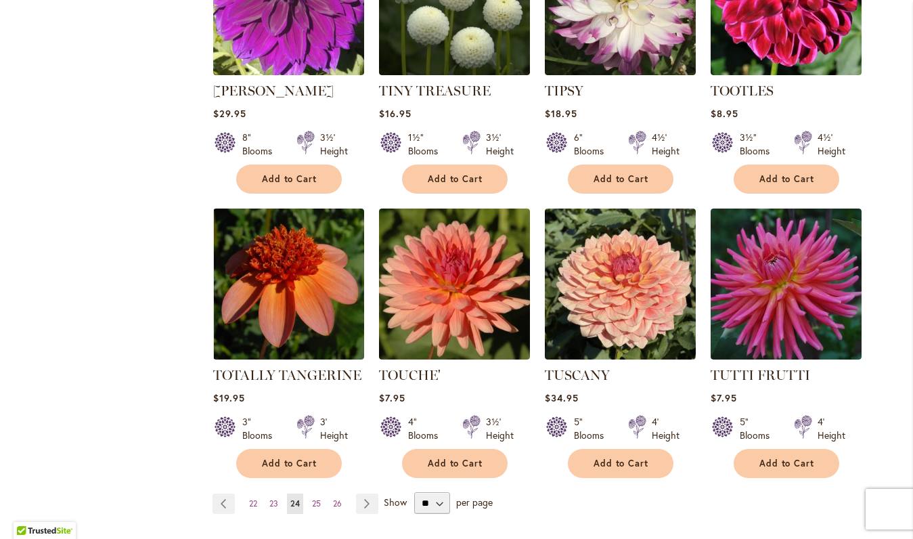
scroll to position [1013, 0]
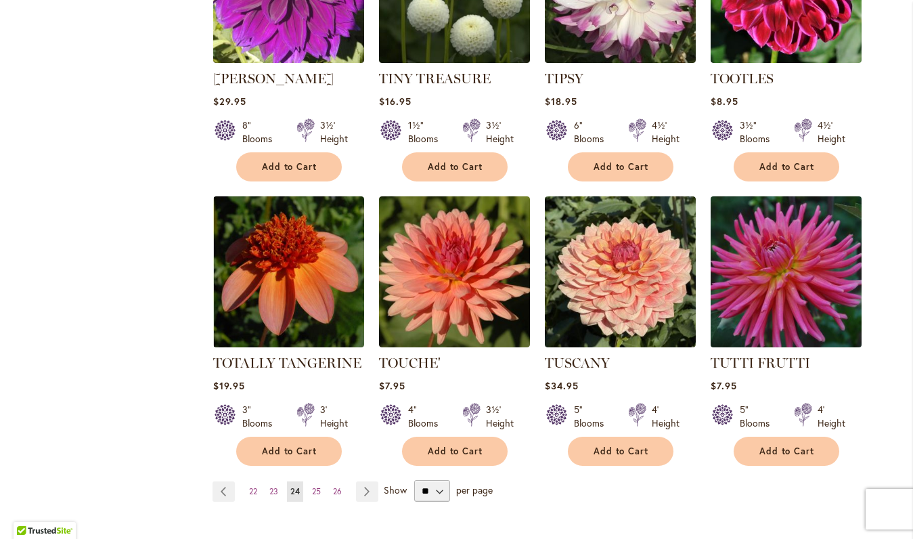
click at [789, 274] on img at bounding box center [785, 272] width 158 height 158
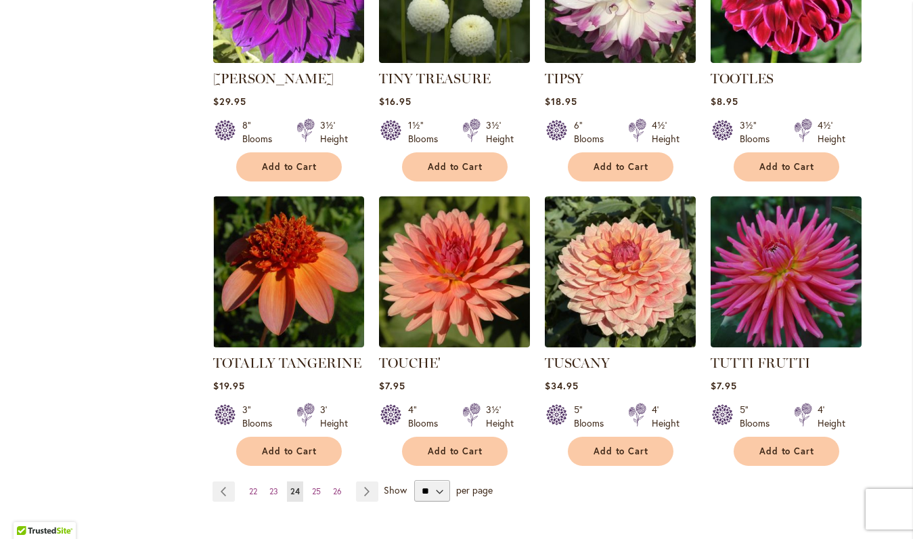
scroll to position [1062, 0]
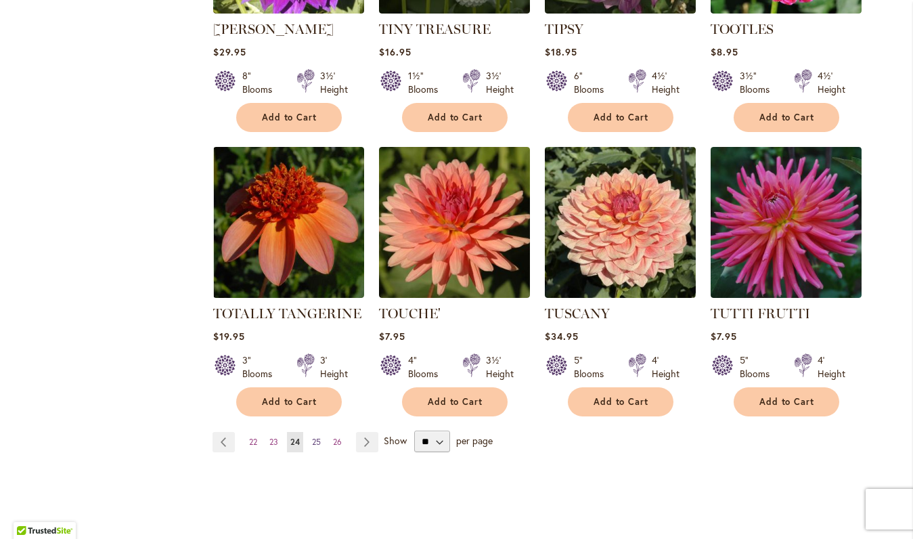
click at [313, 436] on span "25" at bounding box center [316, 441] width 9 height 10
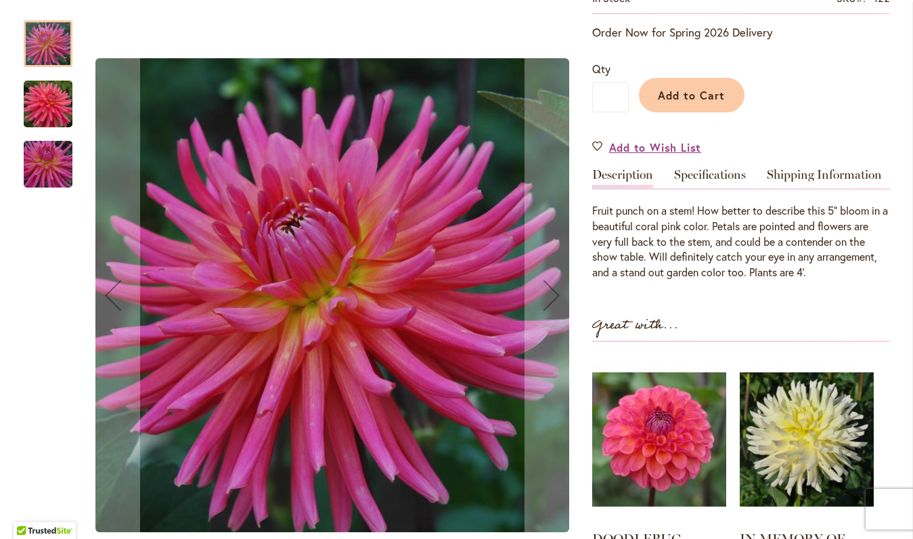
scroll to position [283, 0]
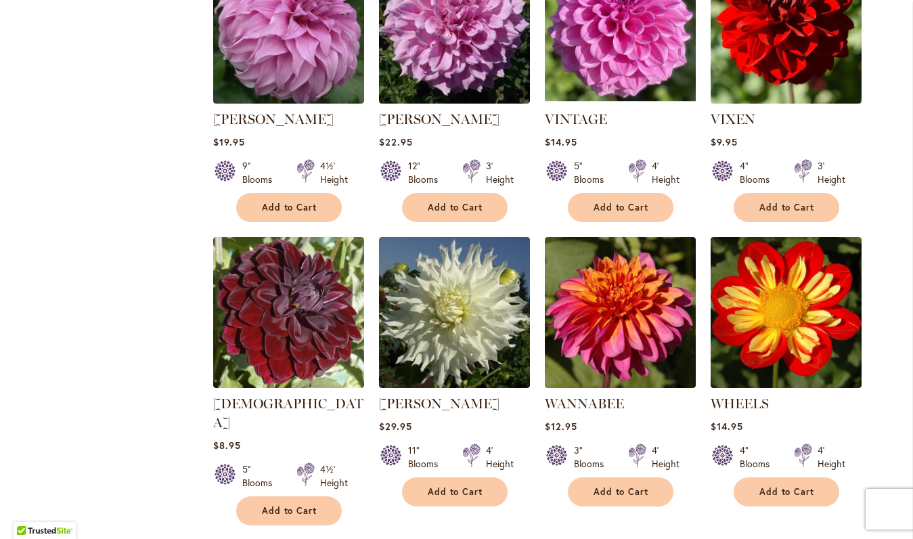
scroll to position [677, 0]
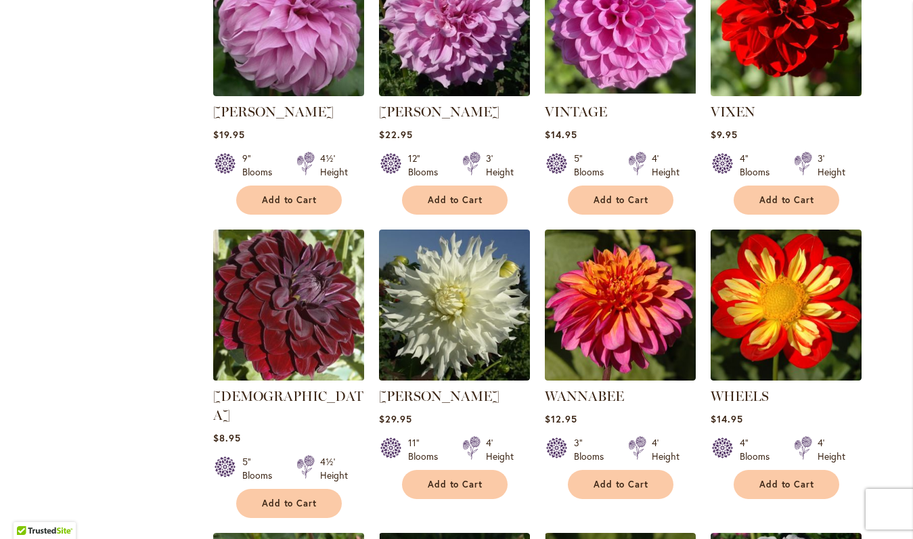
click at [285, 332] on img at bounding box center [288, 305] width 158 height 158
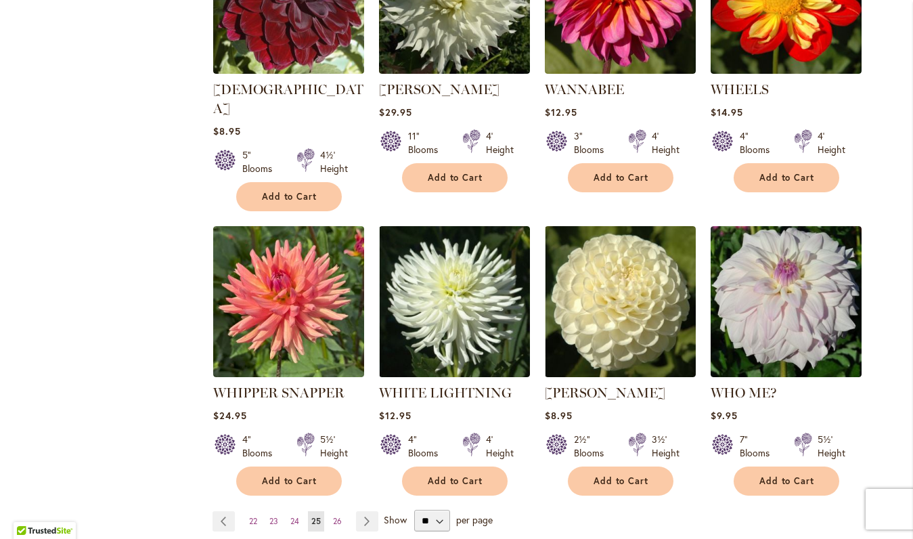
scroll to position [997, 0]
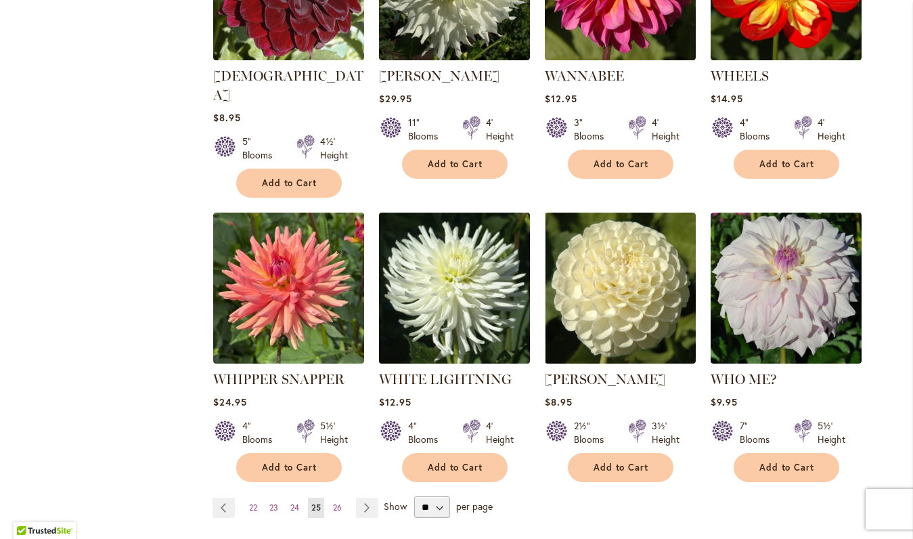
click at [477, 273] on img at bounding box center [454, 288] width 158 height 158
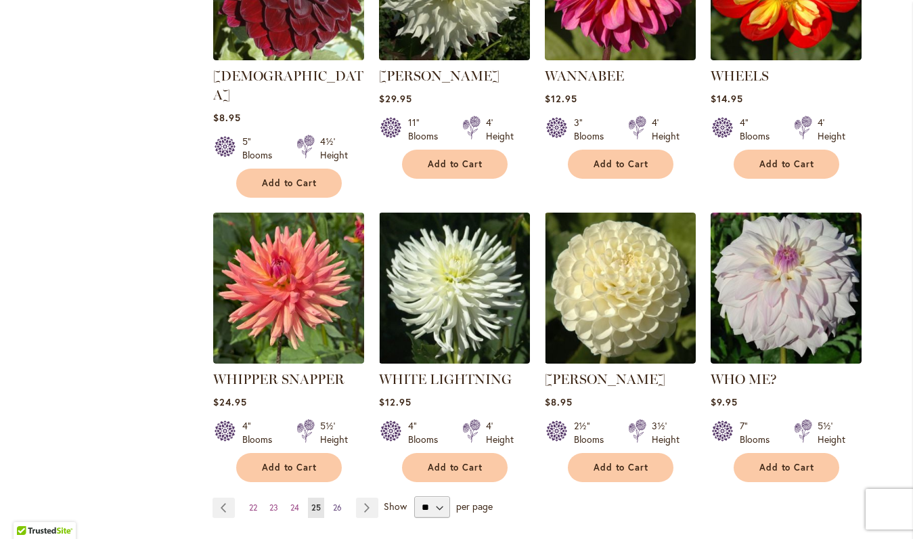
click at [333, 502] on span "26" at bounding box center [337, 507] width 9 height 10
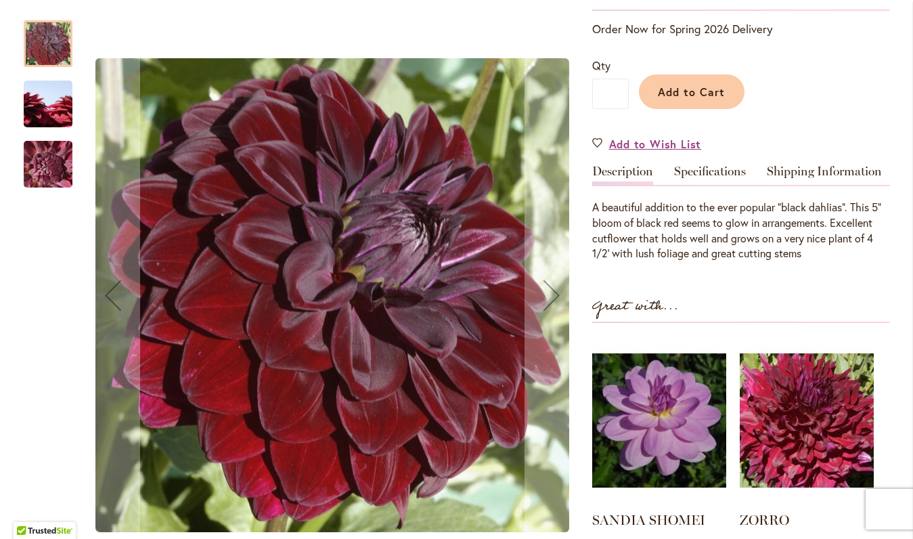
scroll to position [290, 0]
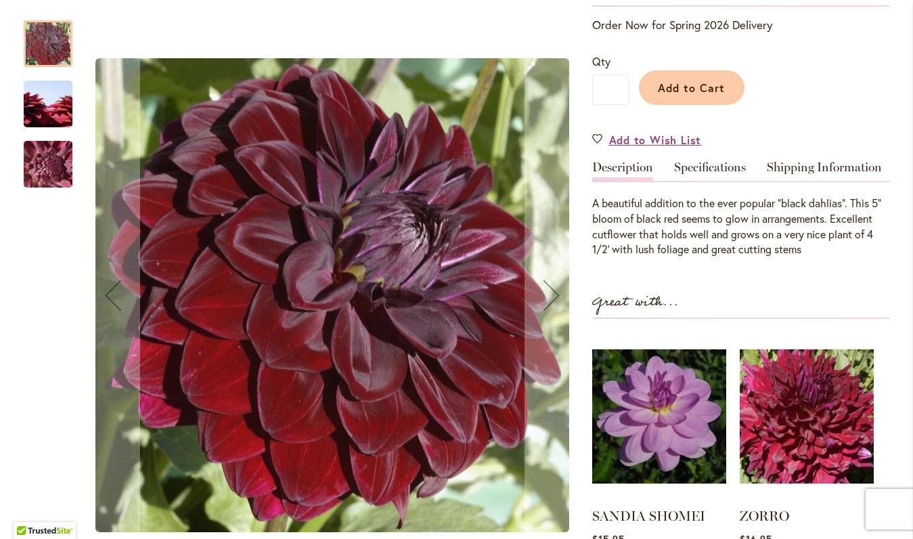
click at [45, 101] on img "VOODOO" at bounding box center [47, 104] width 97 height 65
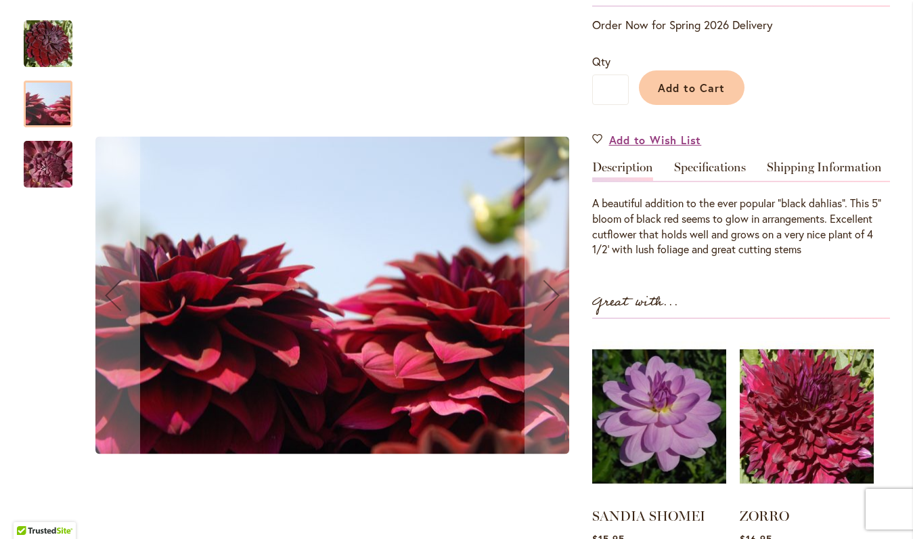
click at [47, 158] on img "VOODOO" at bounding box center [47, 164] width 97 height 73
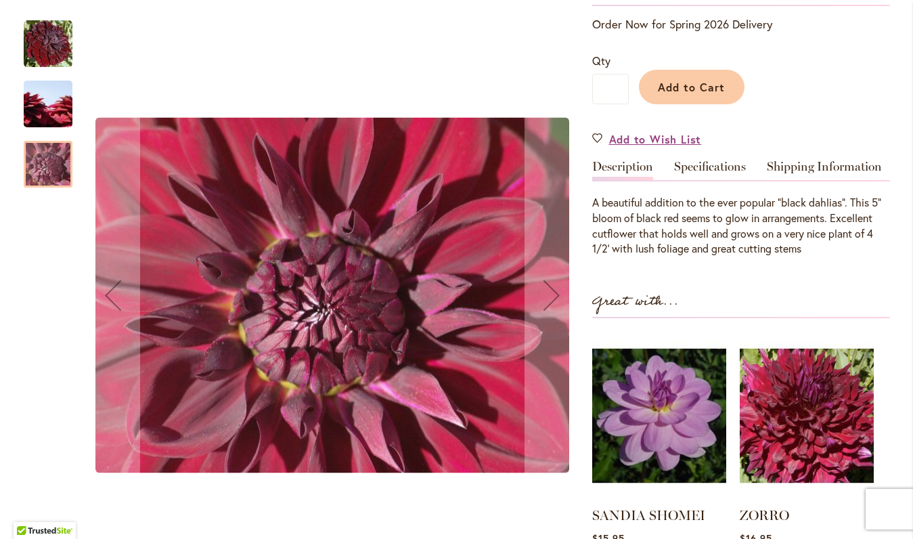
scroll to position [292, 0]
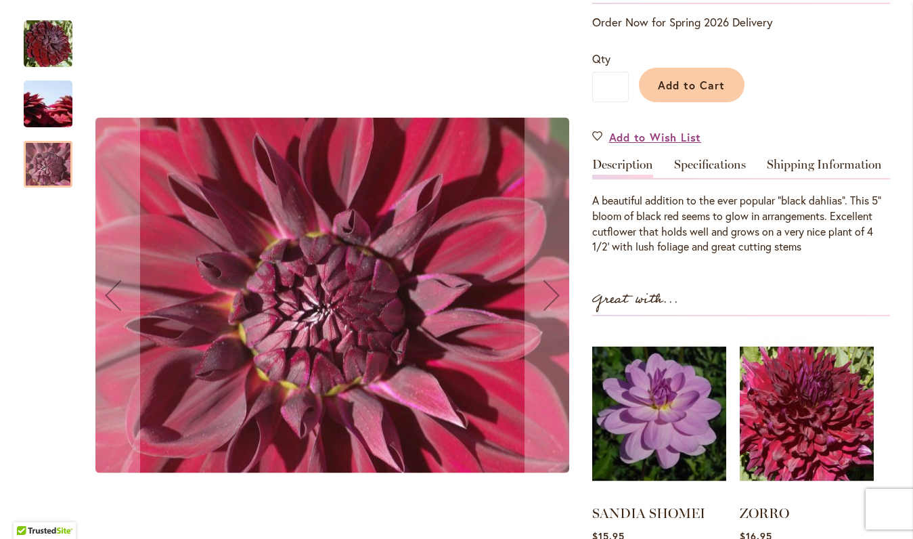
click at [50, 97] on img "VOODOO" at bounding box center [47, 104] width 97 height 65
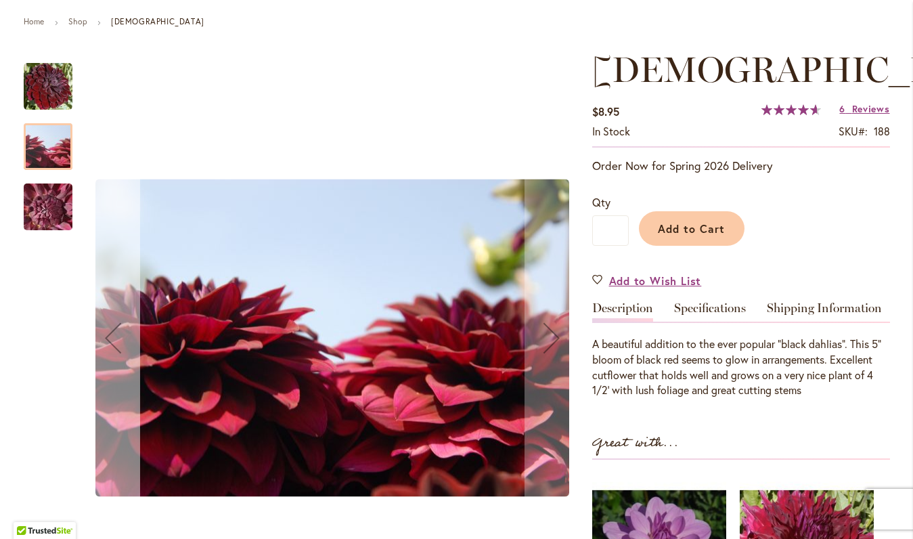
scroll to position [147, 0]
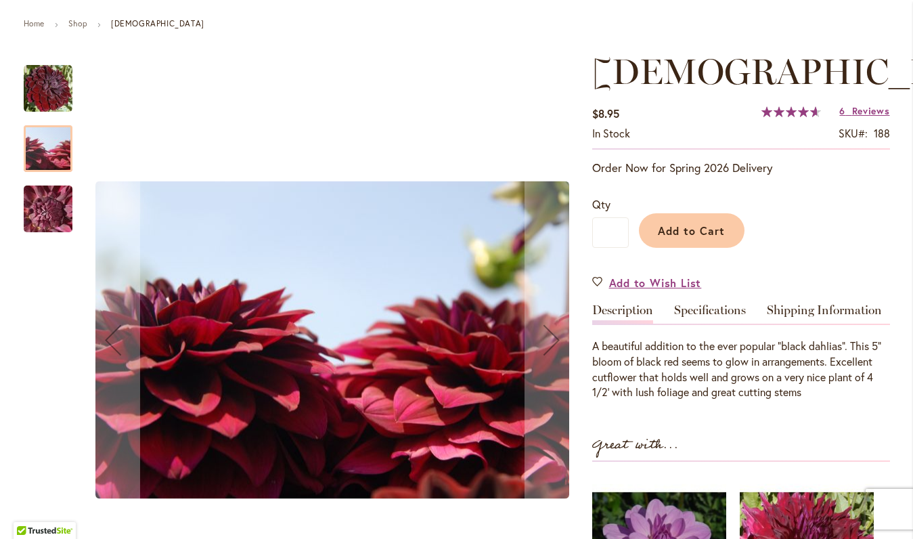
click at [56, 91] on img "VOODOO" at bounding box center [48, 88] width 49 height 49
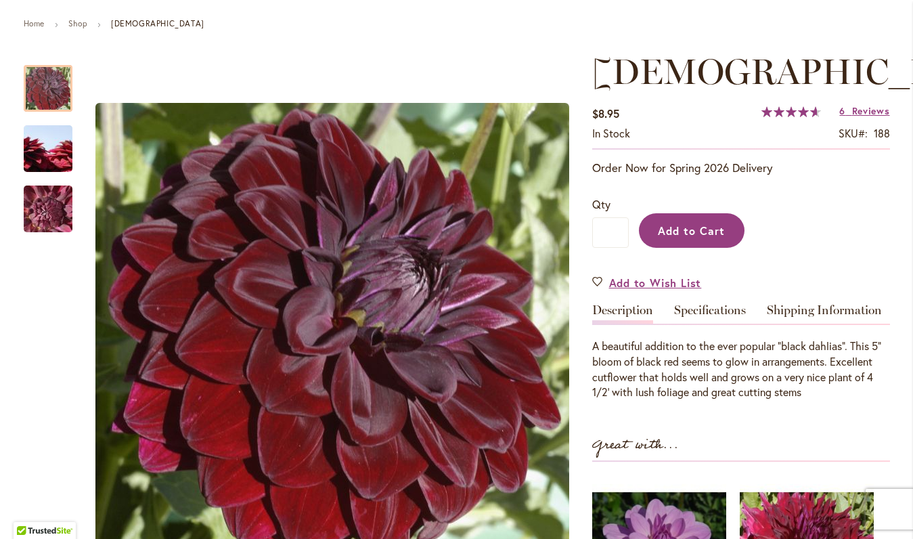
click at [685, 223] on span "Add to Cart" at bounding box center [691, 230] width 67 height 14
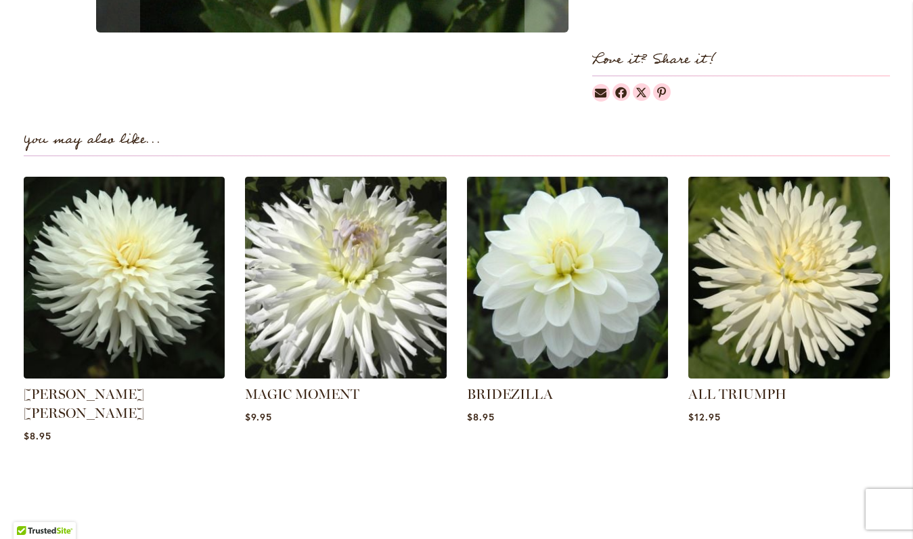
scroll to position [849, 0]
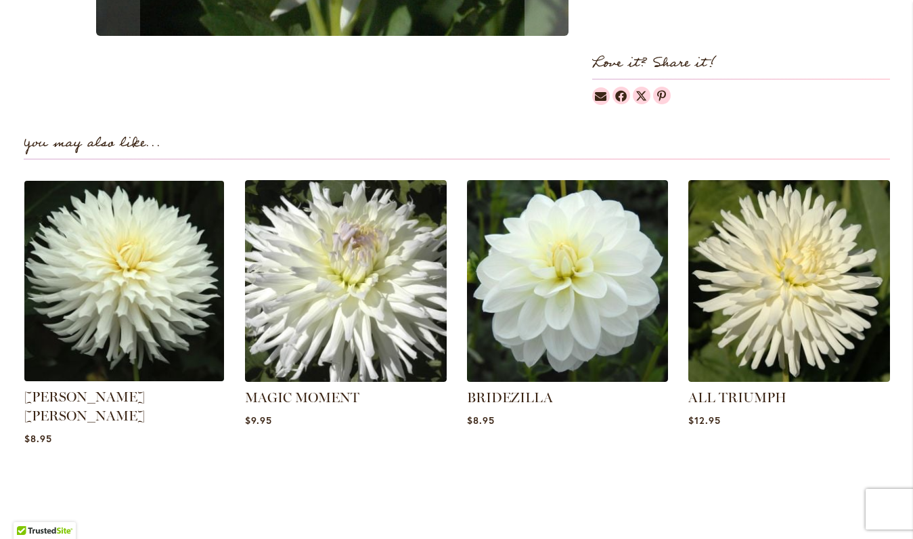
click at [99, 296] on img at bounding box center [124, 281] width 210 height 210
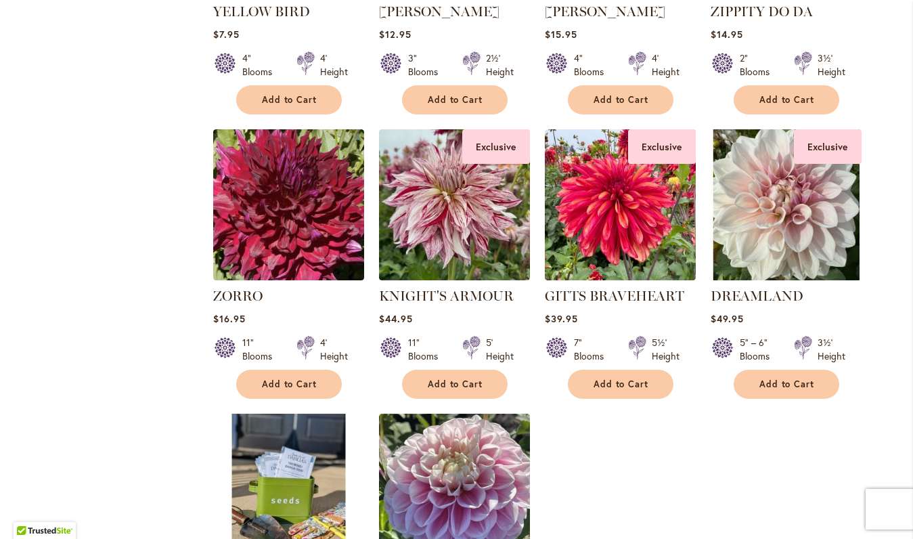
scroll to position [380, 0]
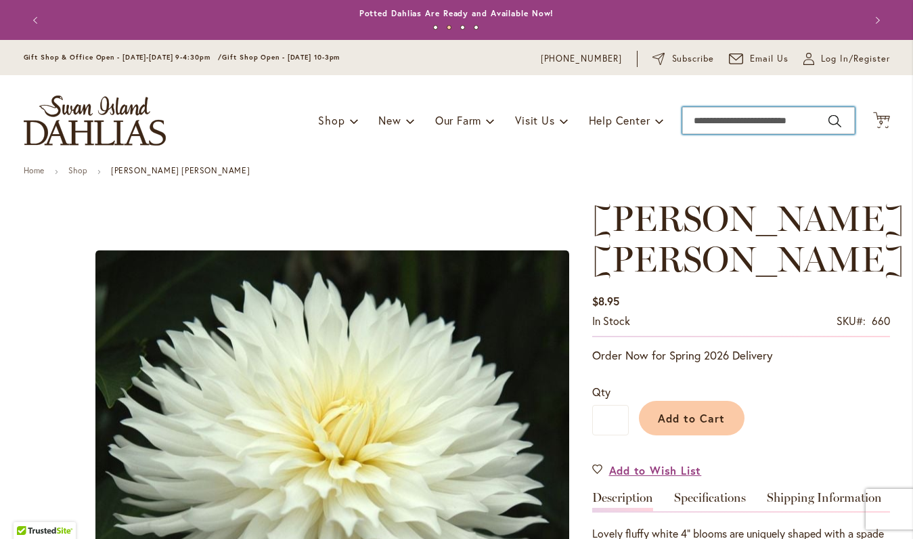
click at [737, 118] on input "Search" at bounding box center [768, 120] width 173 height 27
type input "********"
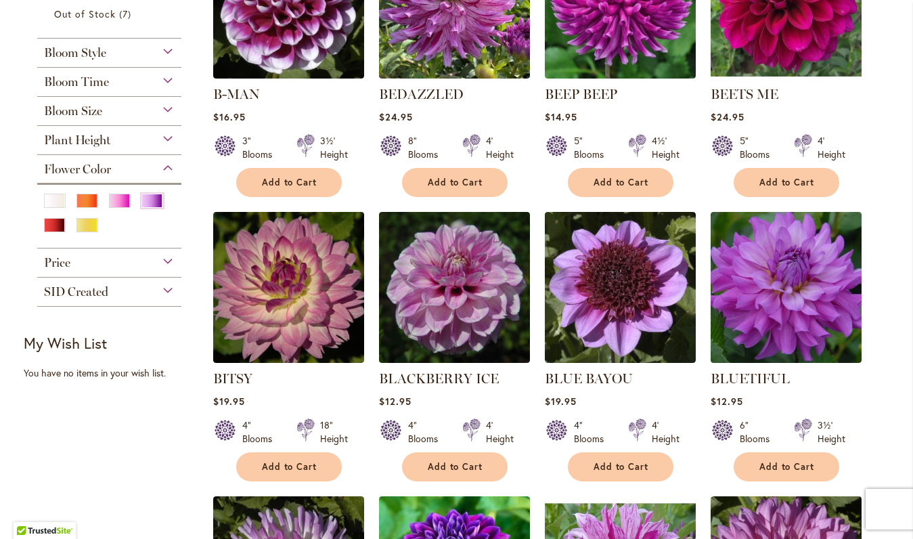
scroll to position [390, 0]
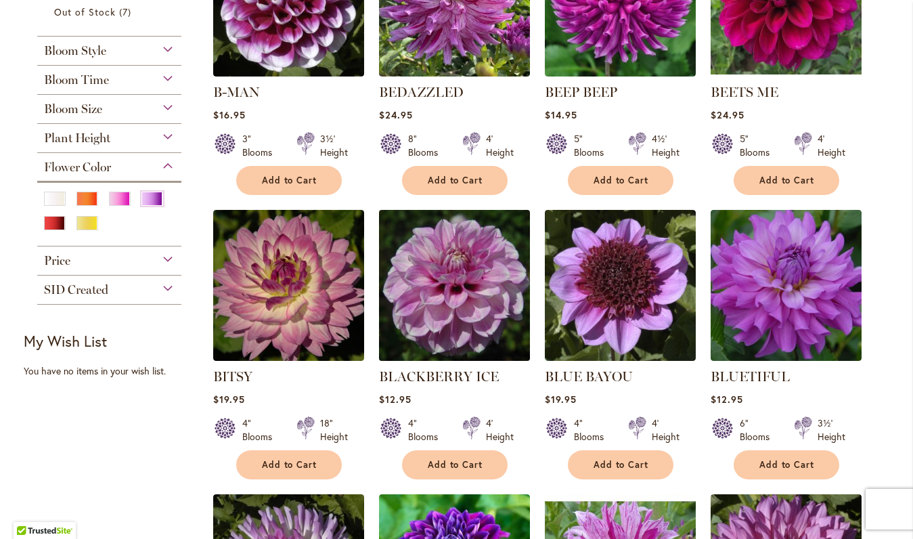
click at [443, 338] on img at bounding box center [454, 285] width 158 height 158
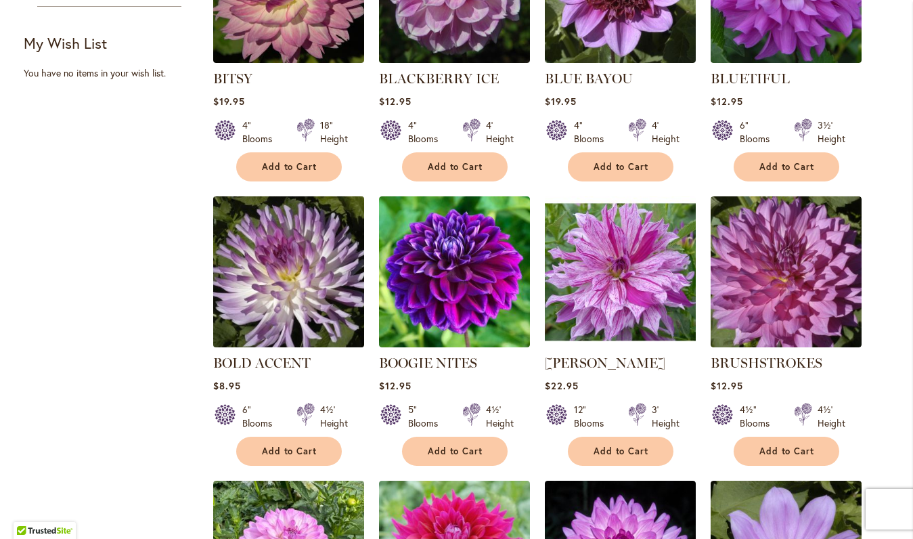
click at [275, 292] on img at bounding box center [288, 271] width 158 height 158
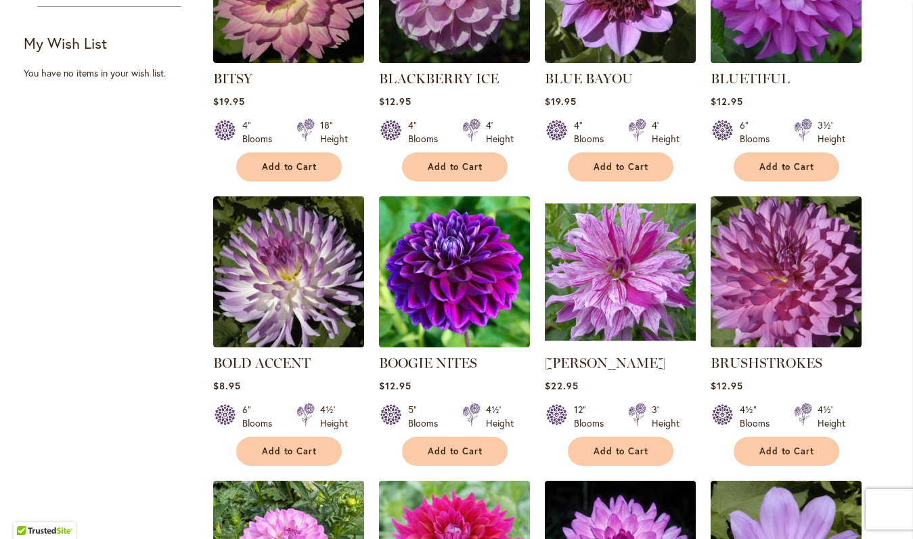
scroll to position [857, 0]
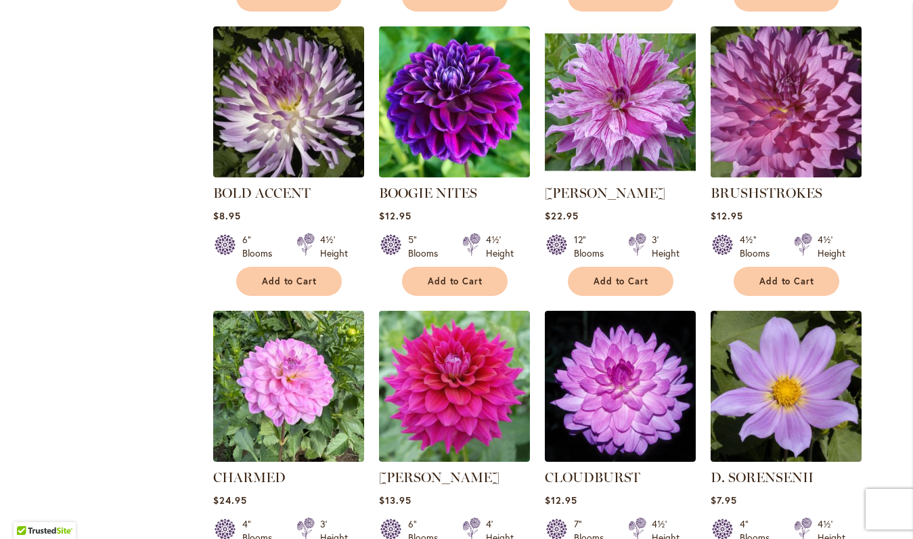
click at [797, 104] on img at bounding box center [785, 101] width 158 height 158
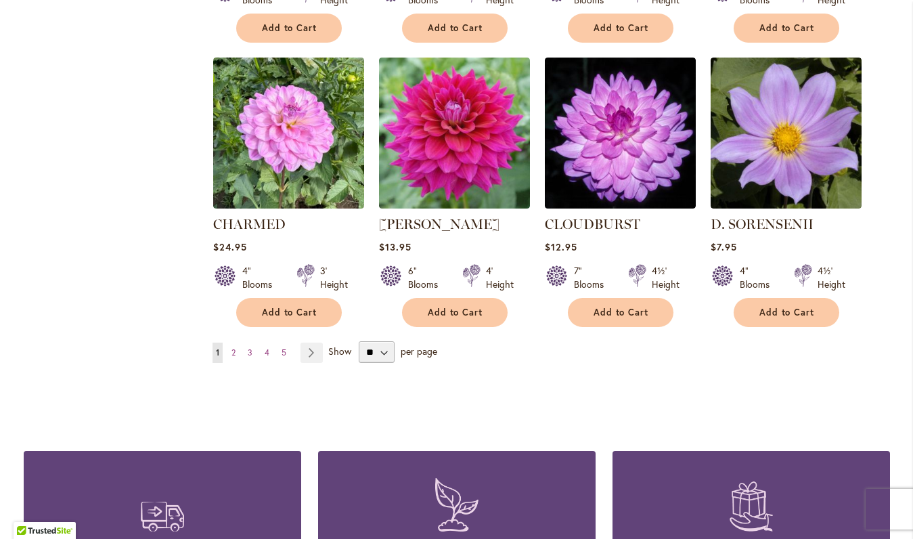
scroll to position [1111, 0]
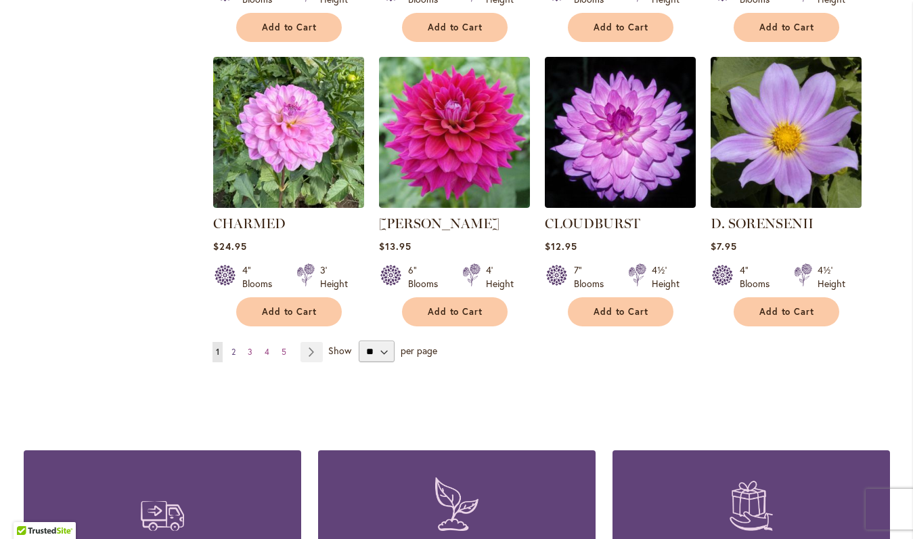
click at [236, 346] on link "Page 2" at bounding box center [233, 352] width 11 height 20
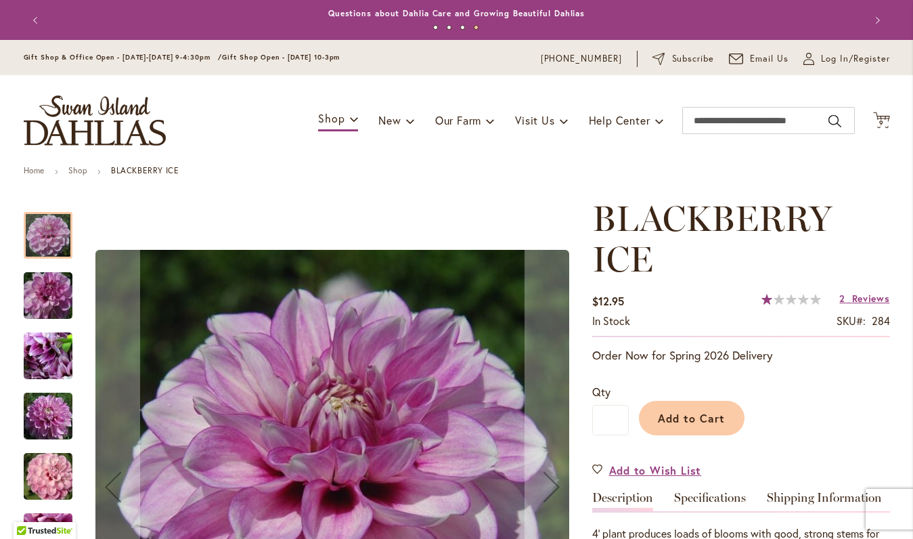
click at [53, 410] on img "BLACKBERRY ICE" at bounding box center [47, 416] width 97 height 65
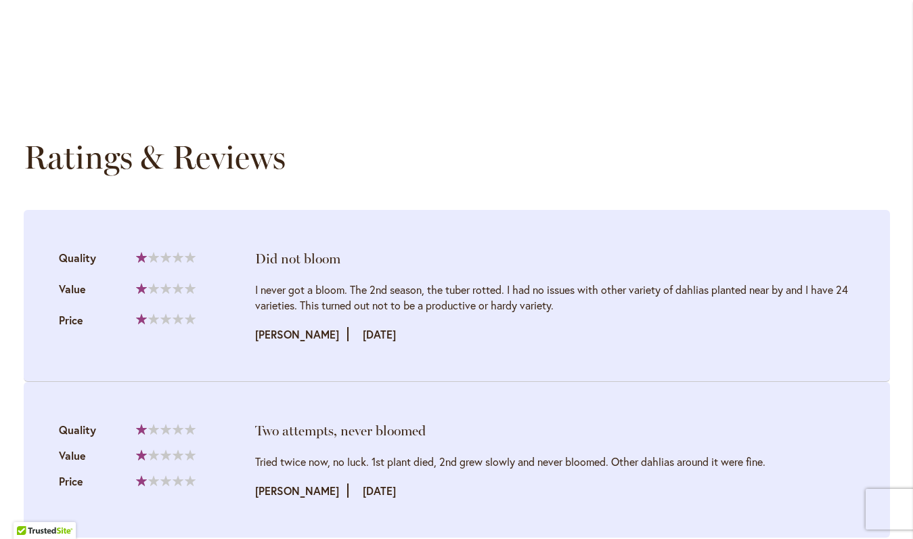
scroll to position [1323, 0]
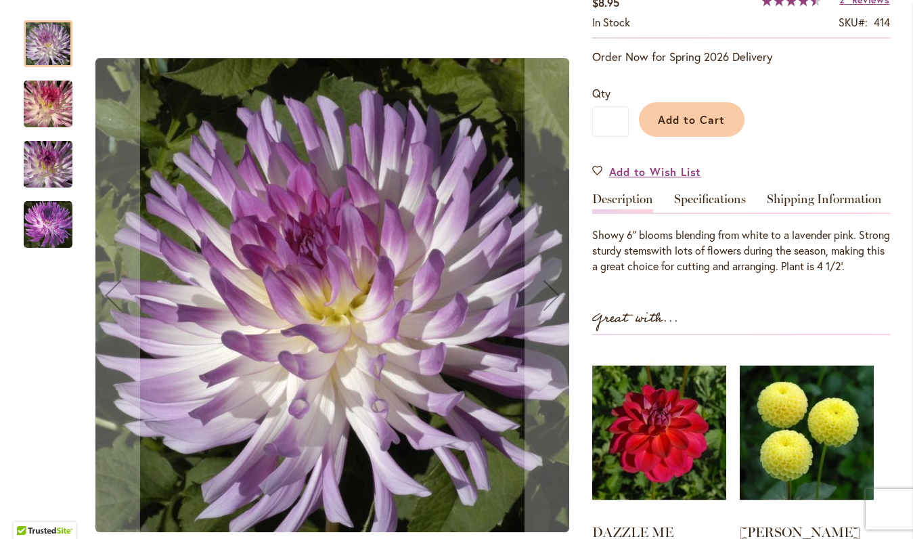
scroll to position [328, 0]
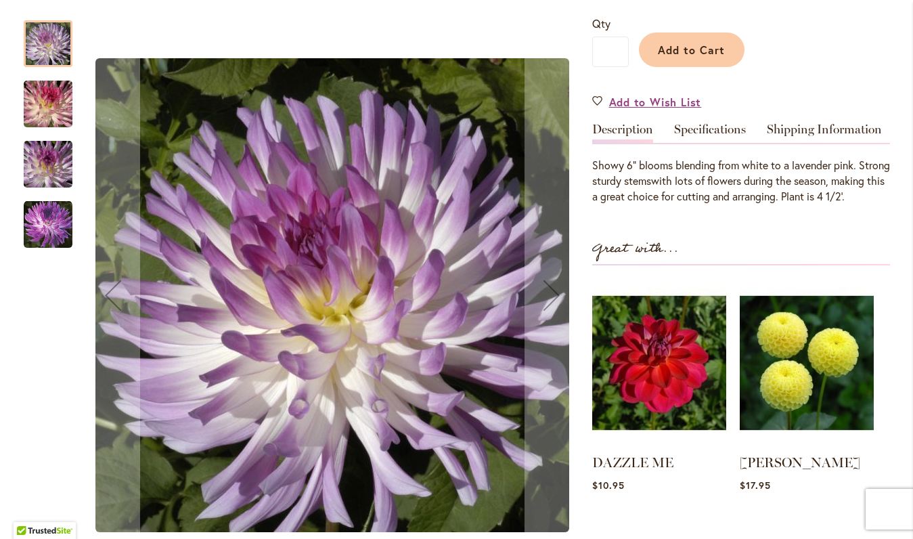
click at [45, 158] on img "BOLD ACCENT" at bounding box center [47, 164] width 97 height 65
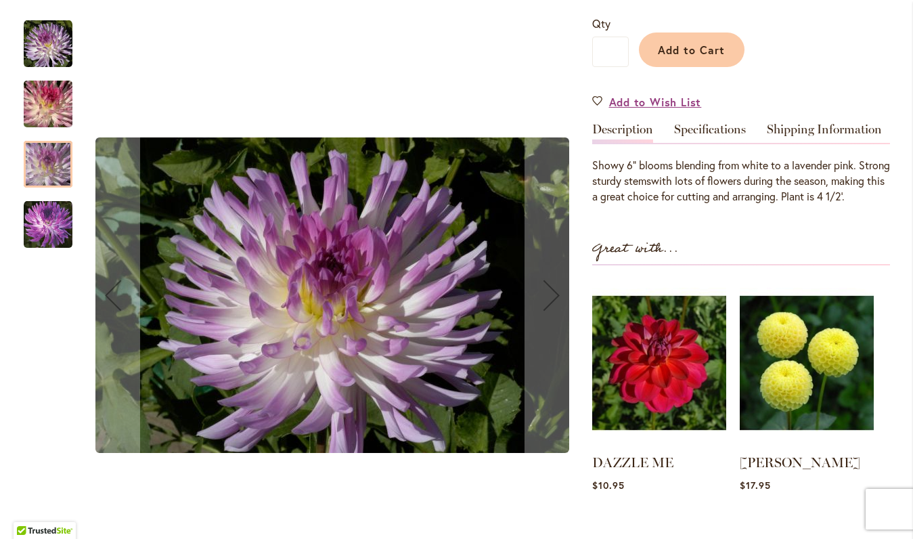
click at [48, 233] on img "BOLD ACCENT" at bounding box center [48, 224] width 49 height 49
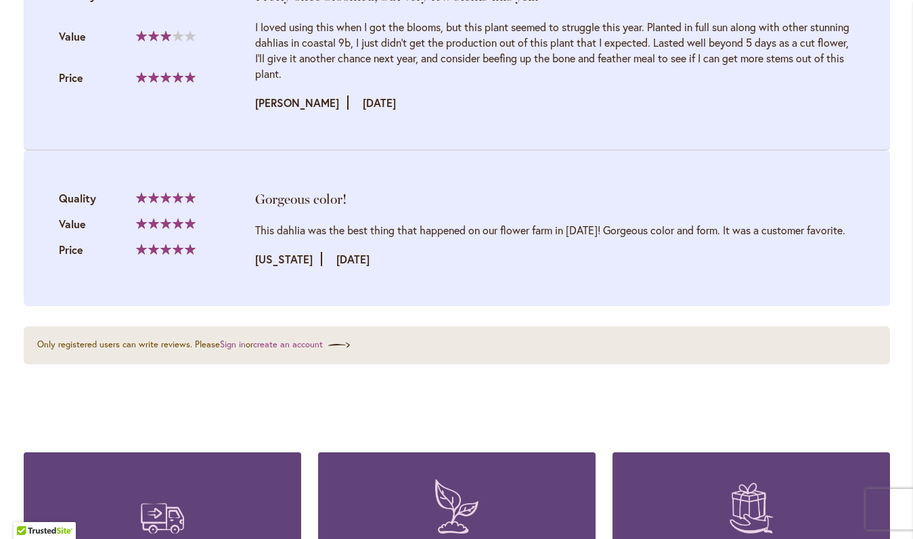
scroll to position [1541, 0]
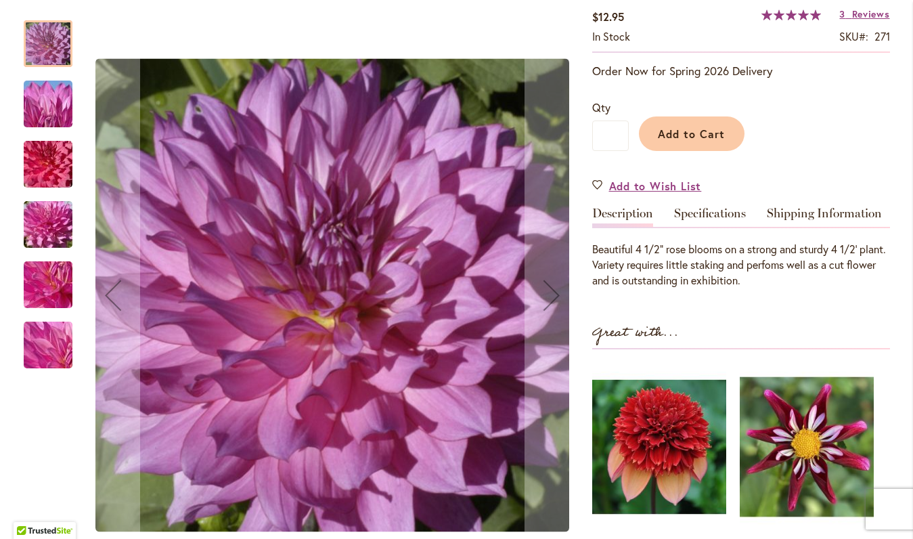
scroll to position [244, 0]
click at [28, 219] on img "BRUSHSTROKES" at bounding box center [47, 224] width 97 height 73
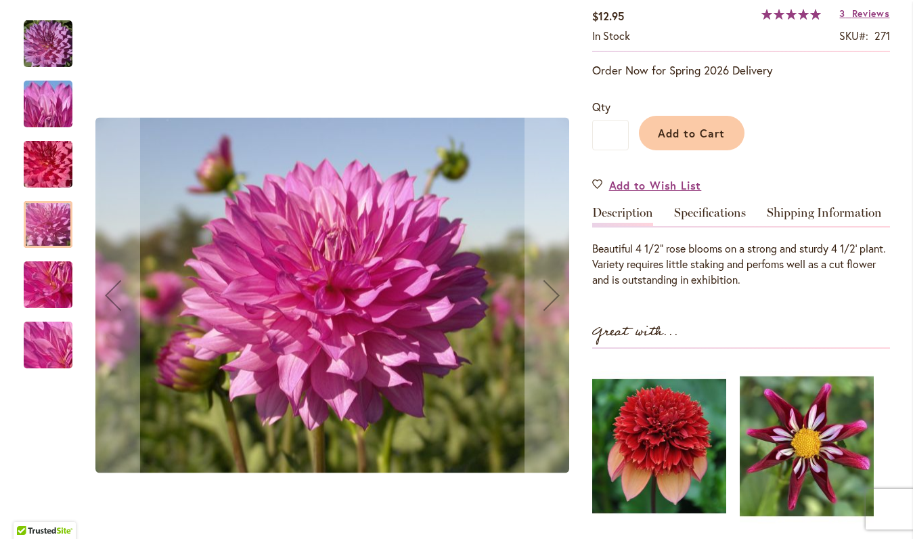
click at [56, 288] on img "BRUSHSTROKES" at bounding box center [47, 284] width 97 height 73
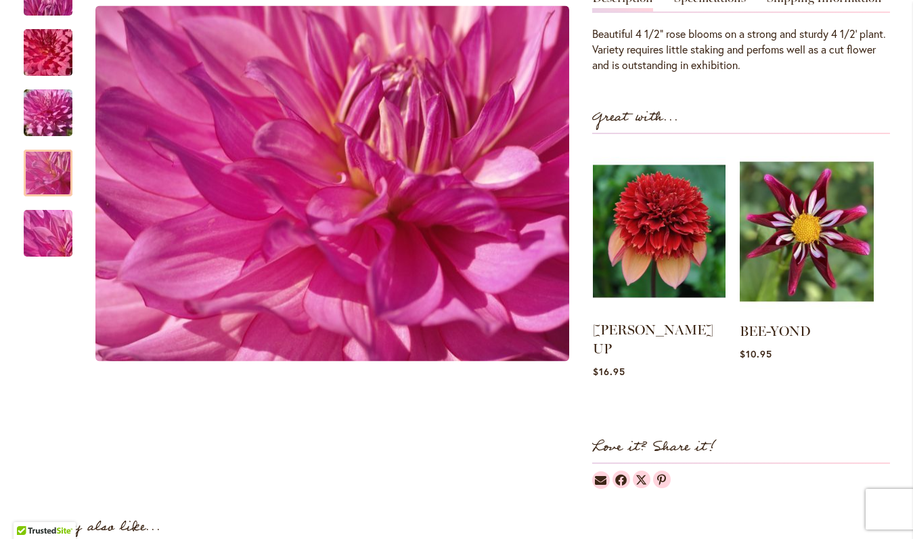
scroll to position [450, 0]
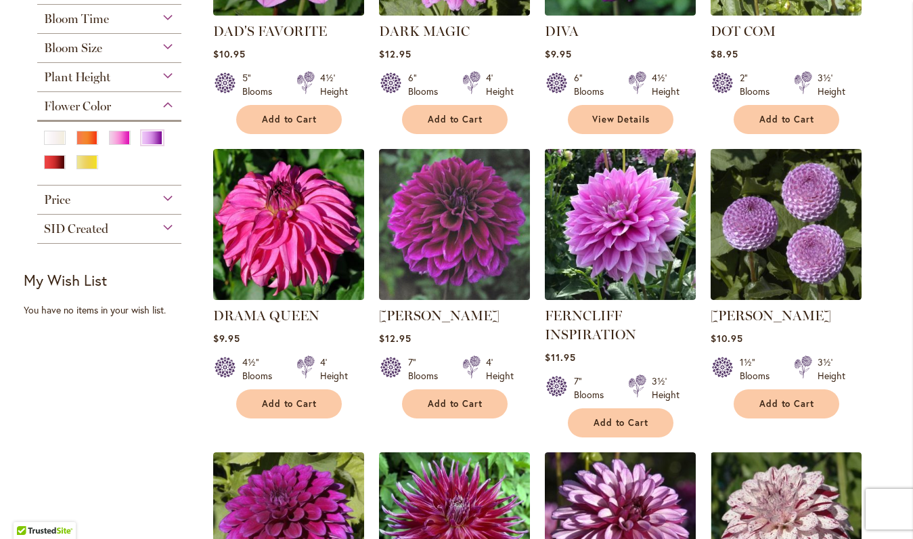
scroll to position [462, 0]
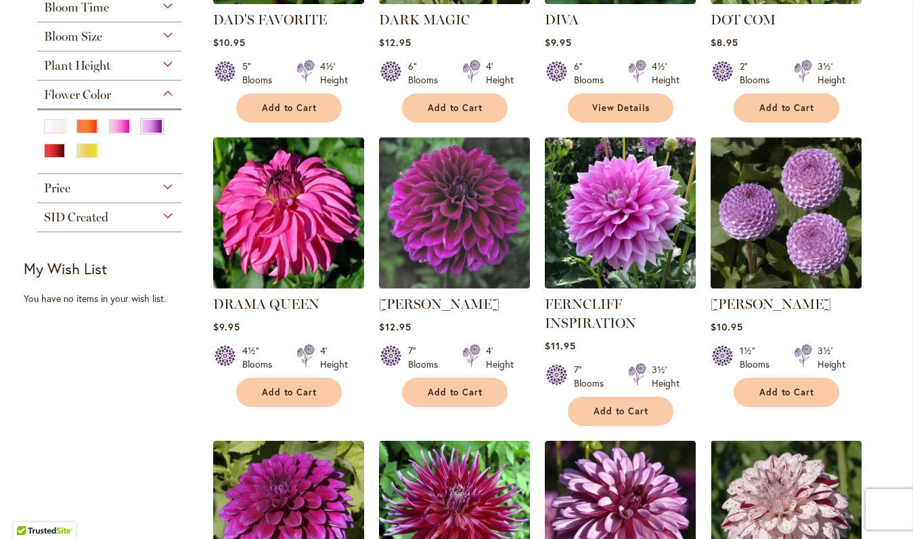
click at [792, 263] on img at bounding box center [785, 212] width 158 height 158
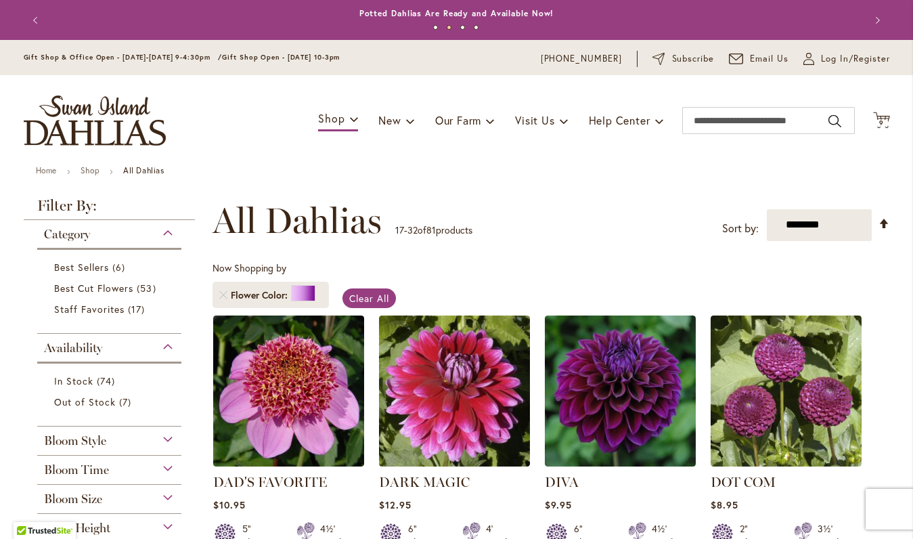
scroll to position [0, 0]
click at [882, 121] on span "9" at bounding box center [881, 122] width 5 height 9
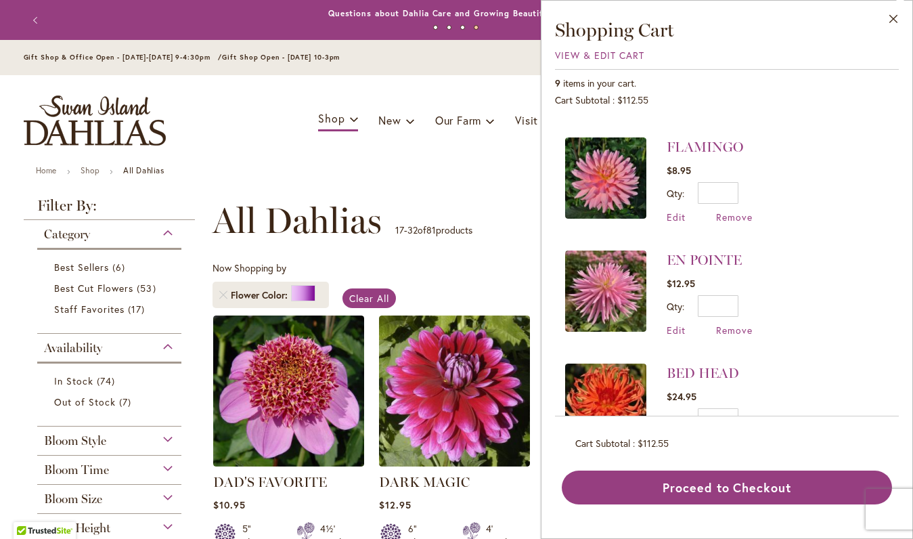
scroll to position [685, 0]
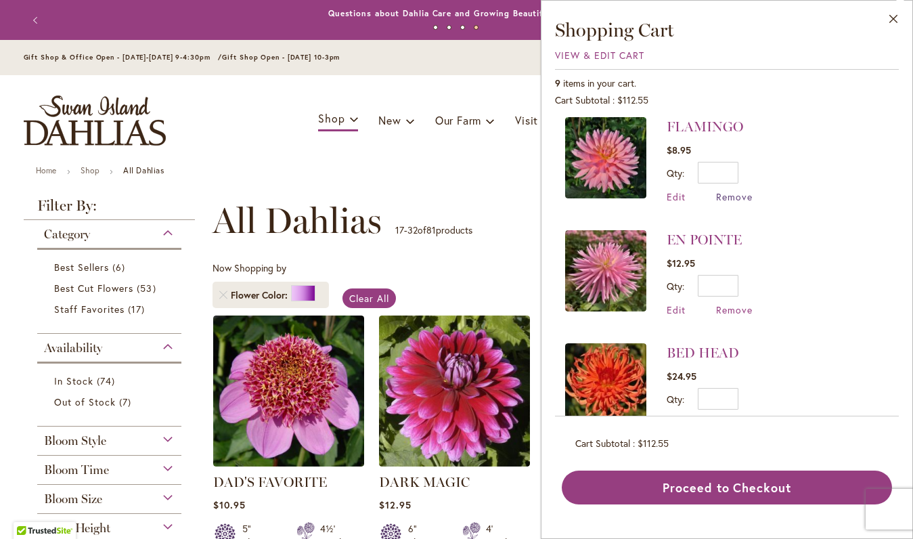
click at [731, 192] on span "Remove" at bounding box center [734, 196] width 37 height 13
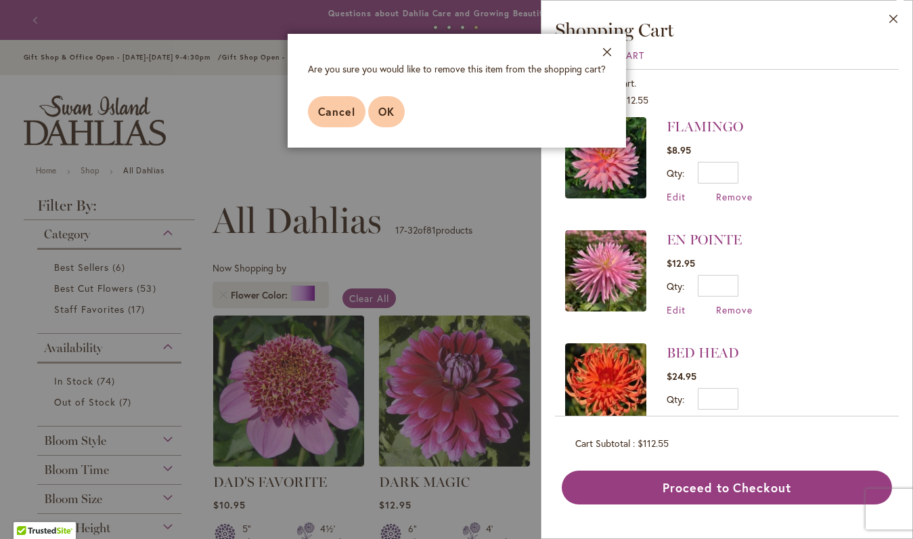
click at [388, 119] on button "OK" at bounding box center [386, 111] width 37 height 31
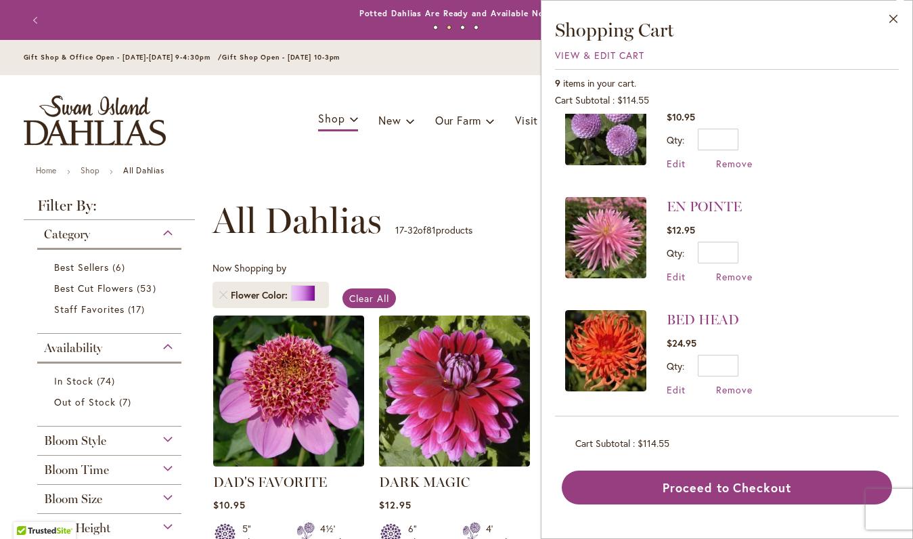
scroll to position [604, 0]
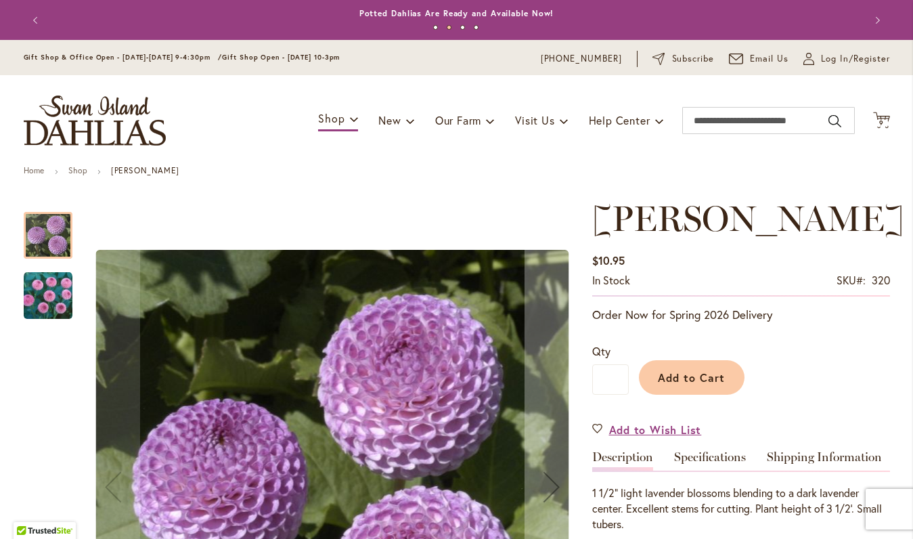
click at [45, 299] on img "FRANK HOLMES" at bounding box center [48, 295] width 49 height 49
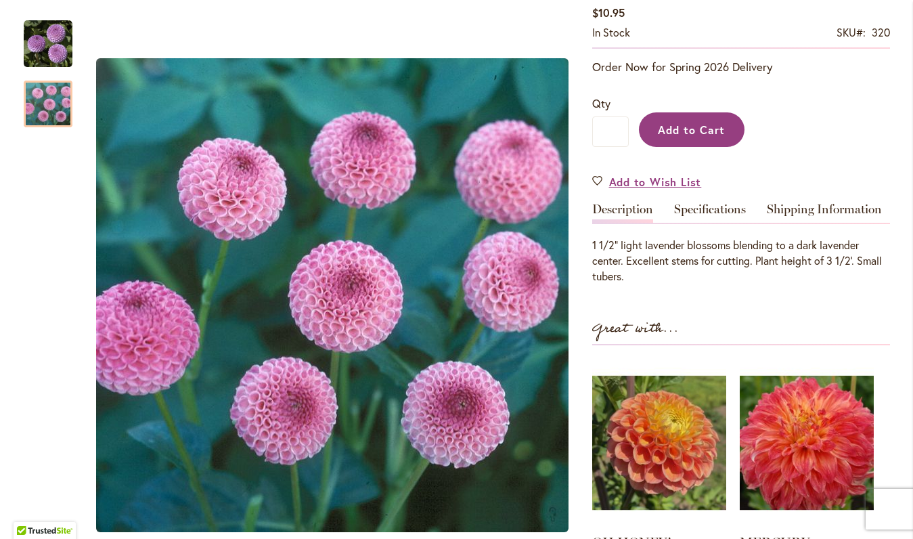
scroll to position [249, 0]
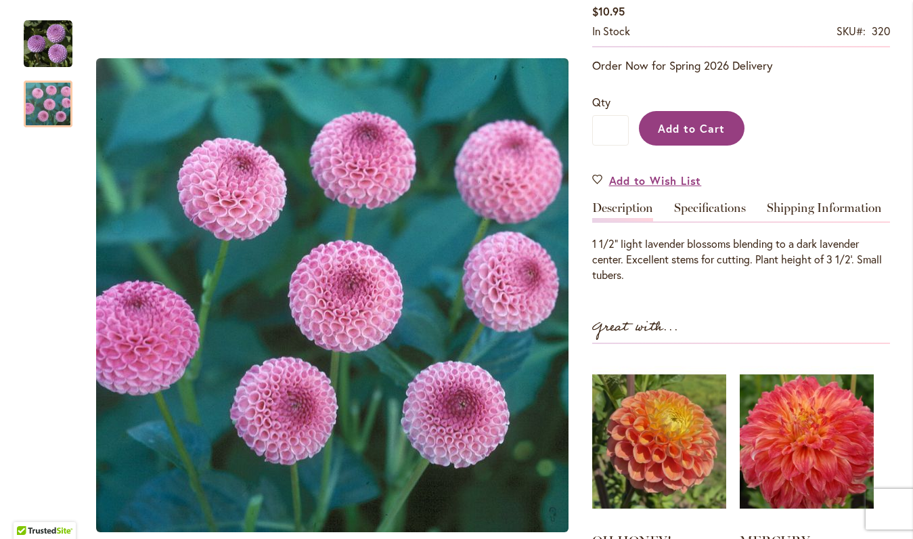
click at [710, 131] on span "Add to Cart" at bounding box center [691, 128] width 67 height 14
